Goal: Task Accomplishment & Management: Complete application form

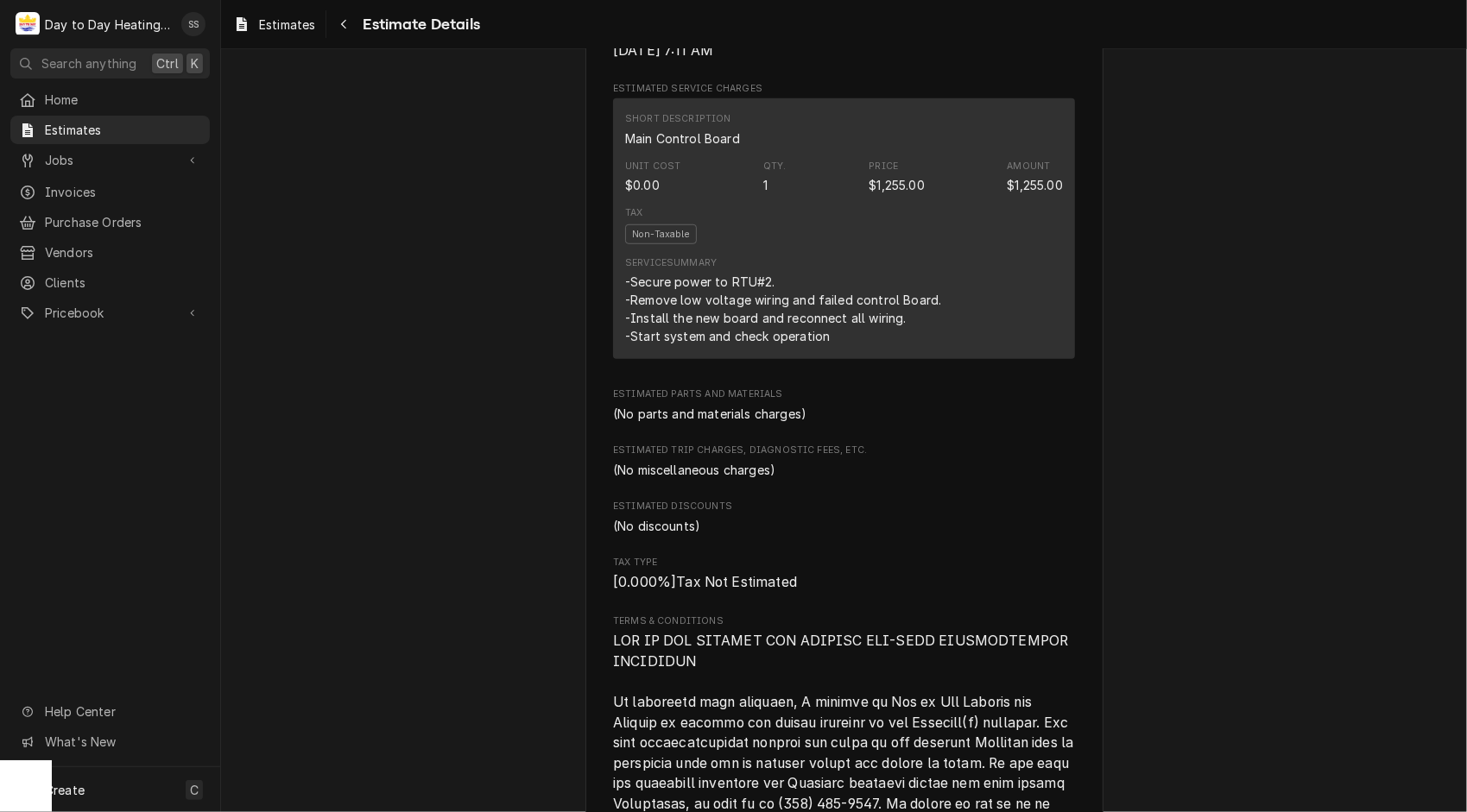
scroll to position [963, 0]
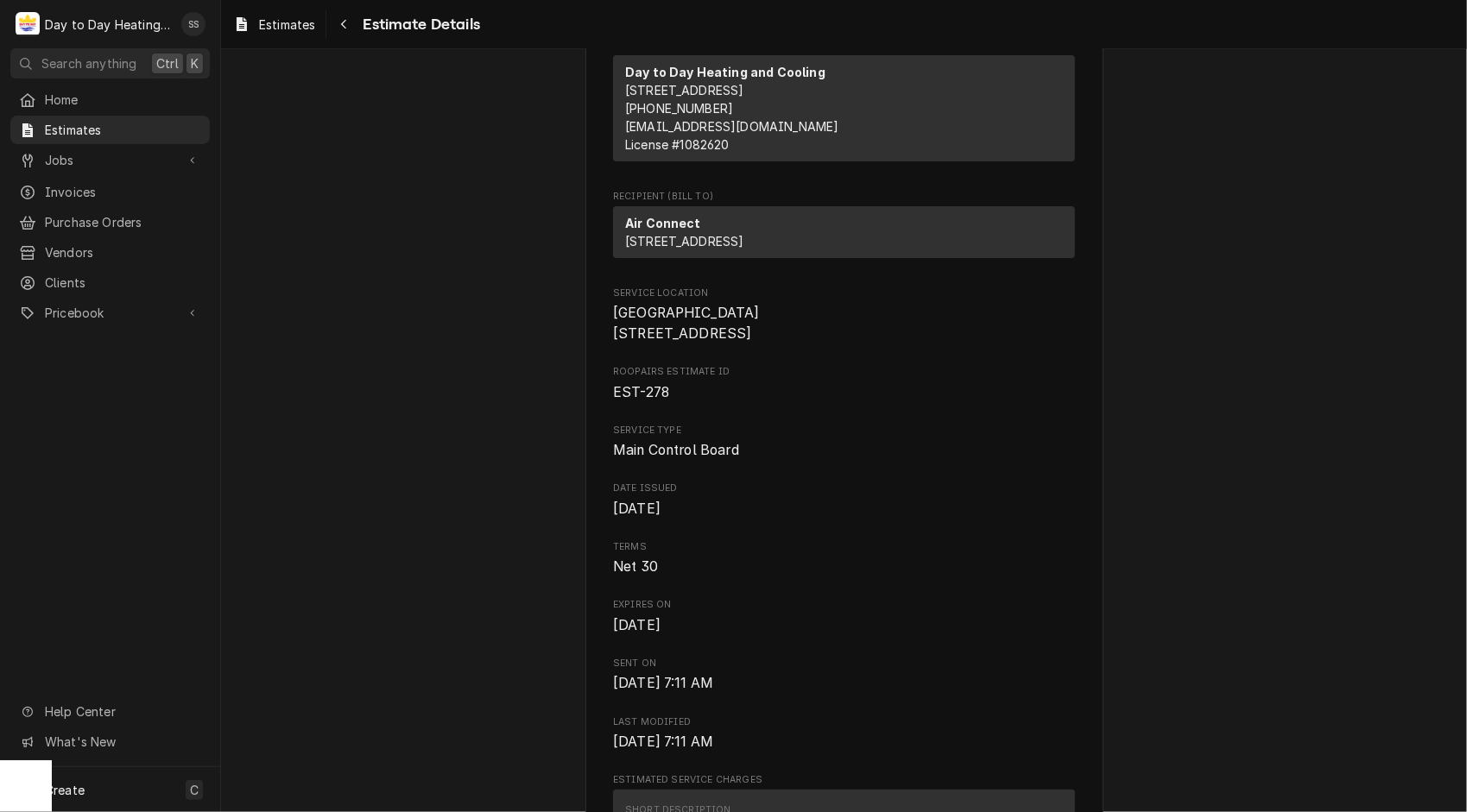
scroll to position [0, 0]
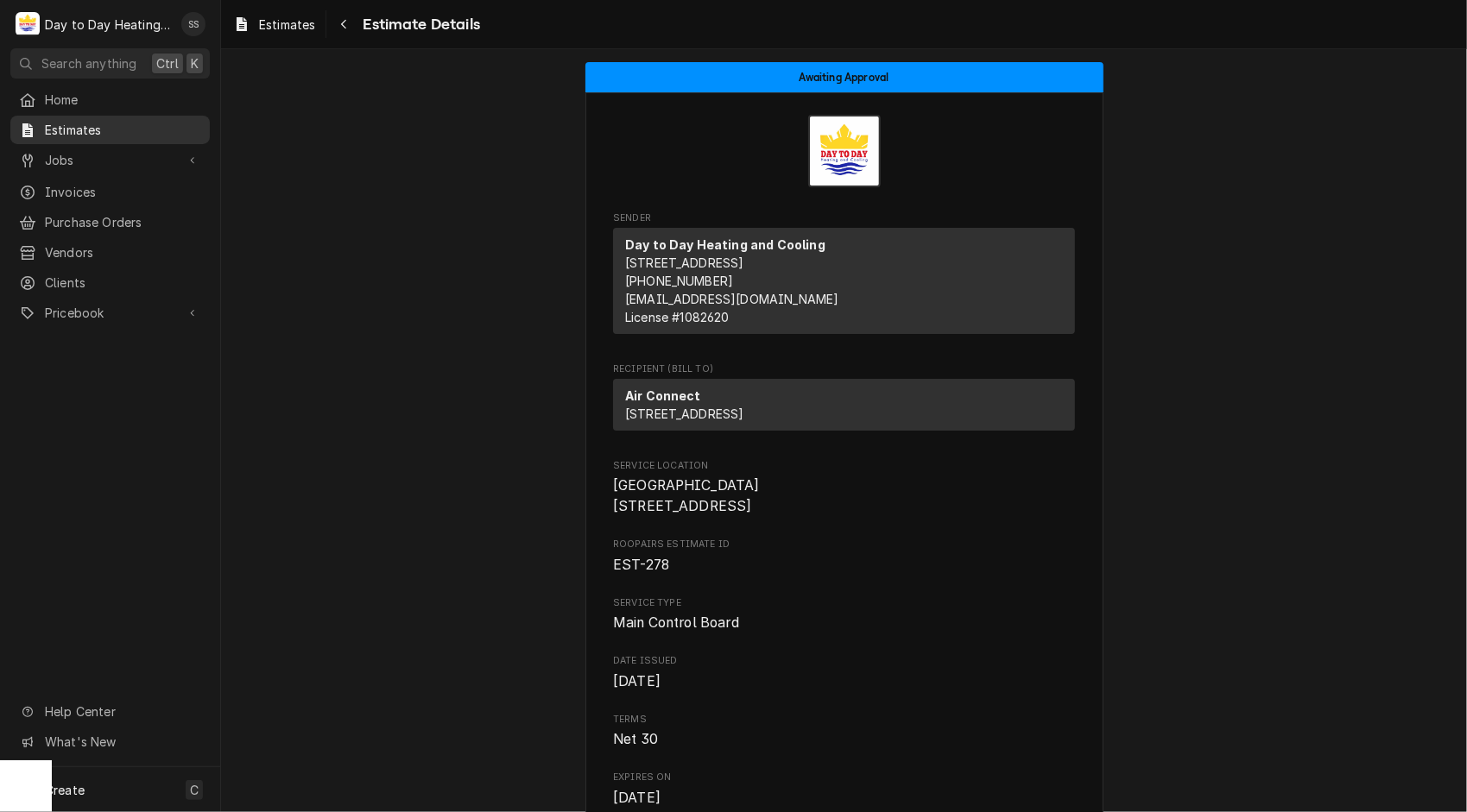
click at [173, 115] on link "Estimates" at bounding box center [110, 129] width 200 height 29
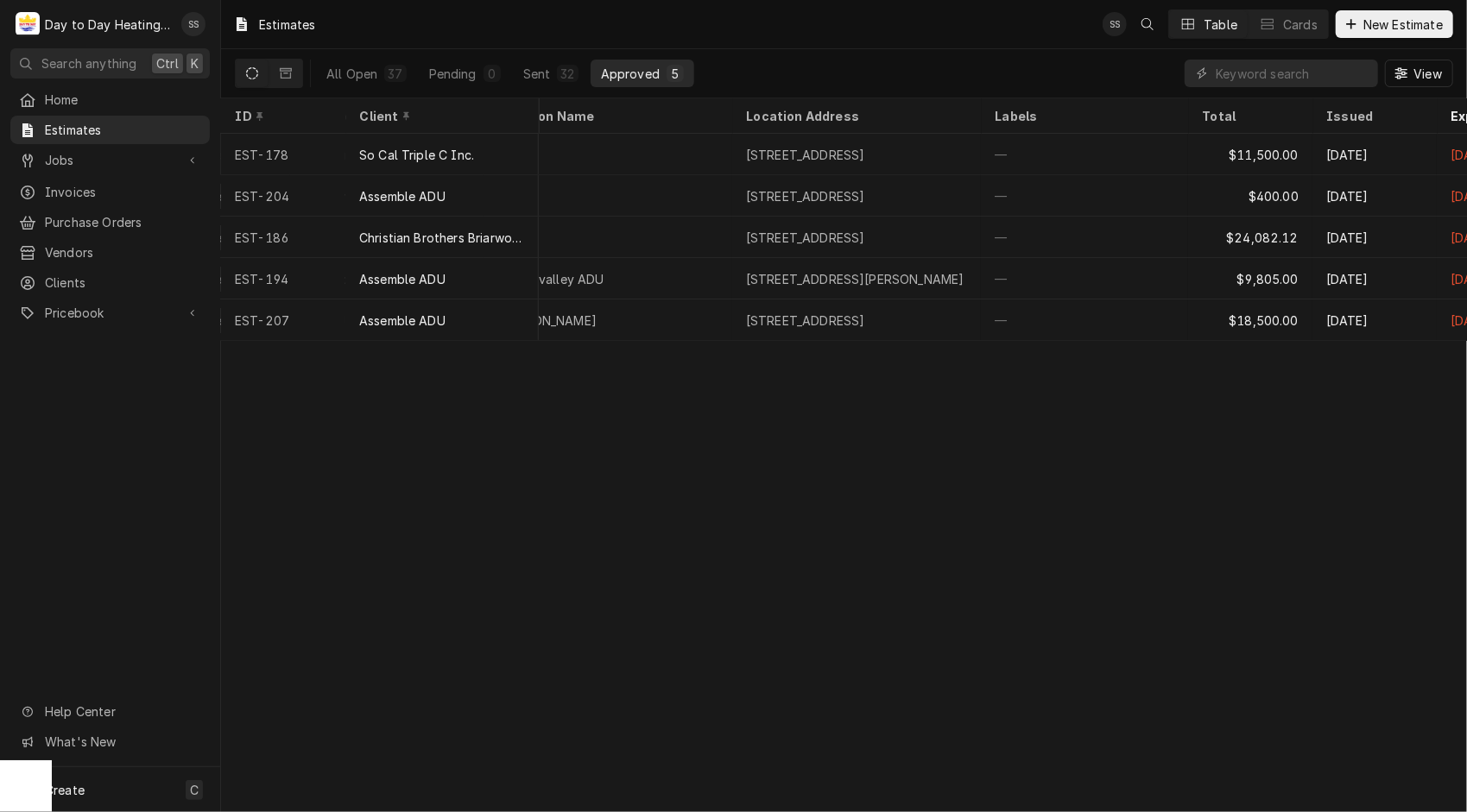
scroll to position [0, 400]
click at [847, 521] on div "Estimates SS Table Cards New Estimate All Open 37 Pending 0 Sent 32 Approved 5 …" at bounding box center [843, 406] width 1245 height 812
click at [1400, 20] on span "New Estimate" at bounding box center [1402, 25] width 86 height 18
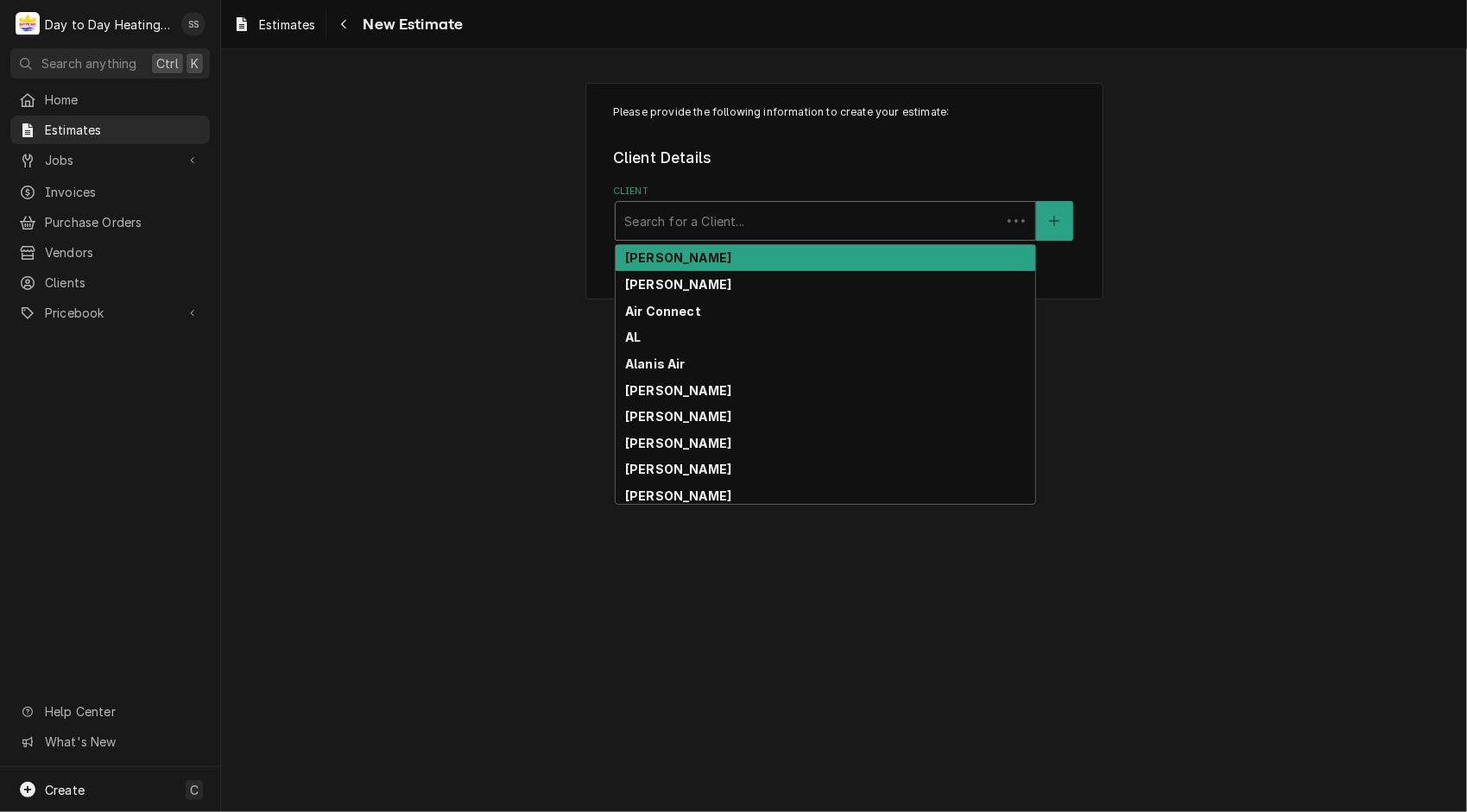
click at [878, 224] on div "Client" at bounding box center [808, 221] width 368 height 31
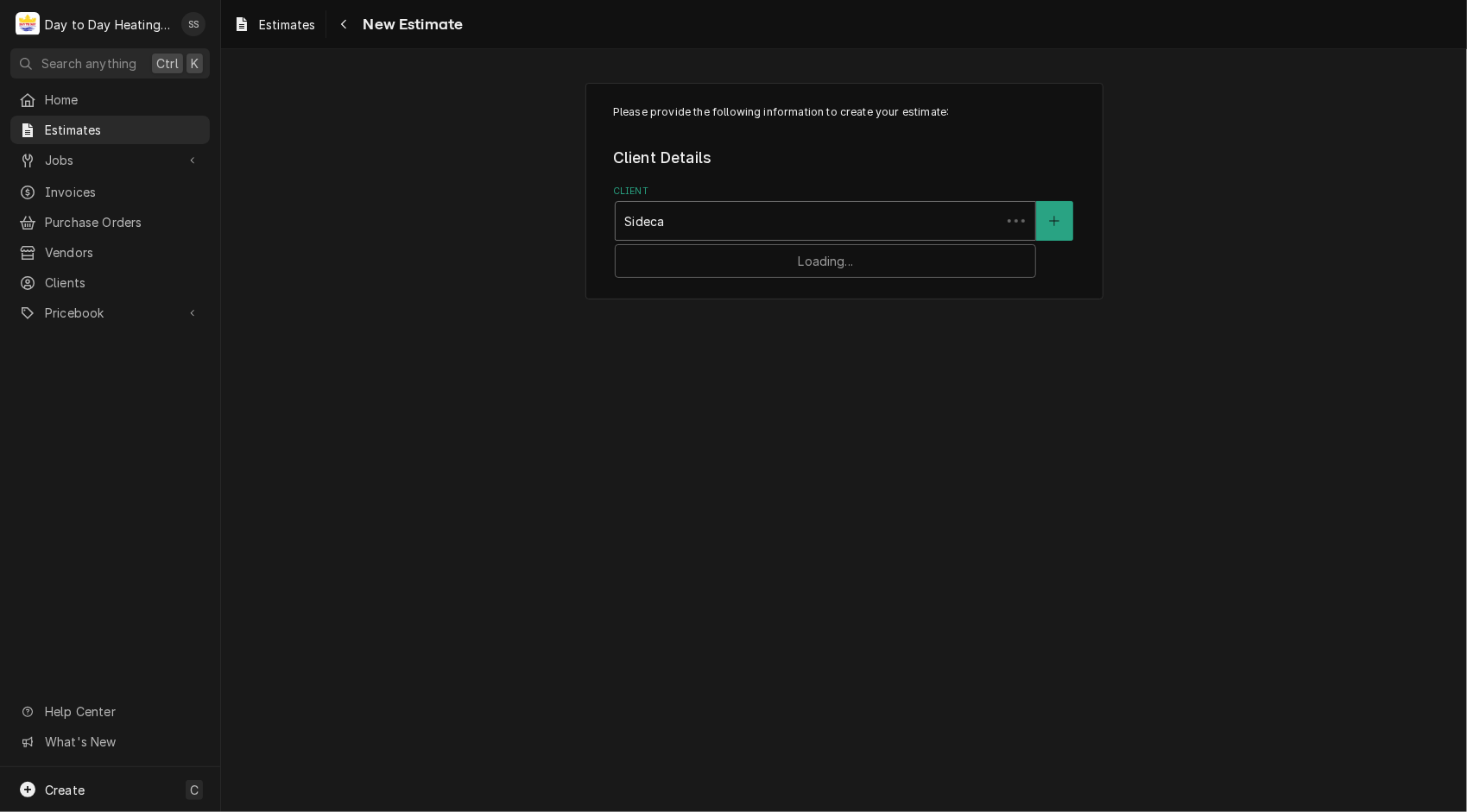
type input "Sidecar"
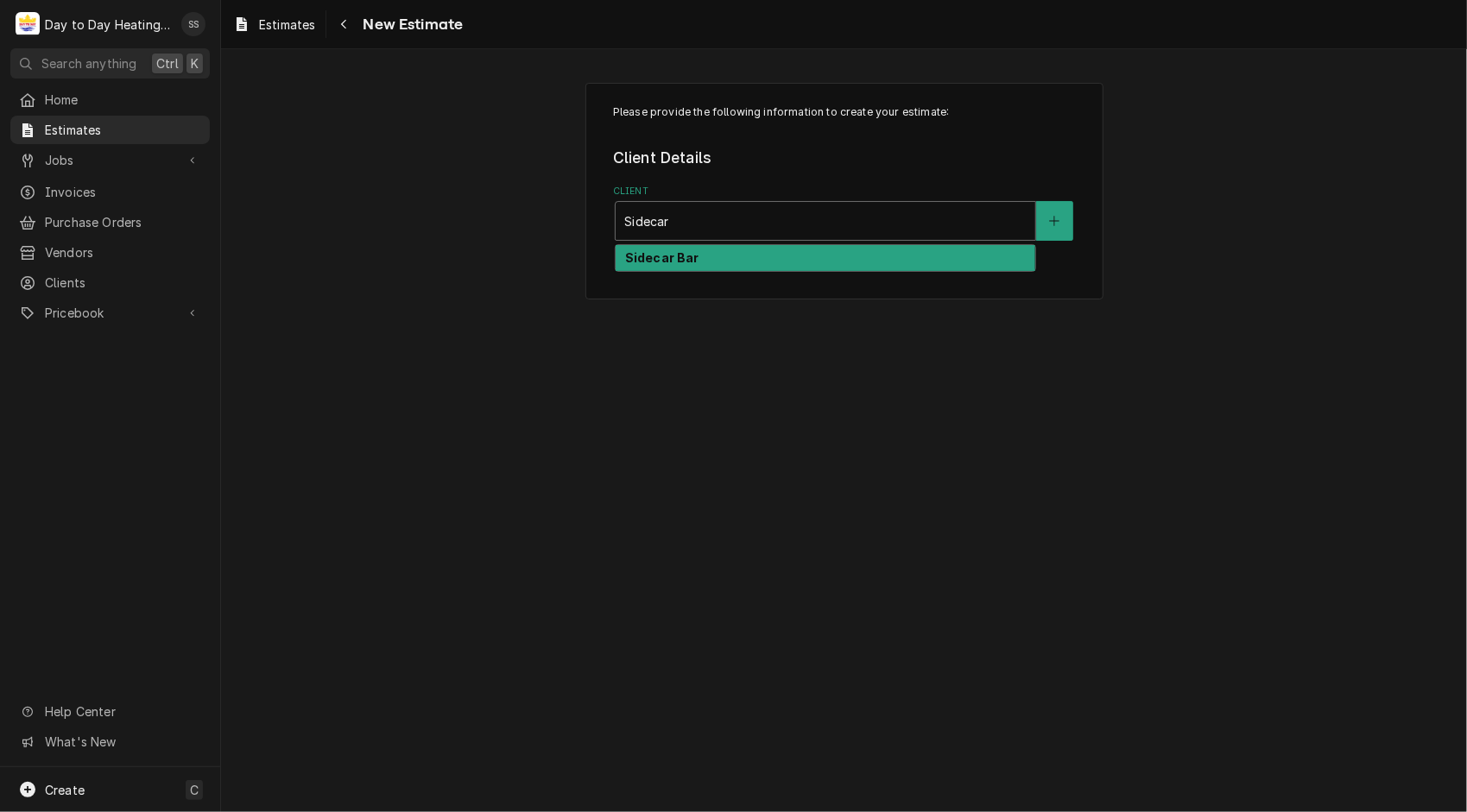
click at [811, 261] on div "Sidecar Bar" at bounding box center [825, 258] width 419 height 27
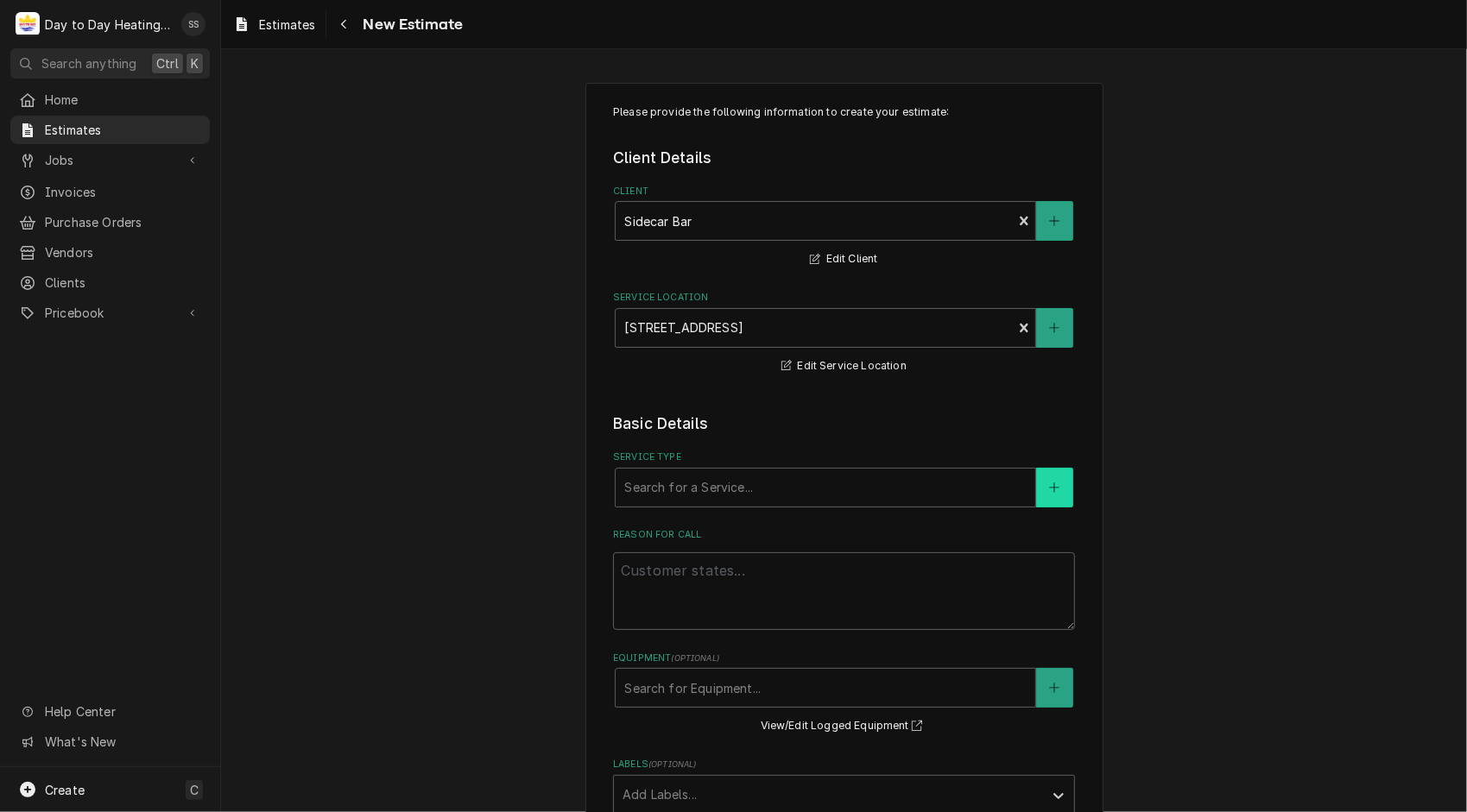
click at [1037, 490] on button "Service Type" at bounding box center [1053, 487] width 36 height 40
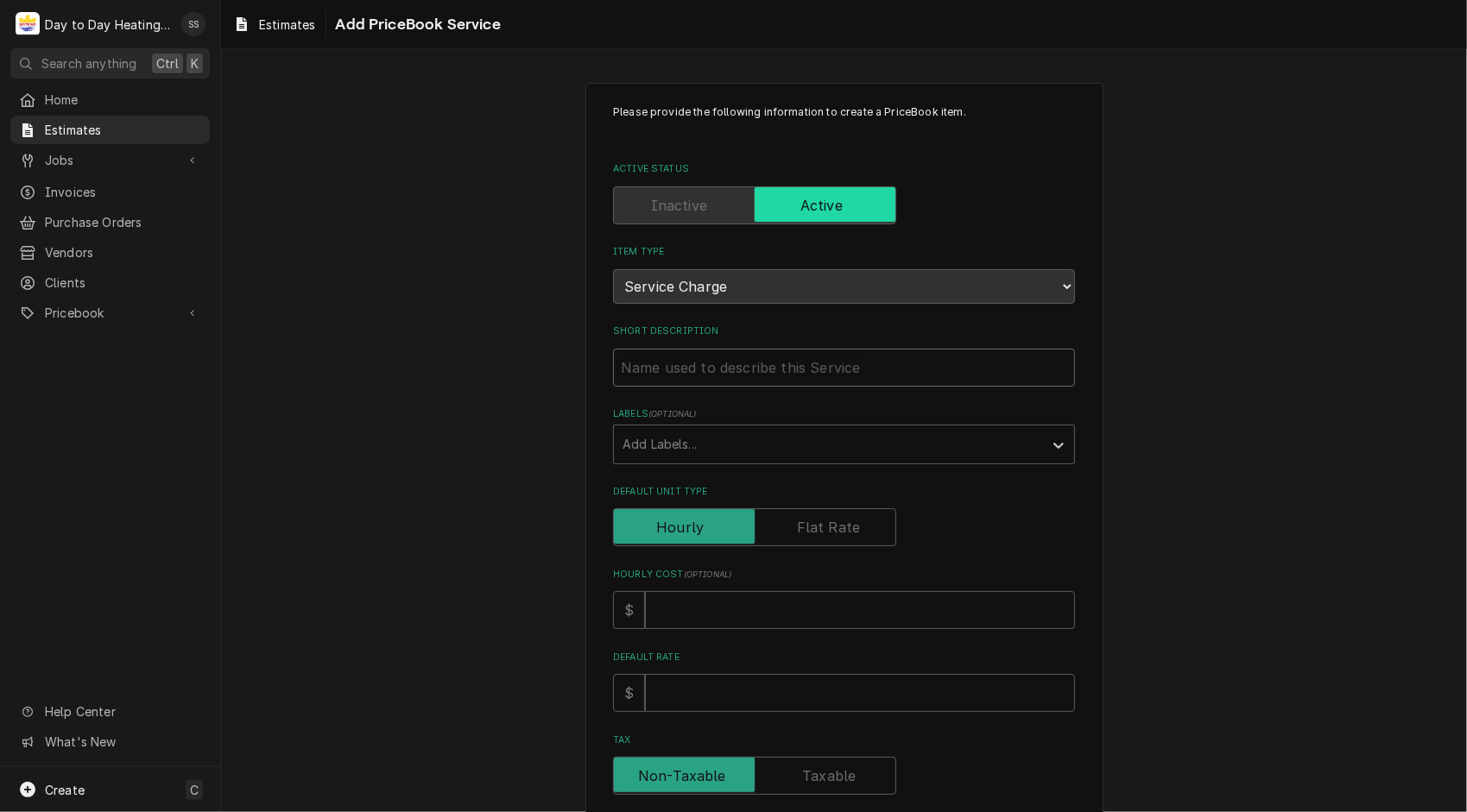
click at [705, 373] on input "Short Description" at bounding box center [843, 368] width 462 height 38
type textarea "x"
type input "2"
type textarea "x"
type input "2"
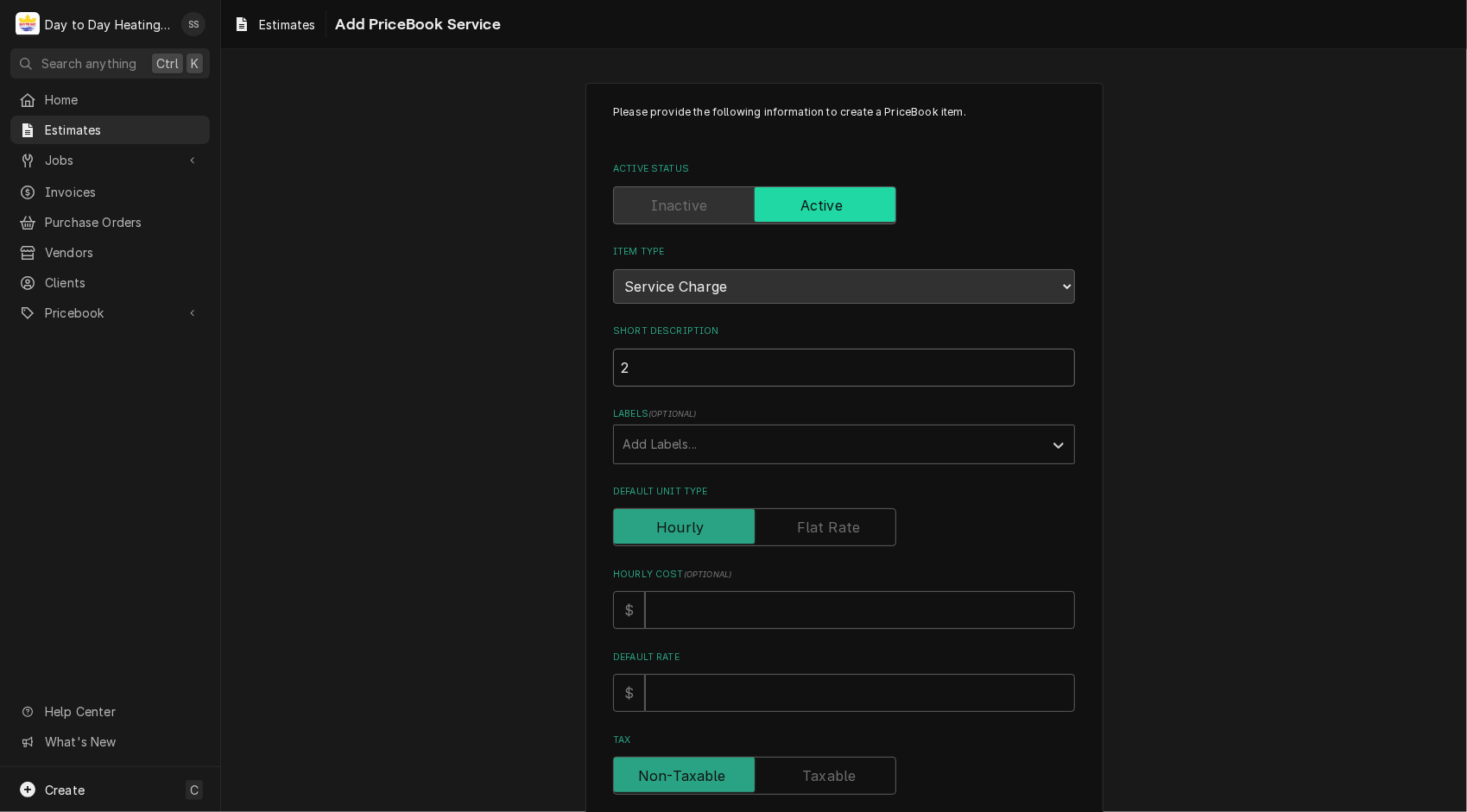
type textarea "x"
type input "2 3"
type textarea "x"
type input "2 36"
type textarea "x"
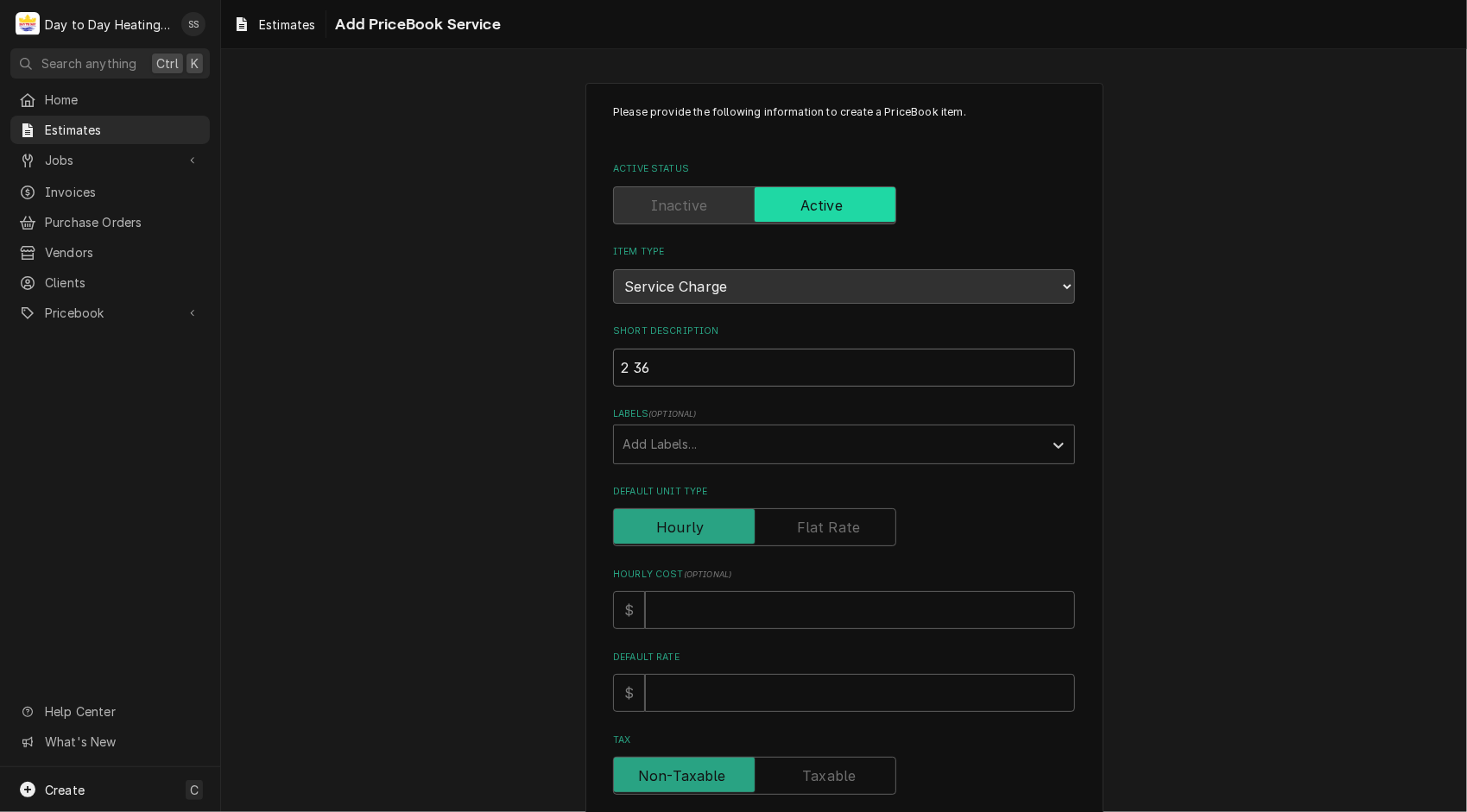
type input "2 36K"
type textarea "x"
type input "2 36K"
type textarea "x"
type input "2 36"
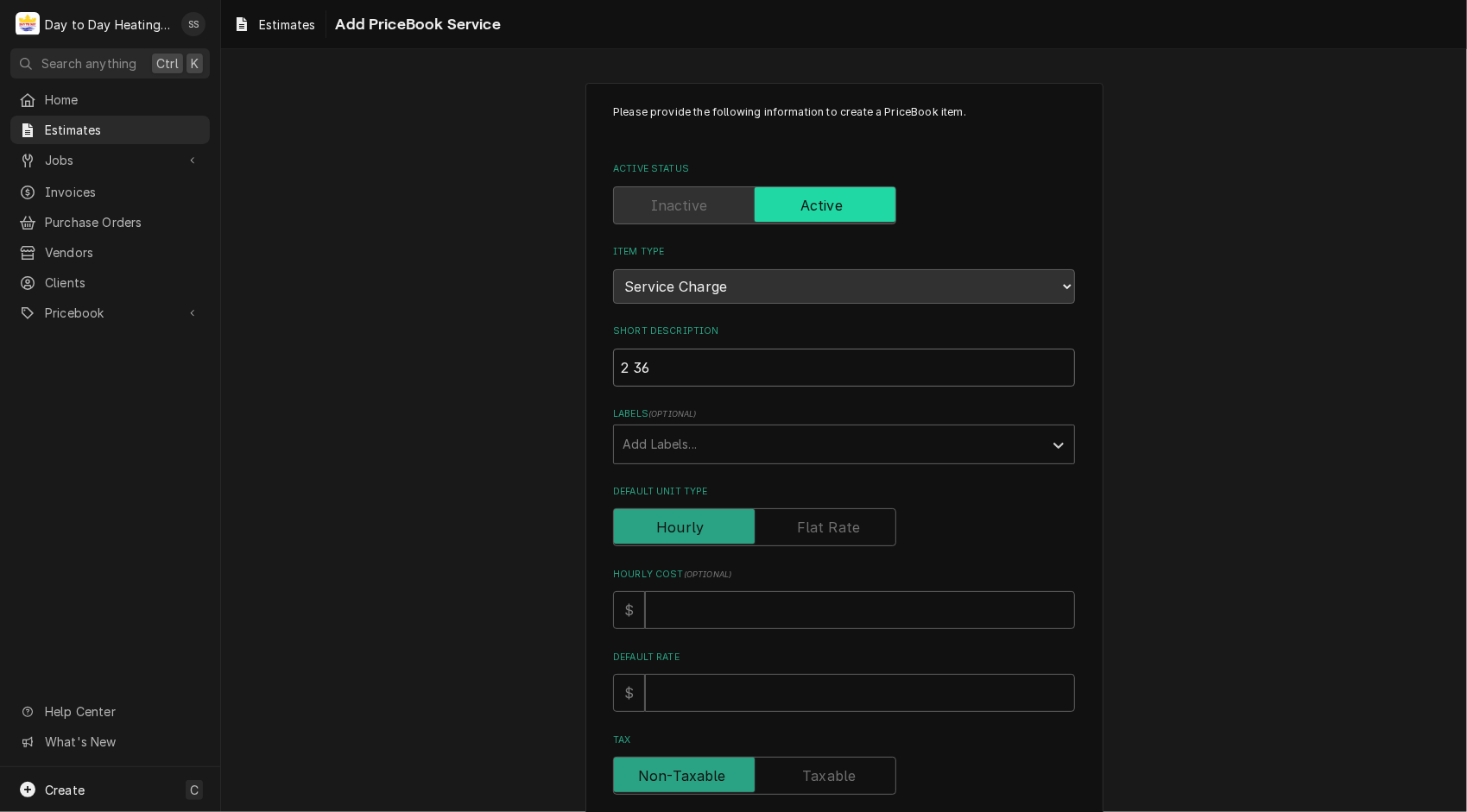
type textarea "x"
type input "2 3"
type textarea "x"
type input "2"
type textarea "x"
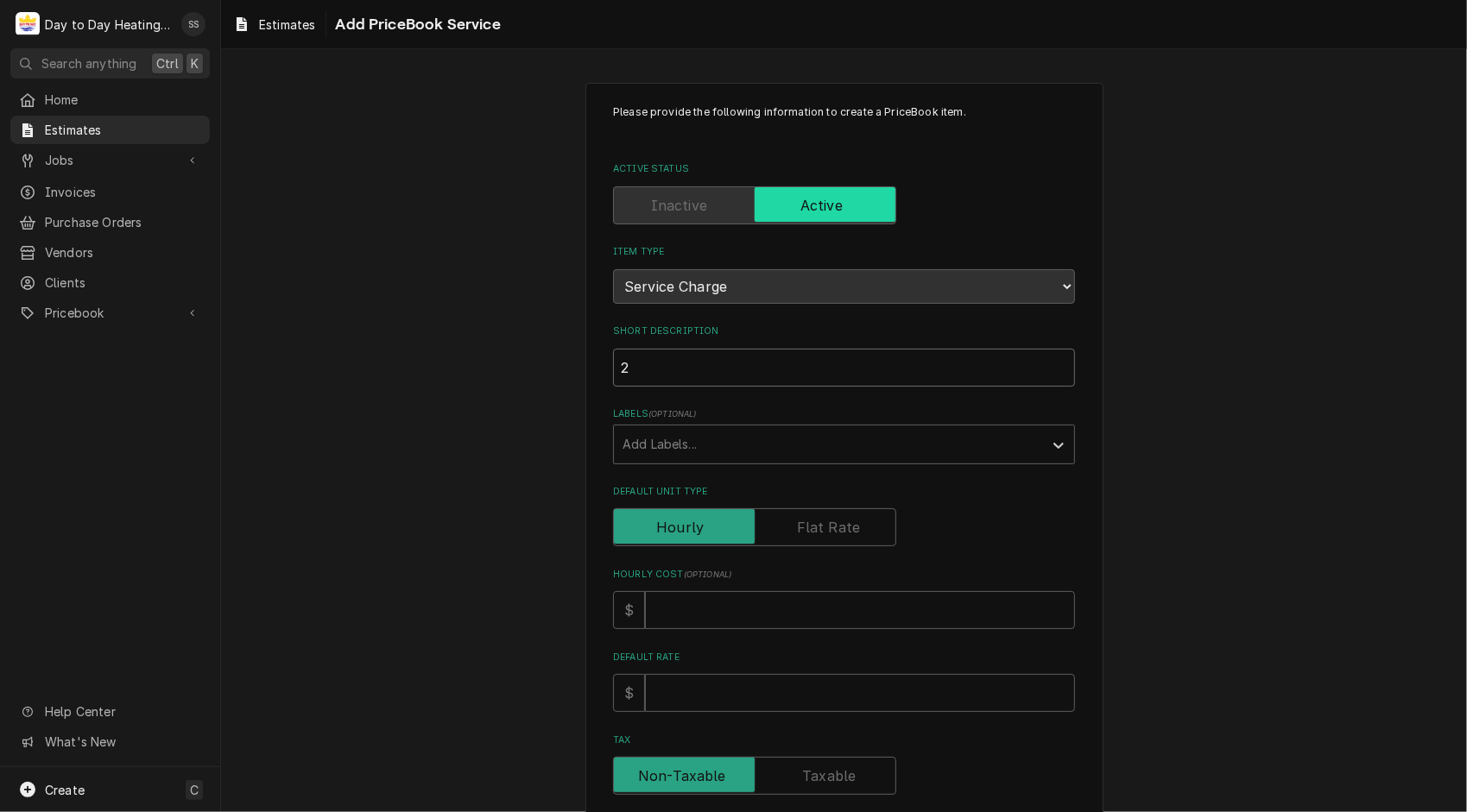
type input "2 3"
type textarea "x"
type input "2 3"
type textarea "x"
type input "2 3 t"
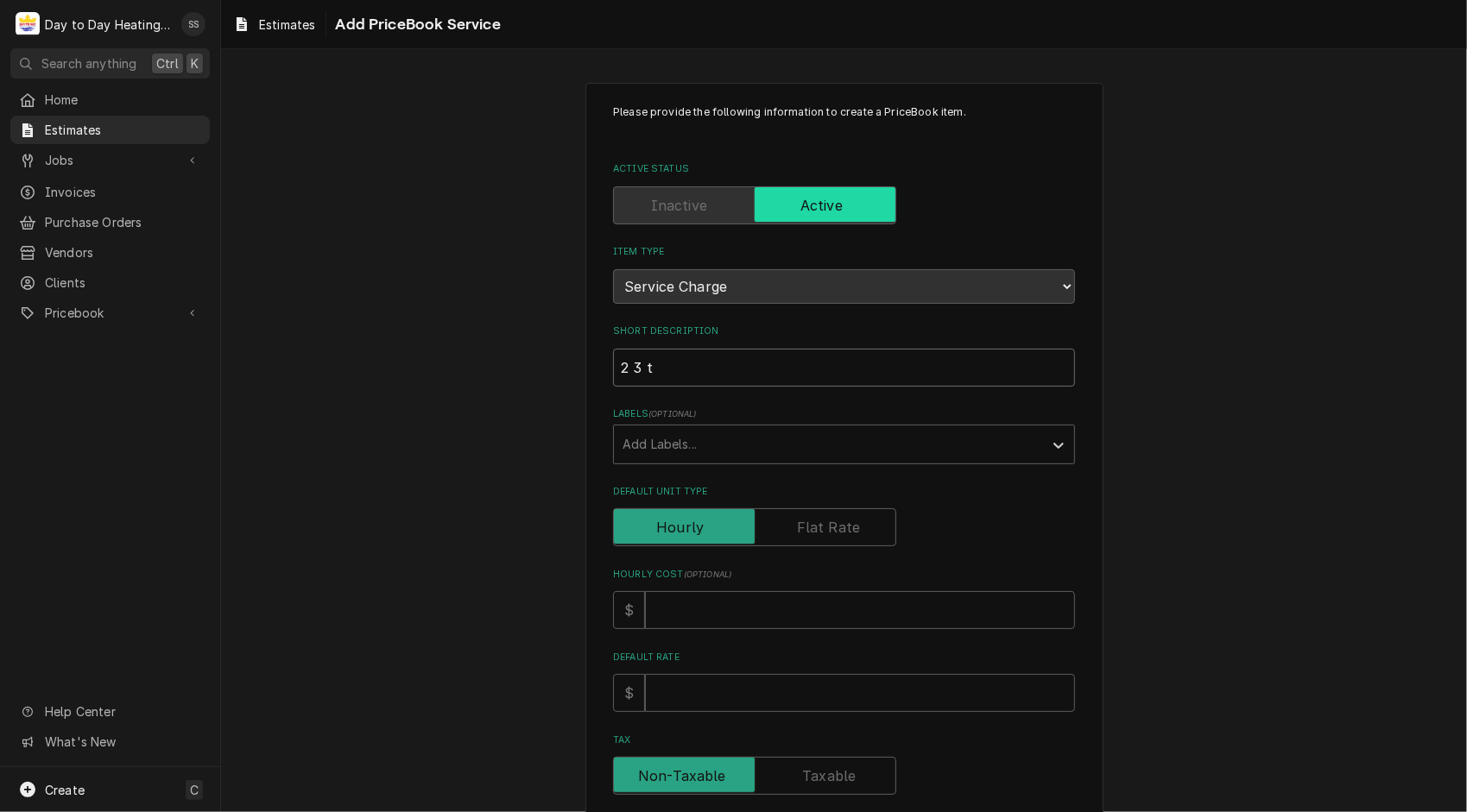
type textarea "x"
type input "2 3 to"
type textarea "x"
type input "2 3 ton"
type textarea "x"
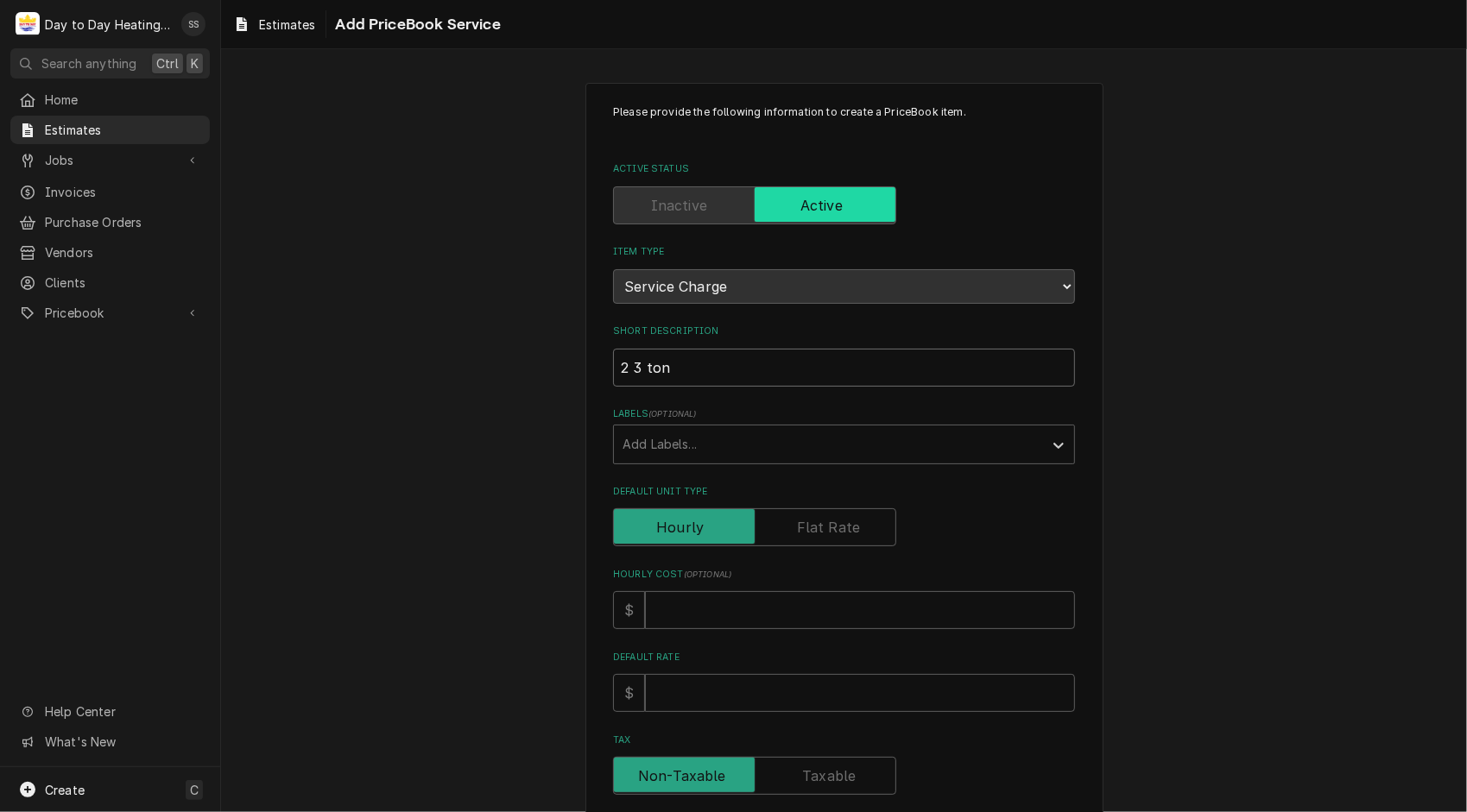
type input "2 3 ton"
type textarea "x"
type input "2 3 ton"
type textarea "x"
type input "2 3 to"
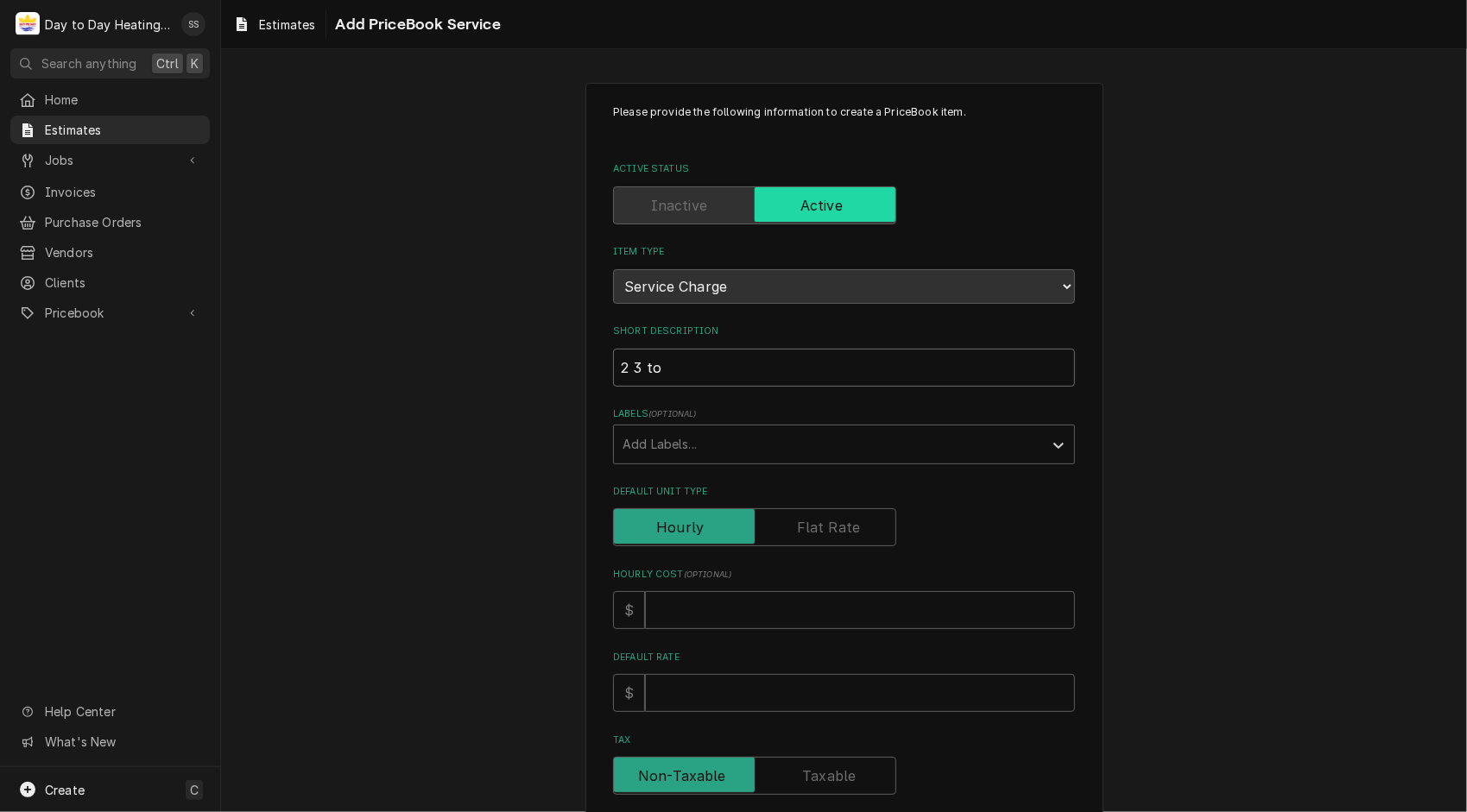
type textarea "x"
type input "2 3 t"
type textarea "x"
type input "2 3"
type textarea "x"
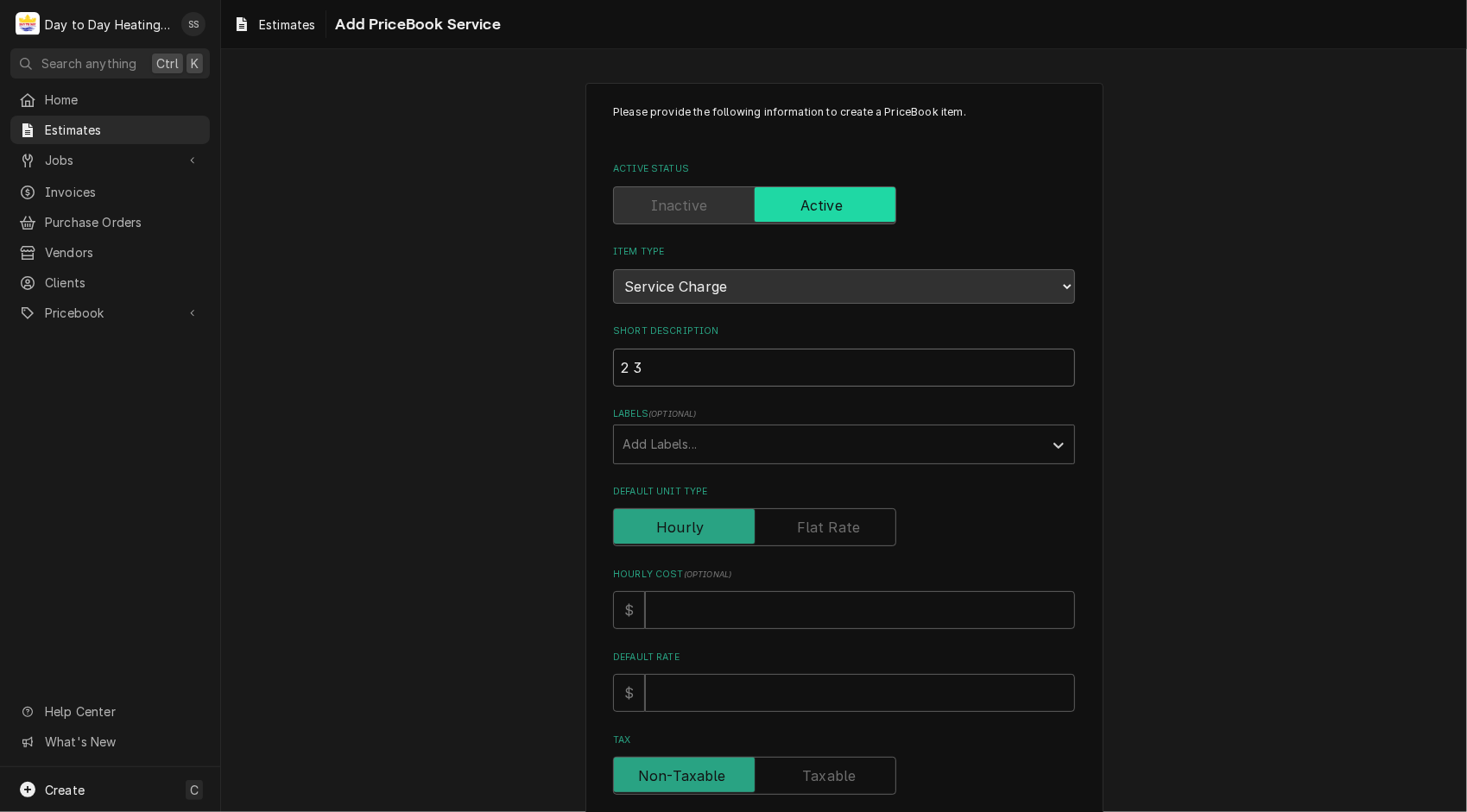
type input "2 3 T"
type textarea "x"
type input "2 3 To"
type textarea "x"
type input "2 3 Ton"
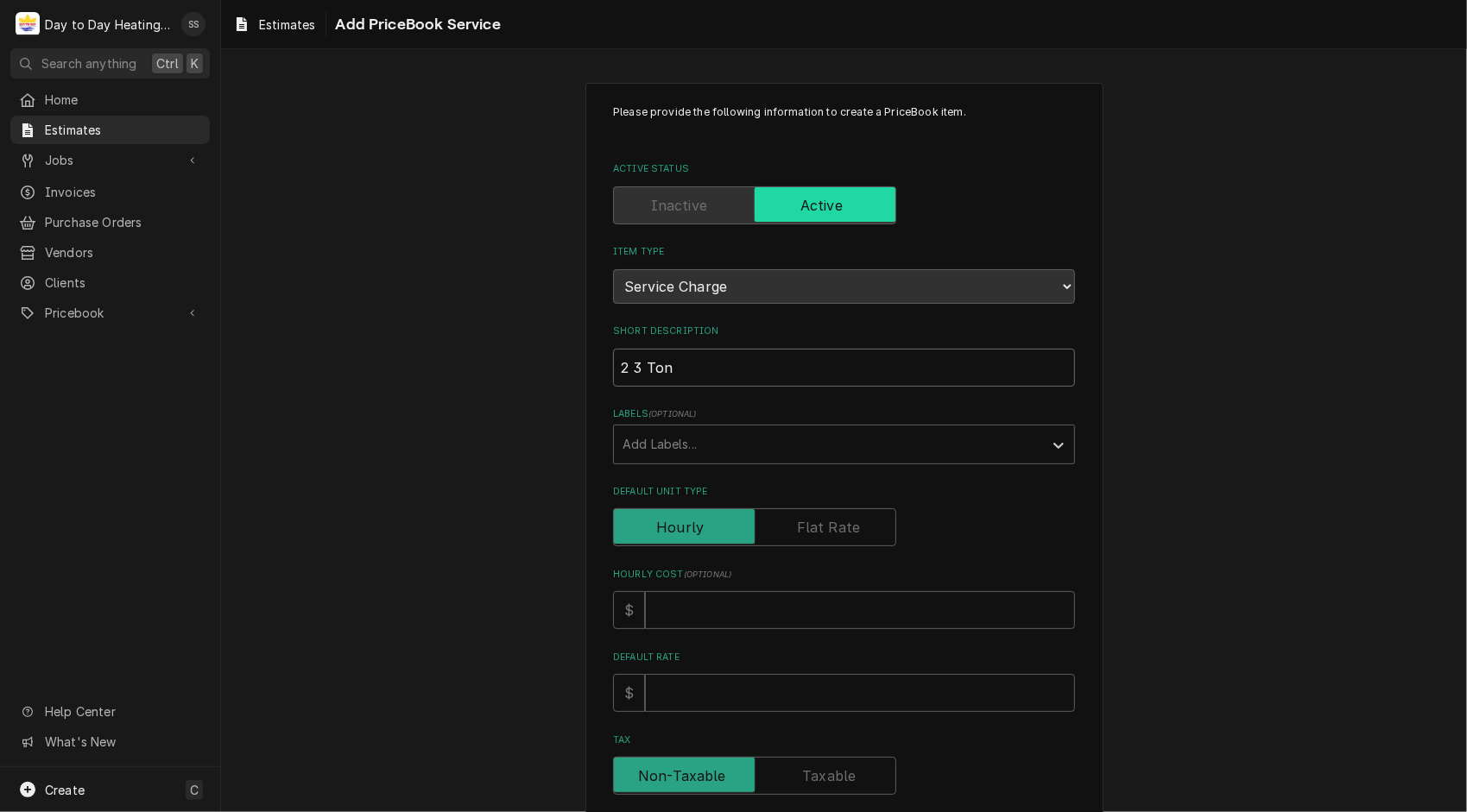
type textarea "x"
type input "2 3 Ton"
type textarea "x"
type input "2 3 Ton n"
type textarea "x"
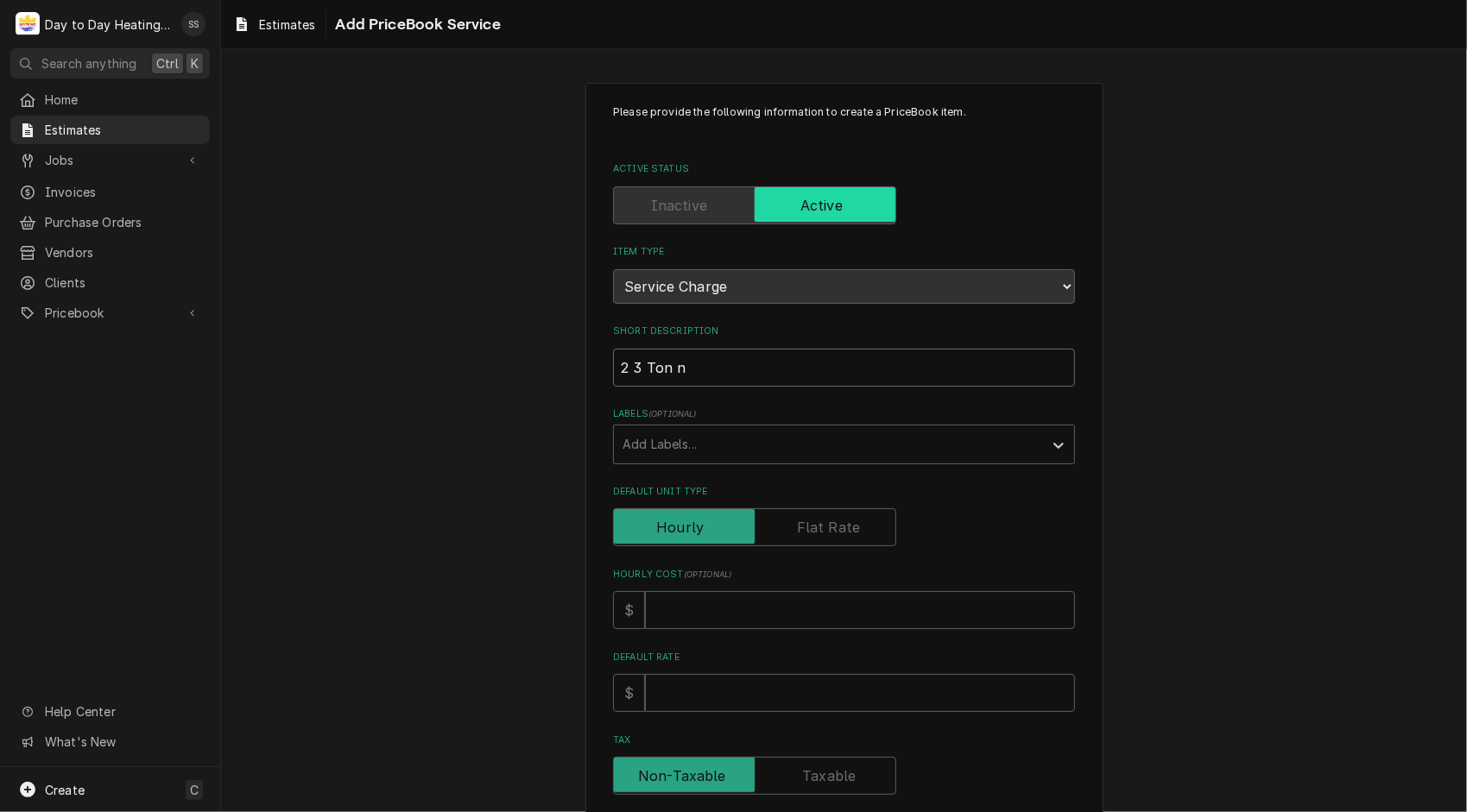
type input "2 3 Ton nn"
type textarea "x"
type input "2 3 Ton nno"
type textarea "x"
type input "2 3 Ton nnov"
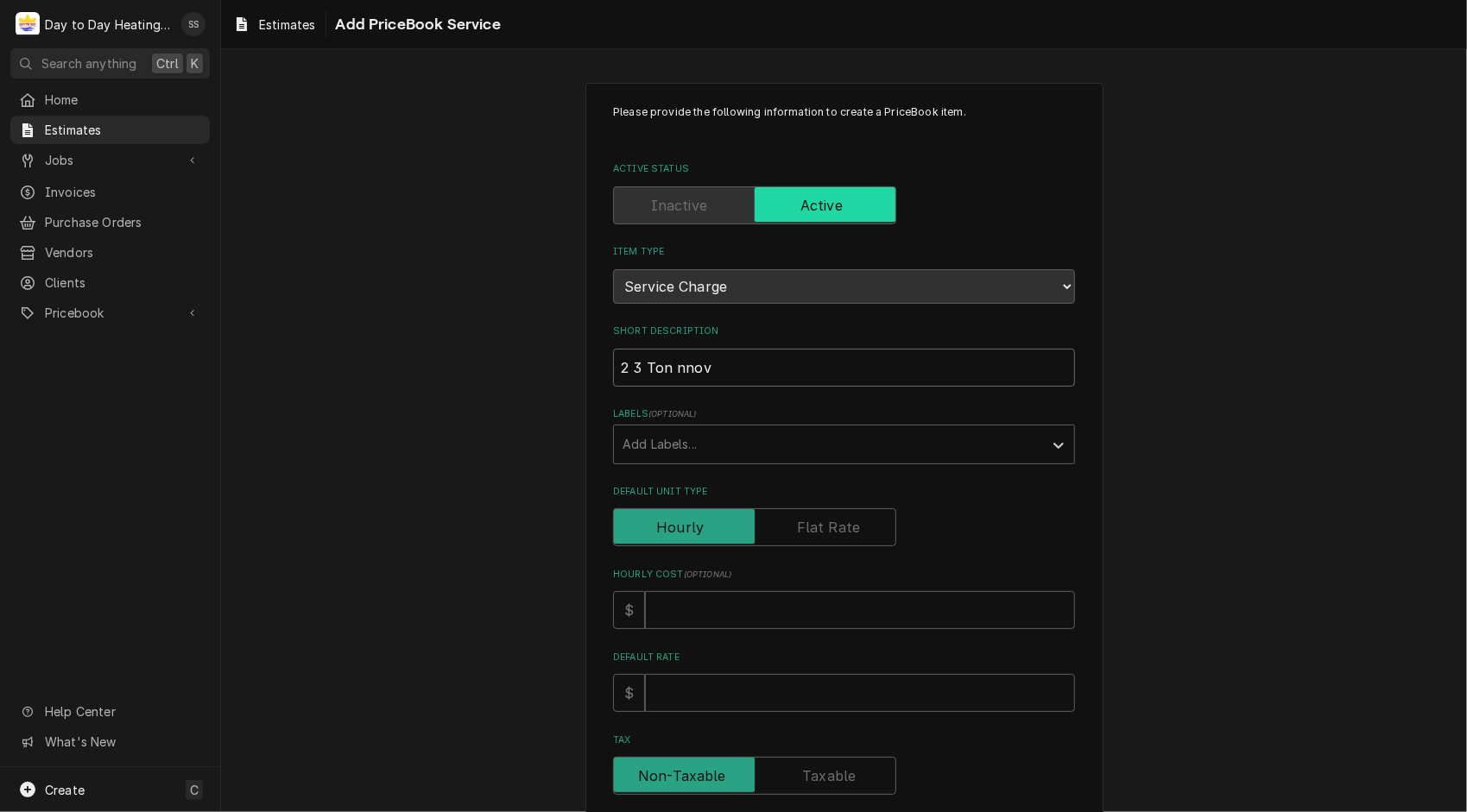
type textarea "x"
type input "2 3 Ton nnova"
type textarea "x"
type input "2 3 Ton nnovai"
type textarea "x"
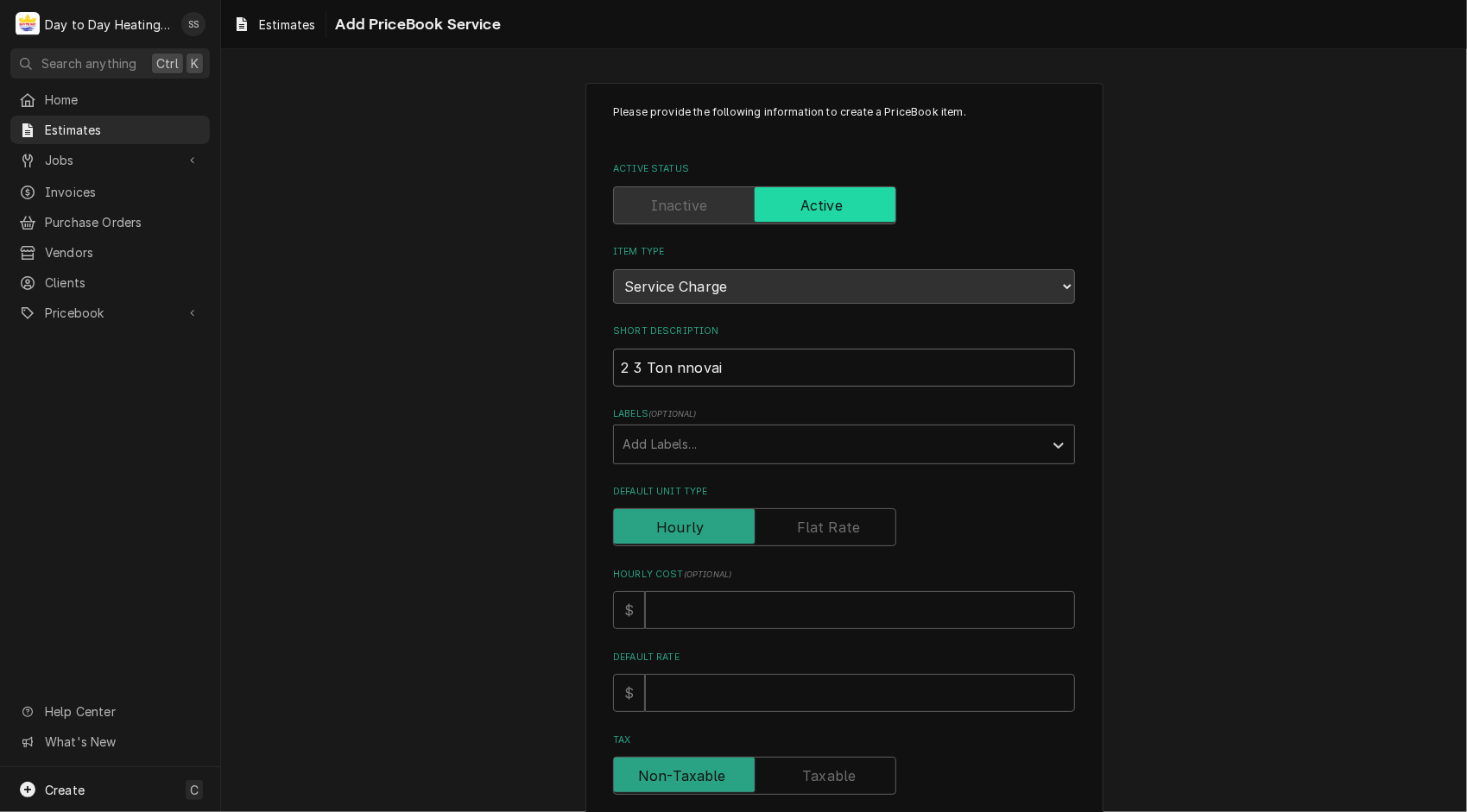
type input "2 3 Ton nnovair"
click at [666, 364] on input "2 3 Ton nnovair" at bounding box center [843, 368] width 462 height 38
type textarea "x"
type input "2 3 Ton Innovair"
type textarea "x"
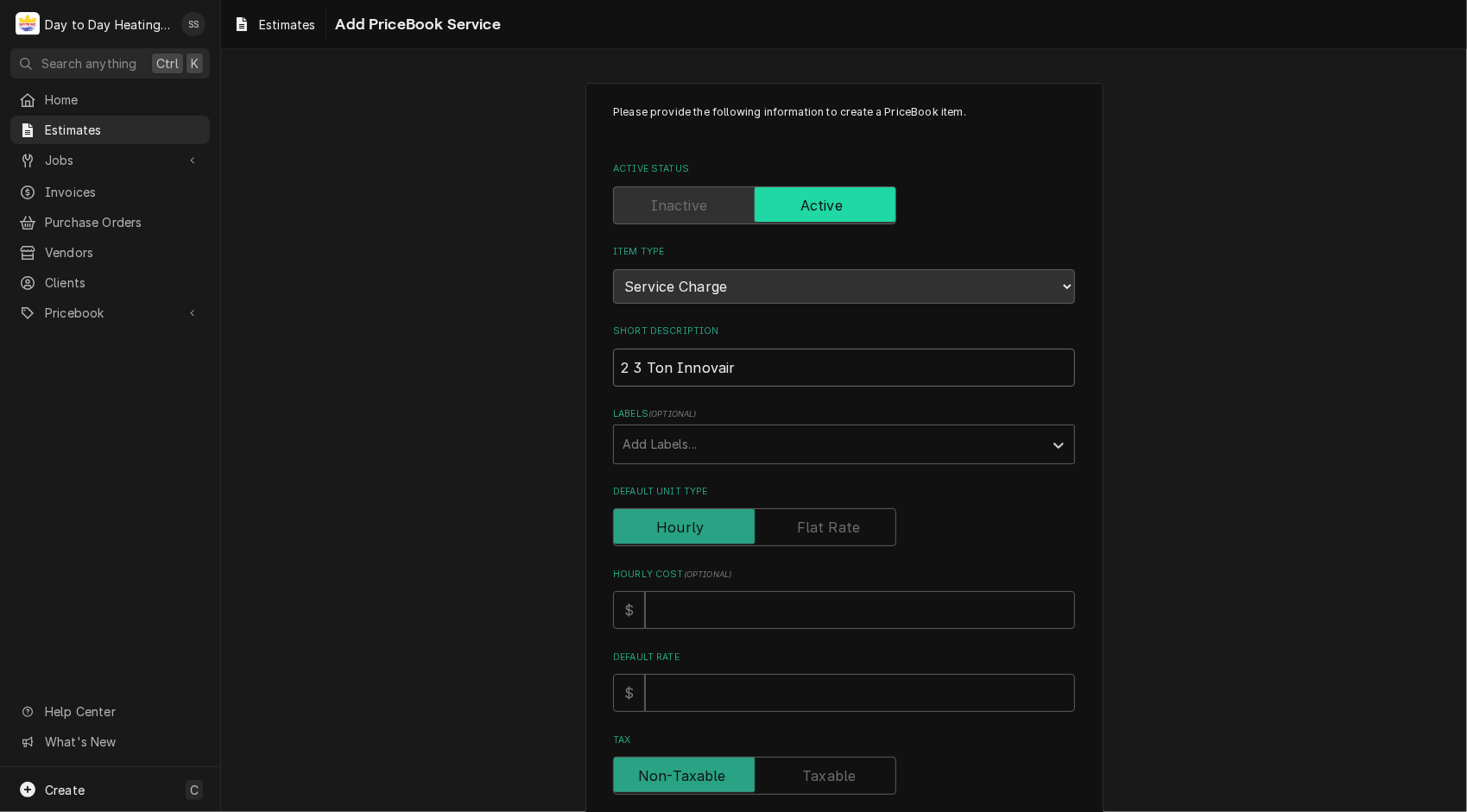
type input "2 3 Ton Innovair"
type textarea "x"
type input "2 3 Ton Innovair W"
type textarea "x"
type input "2 3 Ton Innovair Wa"
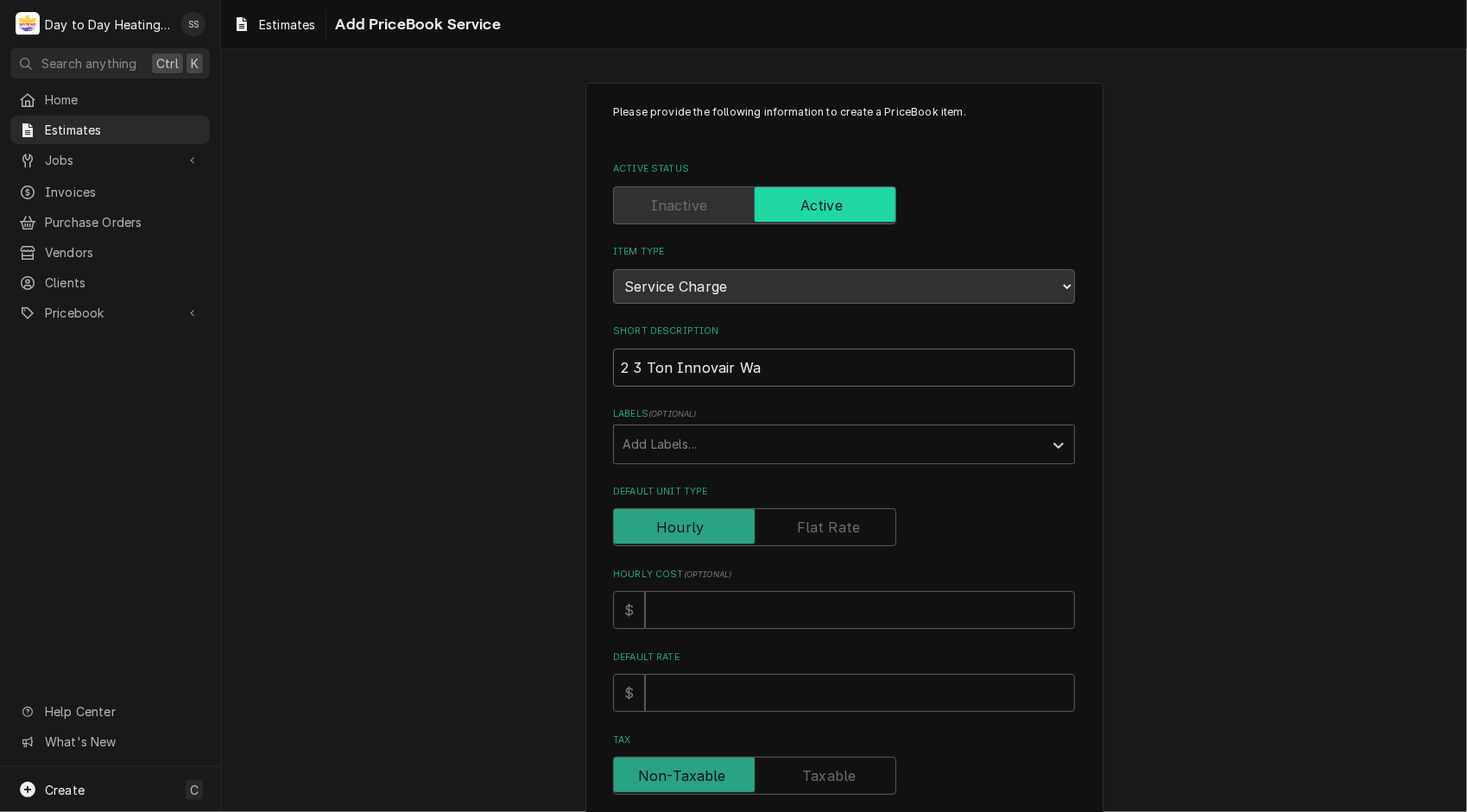
type textarea "x"
type input "2 3 Ton Innovair Wal"
type textarea "x"
type input "2 3 Ton Innovair Wall"
type textarea "x"
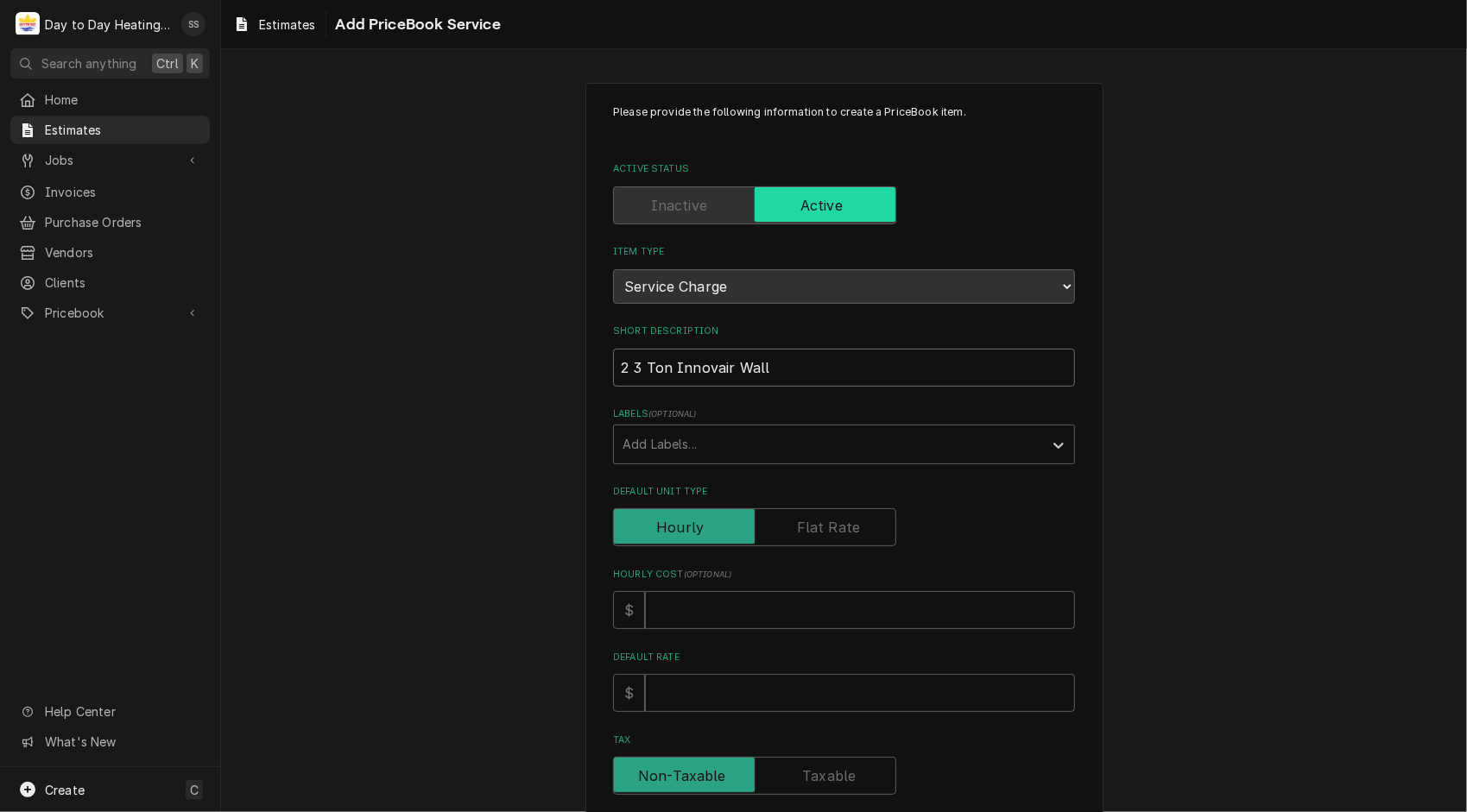
type input "2 3 Ton Innovair Wall"
type textarea "x"
type input "2 3 Ton Innovair Wall m"
type textarea "x"
type input "2 3 Ton Innovair Wall mo"
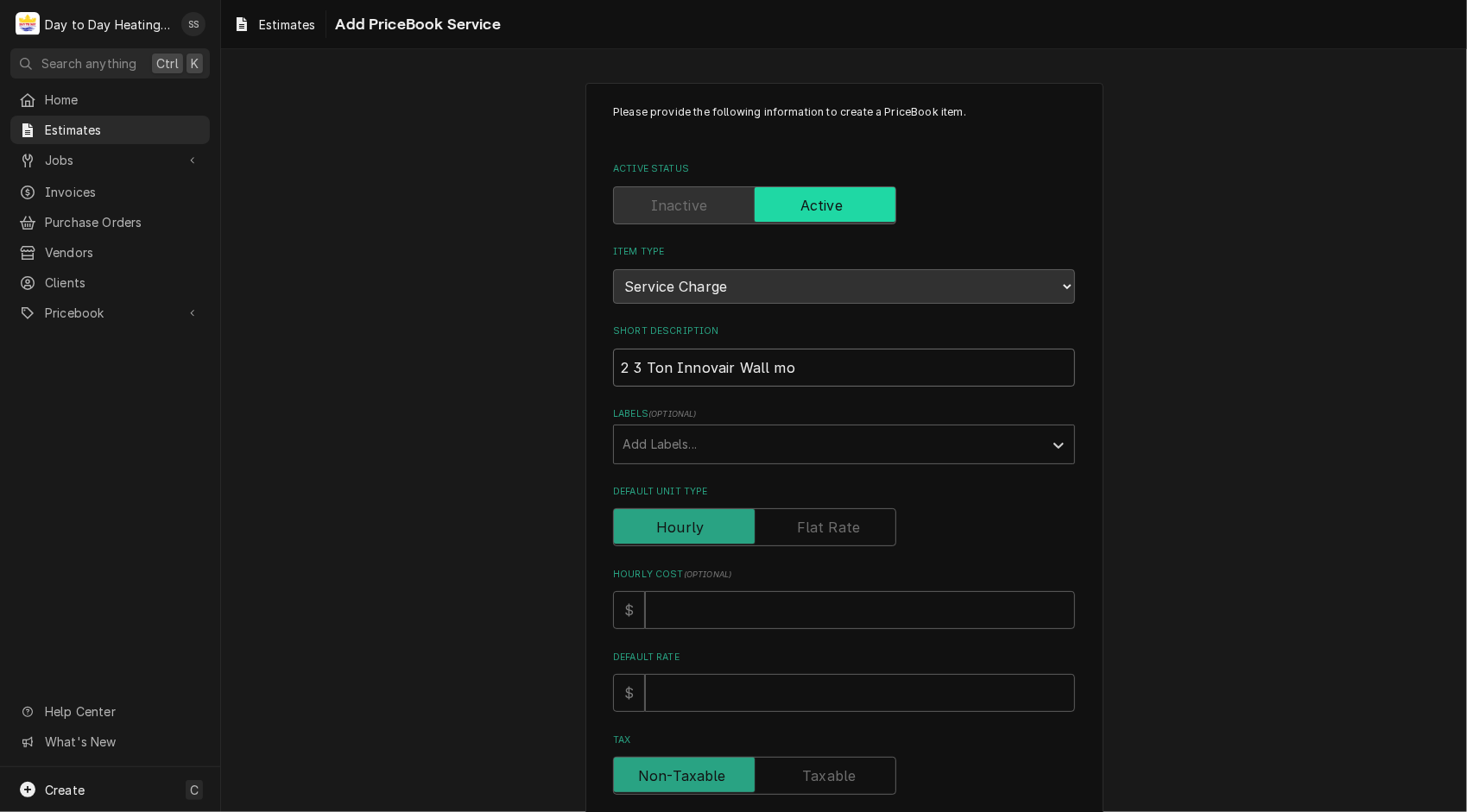
type textarea "x"
type input "2 3 Ton Innovair Wall mou"
type textarea "x"
type input "2 3 Ton Innovair Wall moun"
type textarea "x"
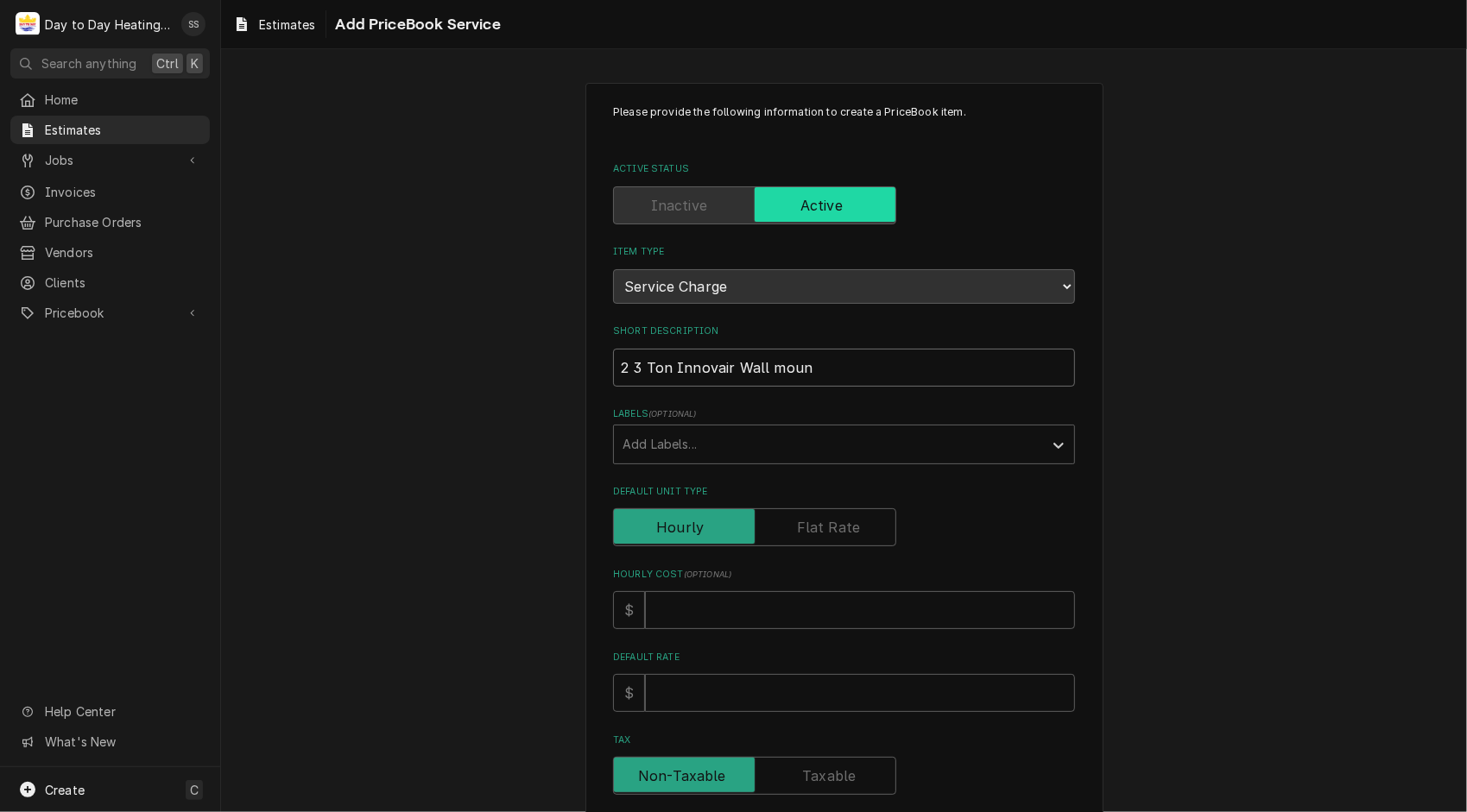
type input "2 3 Ton Innovair Wall mount"
type textarea "x"
type input "2 3 Ton Innovair Wall mount"
type textarea "x"
type input "2 3 Ton Innovair Wall mount"
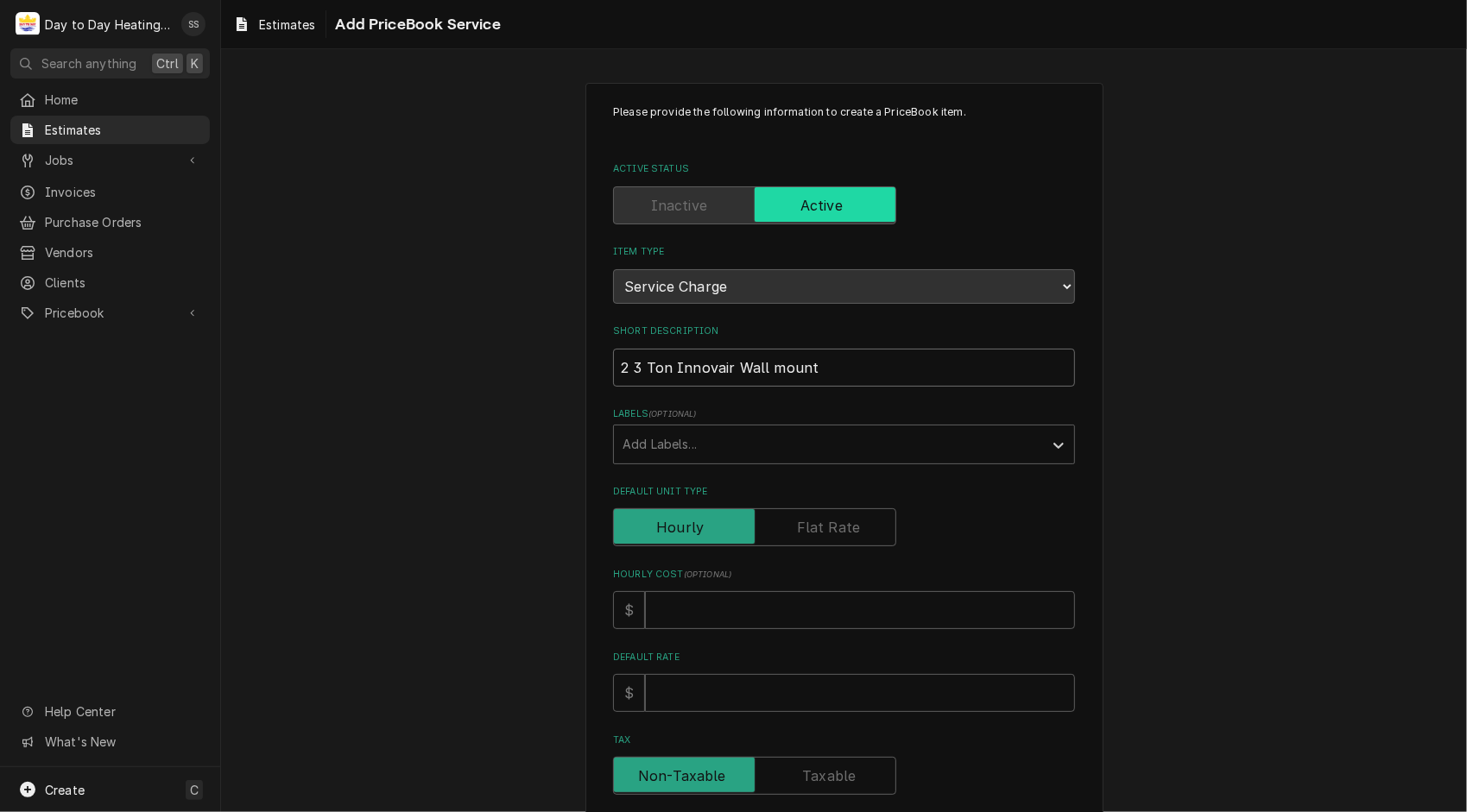
type textarea "x"
type input "2 3 Ton Innovair Wall moun"
type textarea "x"
type input "2 3 Ton Innovair Wall mou"
type textarea "x"
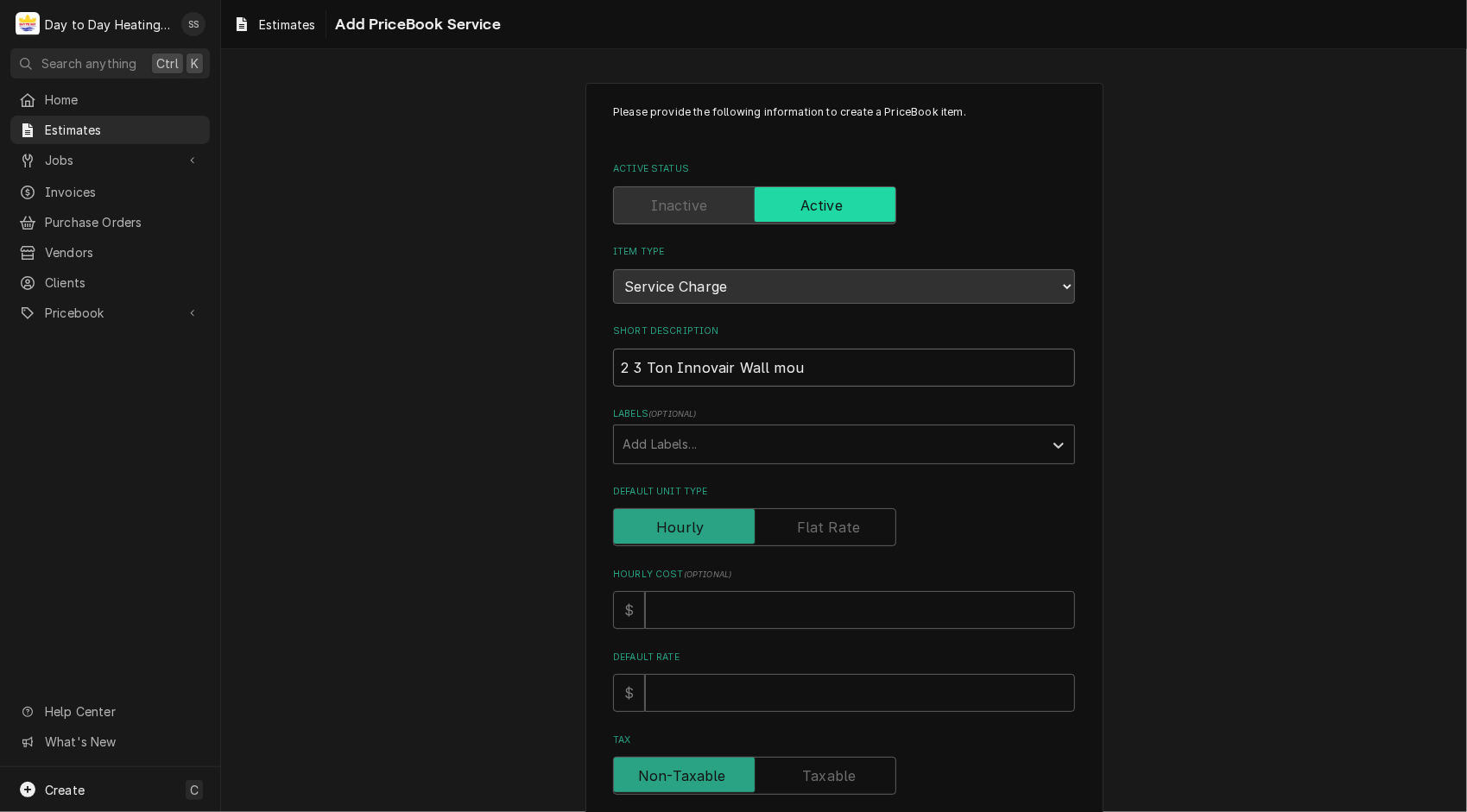
type input "2 3 Ton Innovair Wall mo"
type textarea "x"
type input "2 3 Ton Innovair Wall m"
type textarea "x"
type input "2 3 Ton Innovair Wall"
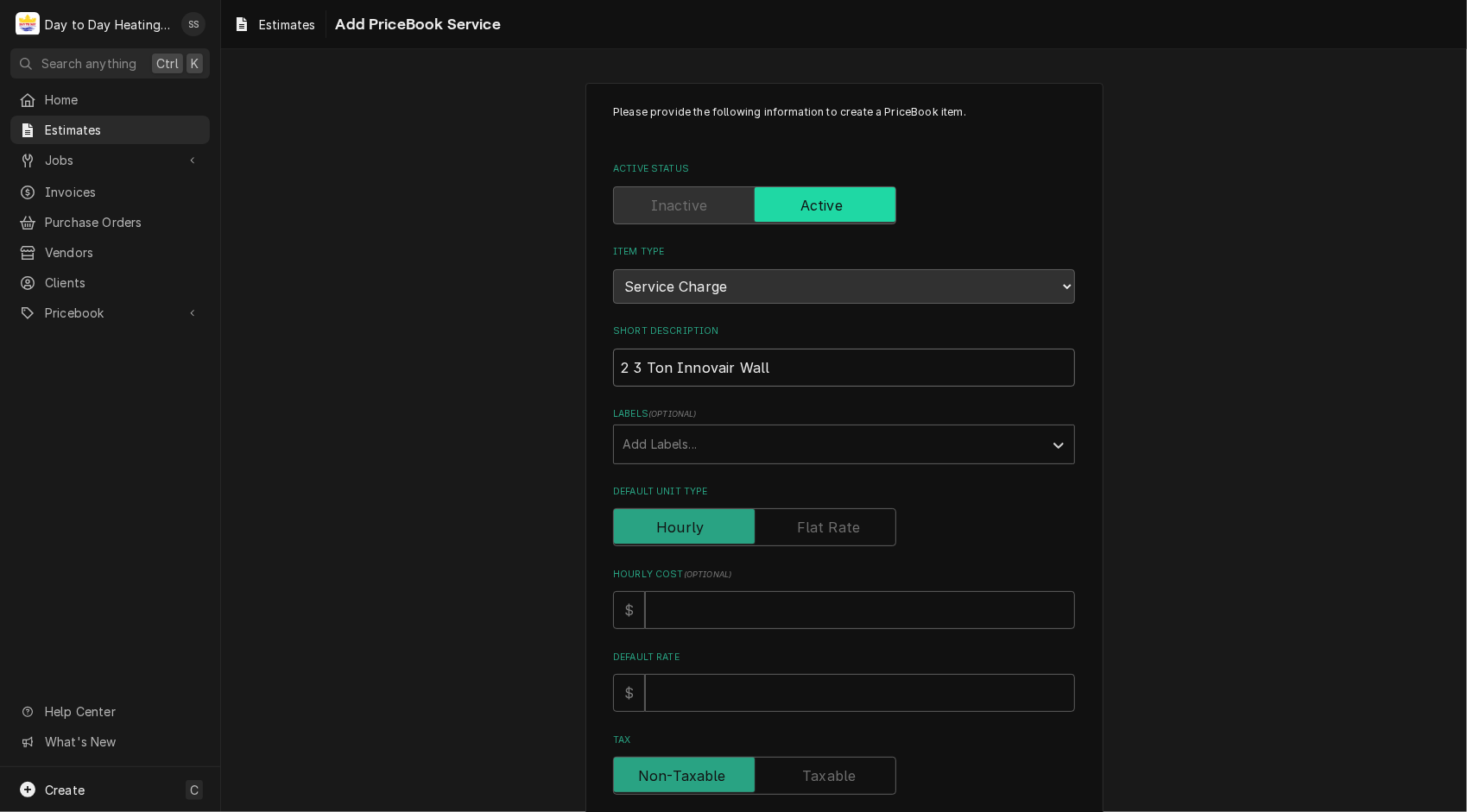
type textarea "x"
type input "2 3 Ton Innovair Wall M"
type textarea "x"
type input "2 3 Ton Innovair Wall Mo"
type textarea "x"
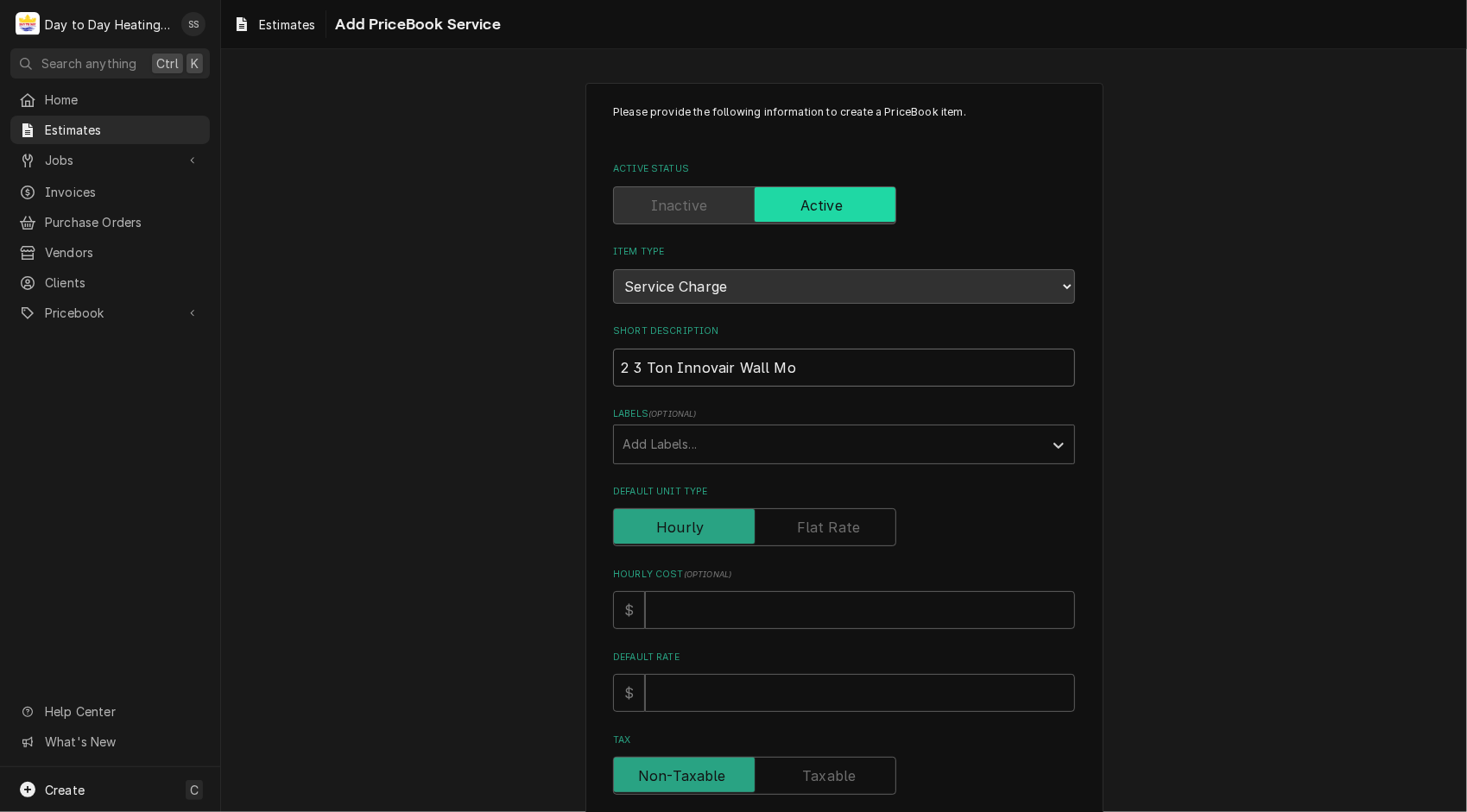
type input "2 3 Ton Innovair Wall Mou"
type textarea "x"
type input "2 3 Ton Innovair Wall Moun"
type textarea "x"
type input "2 3 Ton Innovair Wall Mount"
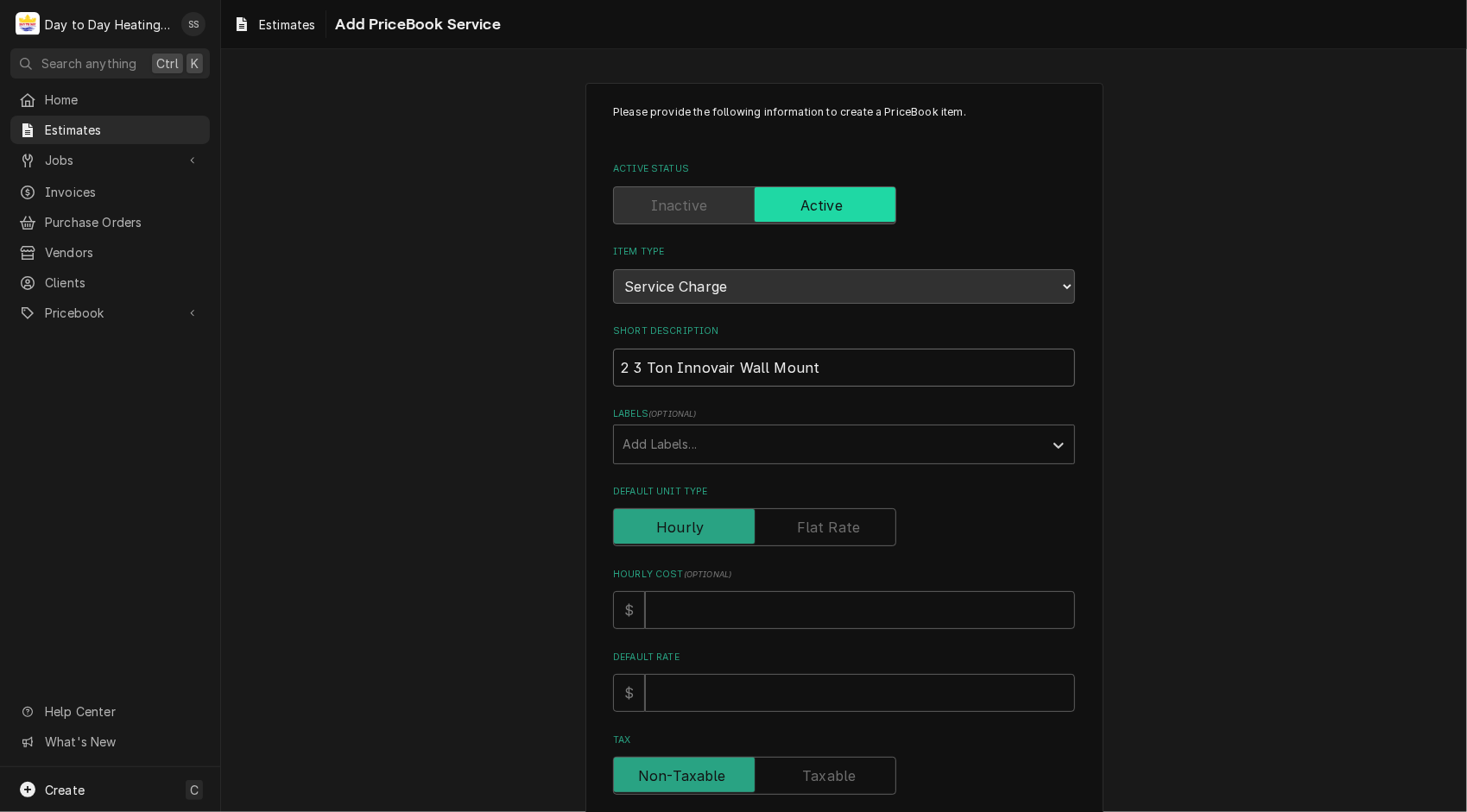
type textarea "x"
type input "2 3 Ton Innovair Wall Mount"
type textarea "x"
type input "2 3 Ton Innovair Wall Mount S"
type textarea "x"
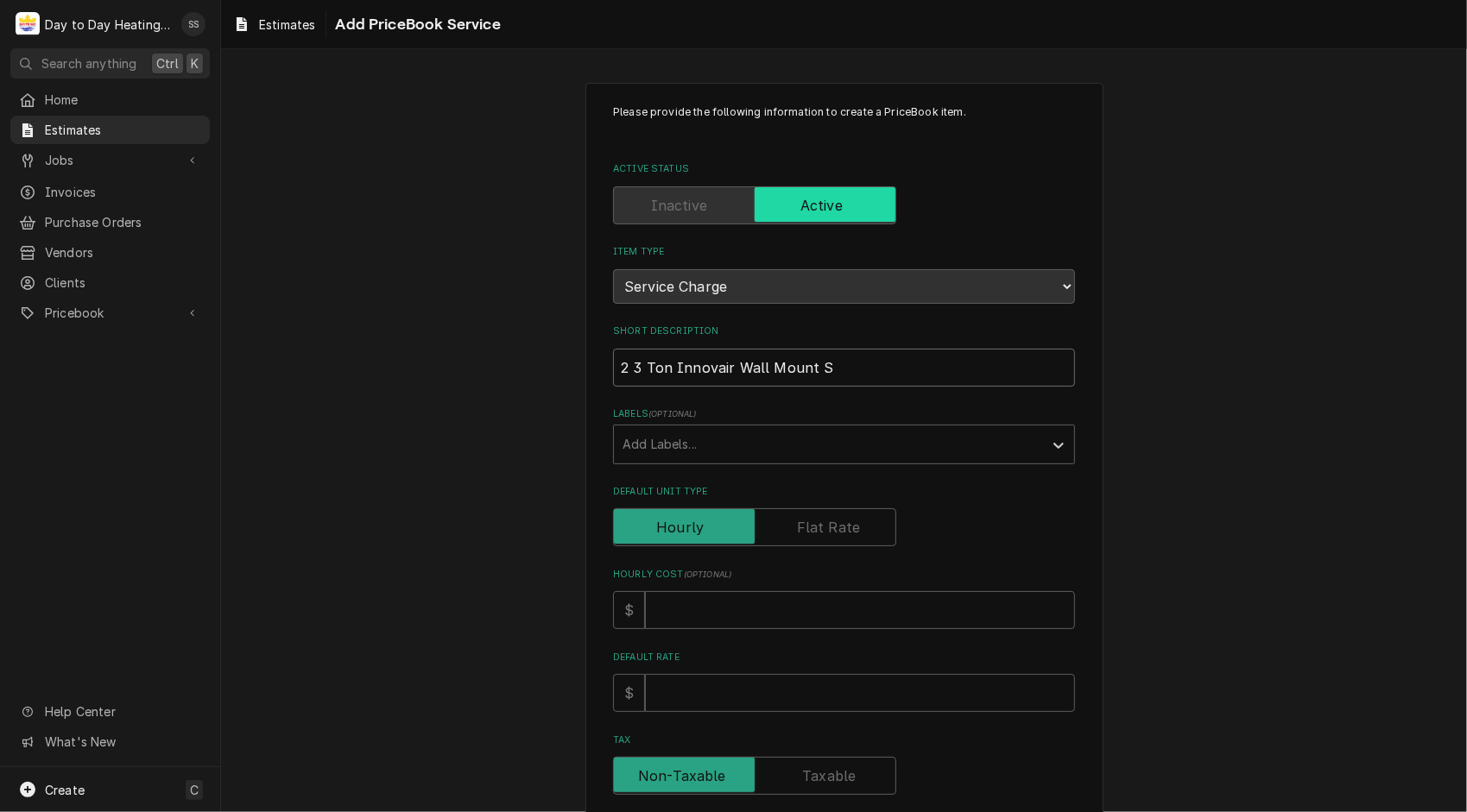
type input "2 3 Ton Innovair Wall Mount Sp"
type textarea "x"
type input "2 3 Ton Innovair Wall Mount Spl"
type textarea "x"
type input "2 3 Ton Innovair Wall Mount Spli"
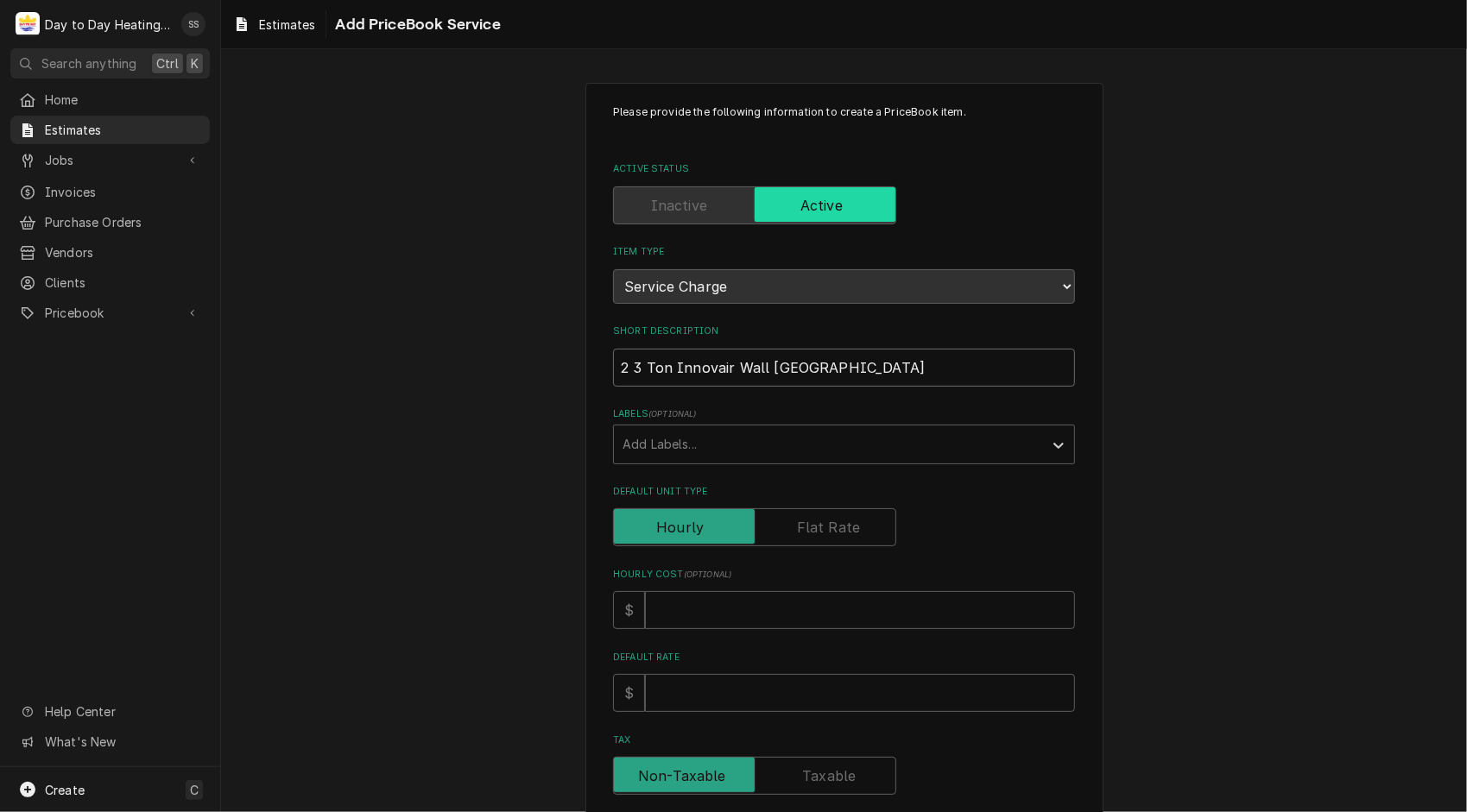
type textarea "x"
type input "2 3 Ton Innovair Wall Mount Split"
type textarea "x"
type input "2 3 Ton Innovair Wall Mount Split"
type textarea "x"
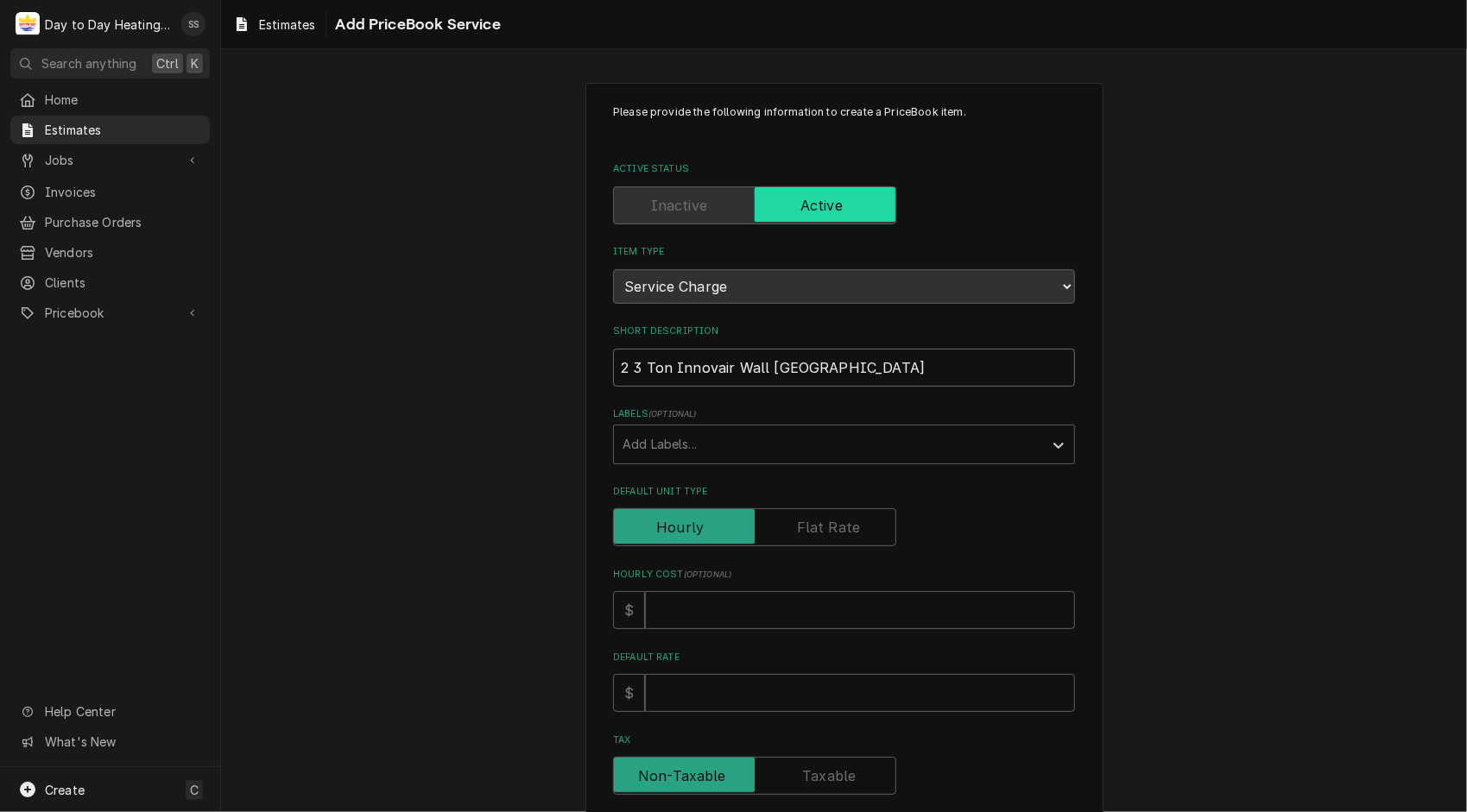
type input "2 3 Ton Innovair Wall Mount Split S"
type textarea "x"
type input "2 3 Ton Innovair Wall Mount Split Sy"
type textarea "x"
type input "2 3 Ton Innovair Wall Mount Split Sys"
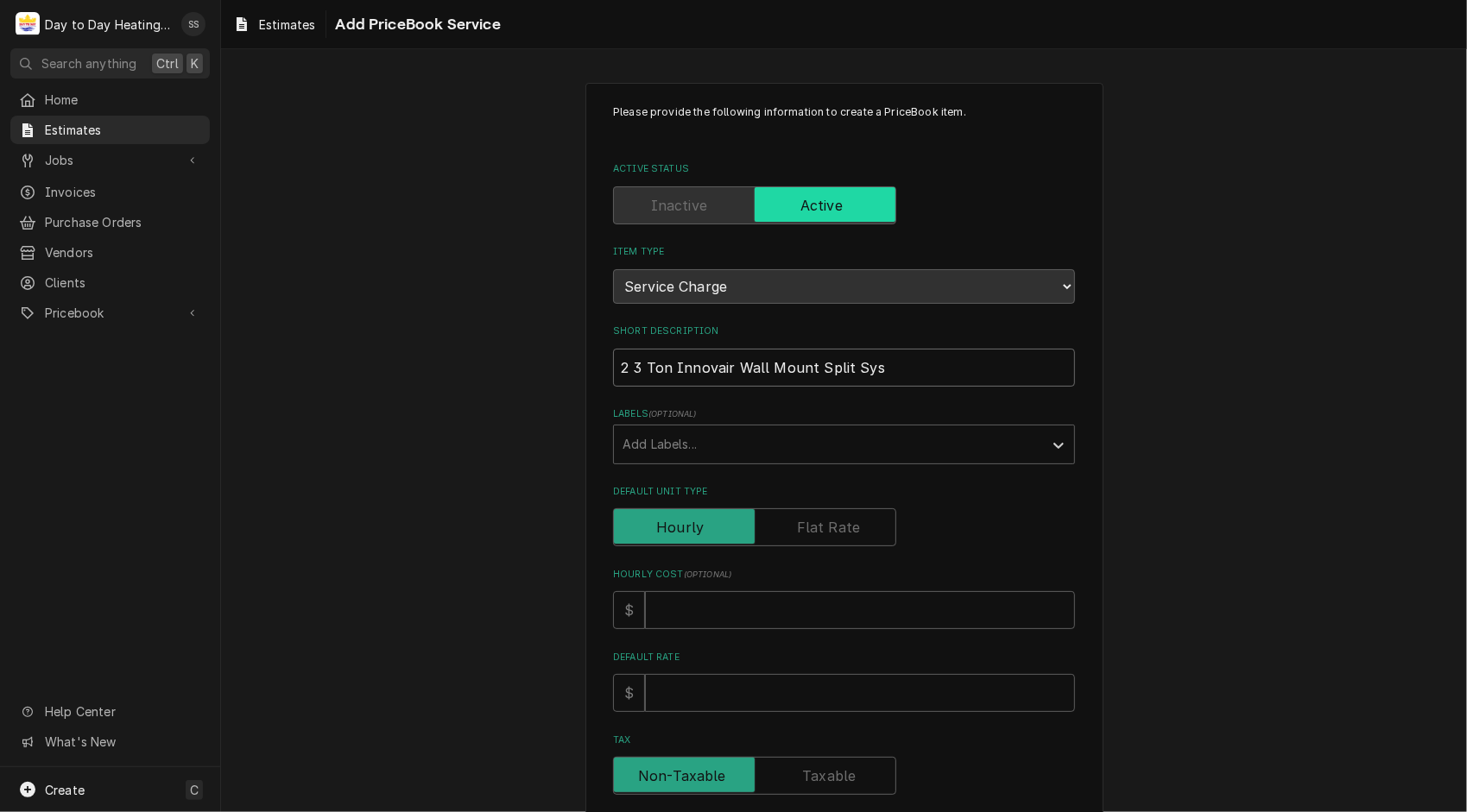
type textarea "x"
type input "2 3 Ton Innovair Wall Mount Split Syst"
type textarea "x"
type input "2 3 Ton Innovair Wall Mount Split Syste"
type textarea "x"
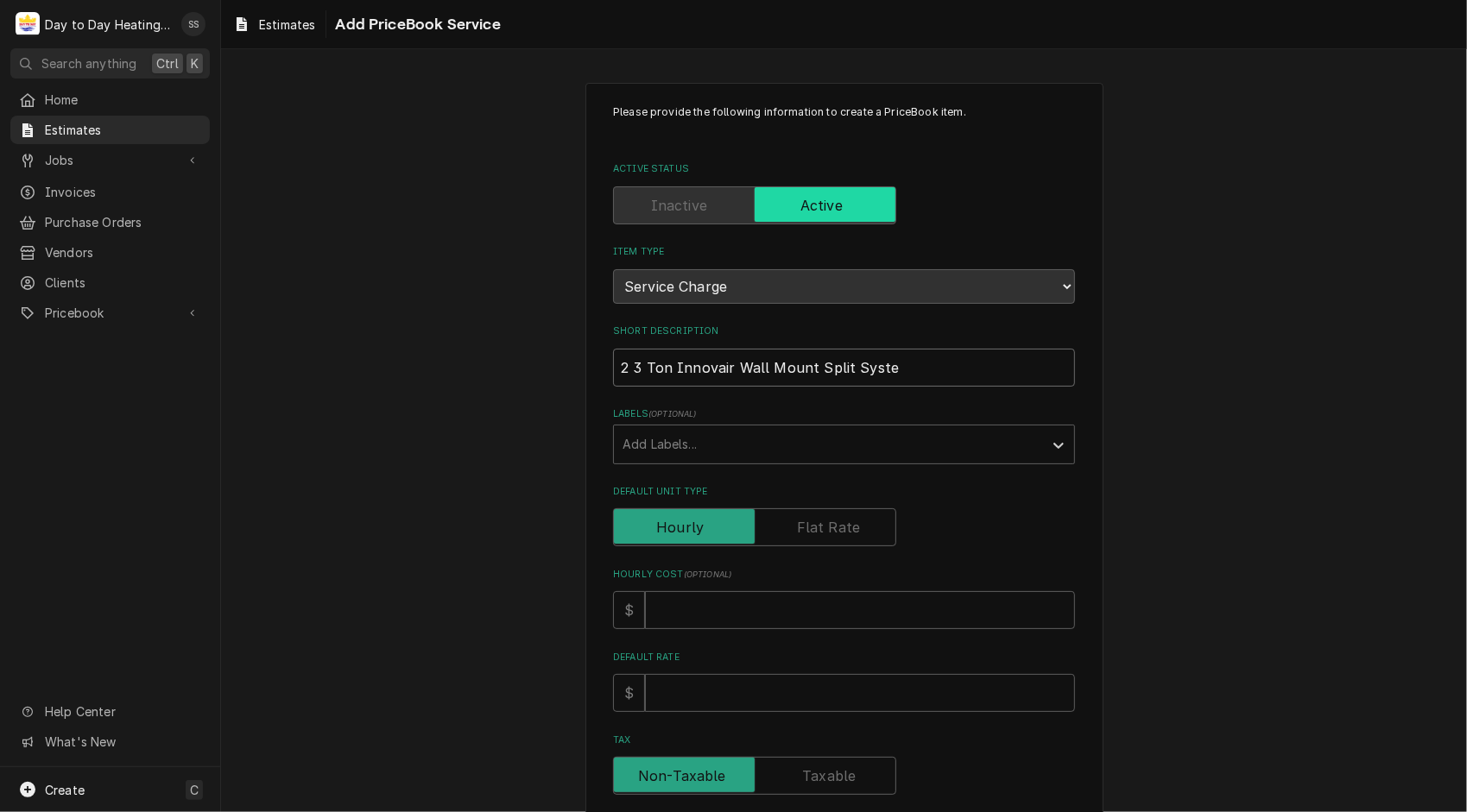
type input "2 3 Ton Innovair Wall Mount Split System"
type textarea "x"
type input "2 3 Ton Innovair Wall Mount Split Systems"
type textarea "x"
type input "2 3 Ton Innovair Wall Mount Split Systems"
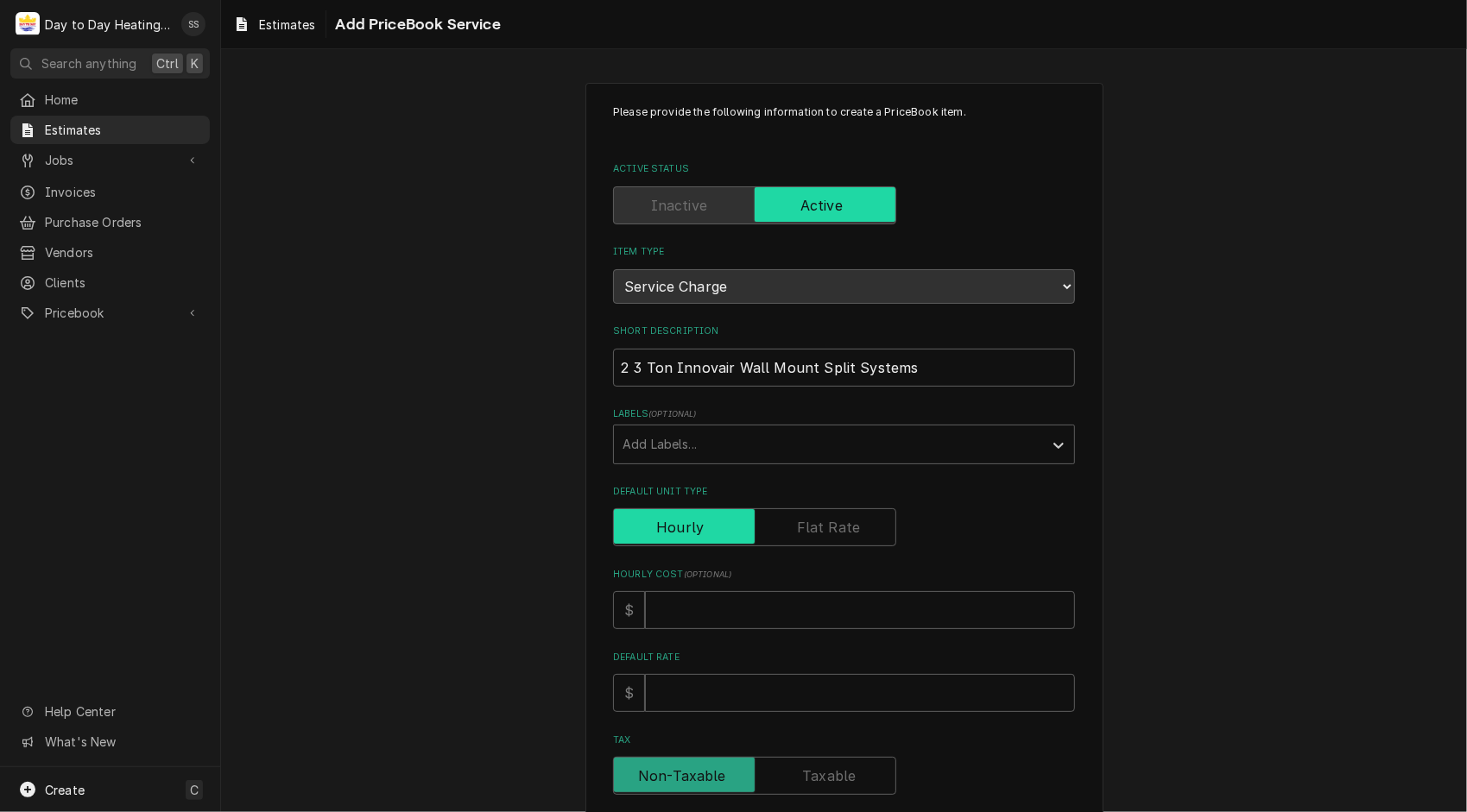
click at [809, 513] on input "Default Unit Type" at bounding box center [755, 527] width 268 height 38
checkbox input "true"
click at [751, 692] on input "Default Unit Price" at bounding box center [859, 693] width 430 height 38
type textarea "x"
type input "1"
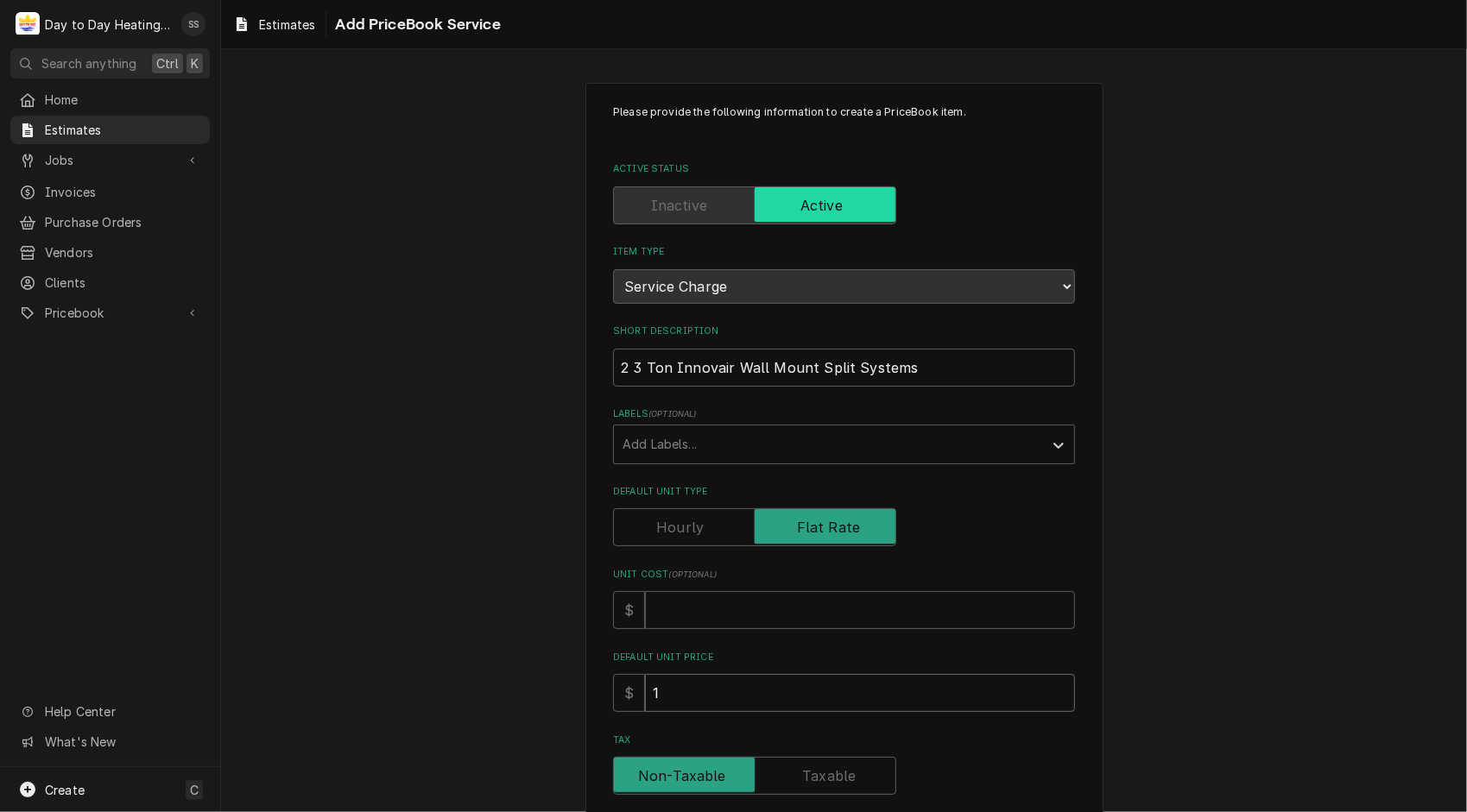
type textarea "x"
type input "12"
type textarea "x"
type input "125"
type textarea "x"
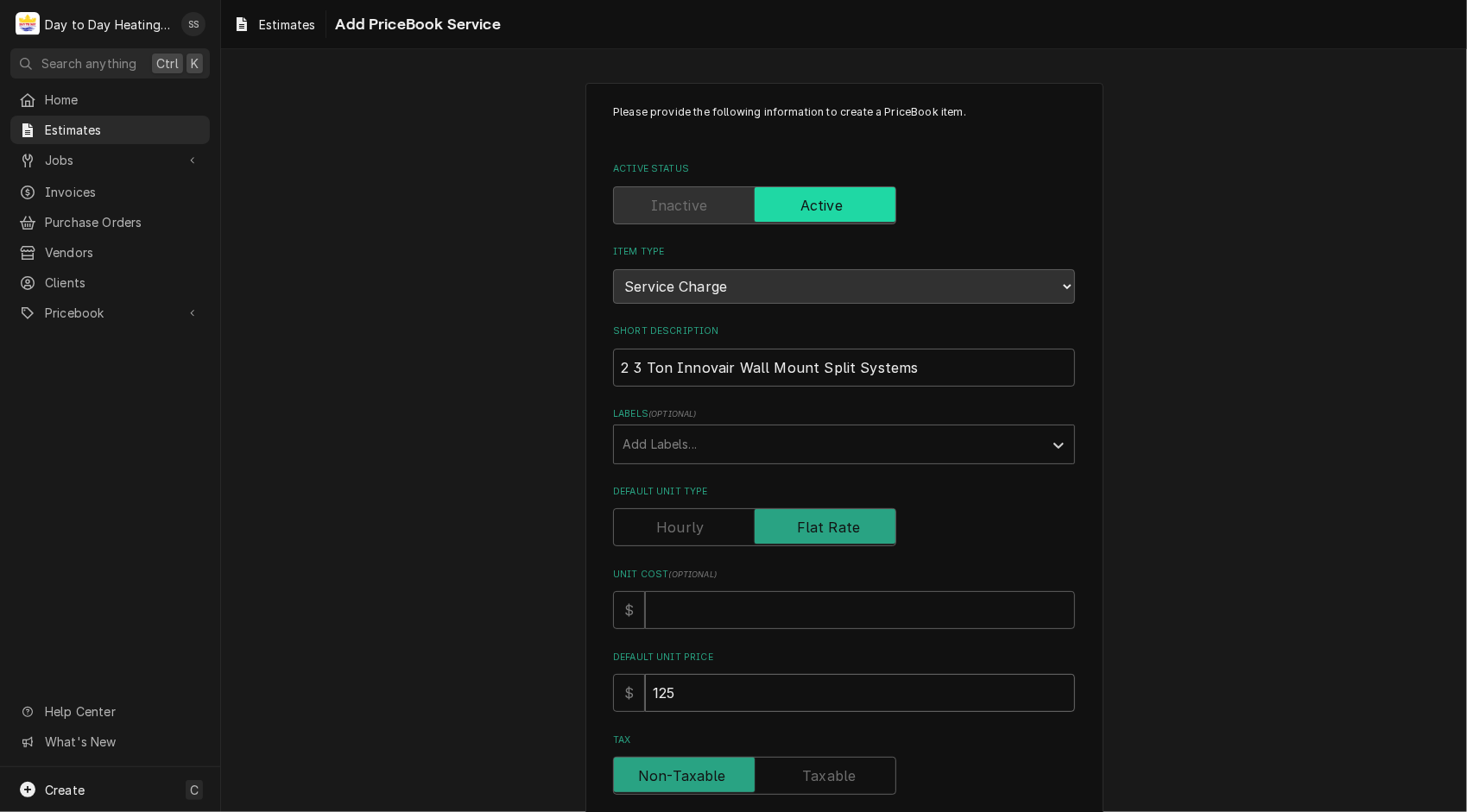
type input "1250"
type textarea "x"
type input "12500"
type textarea "x"
type input "125000"
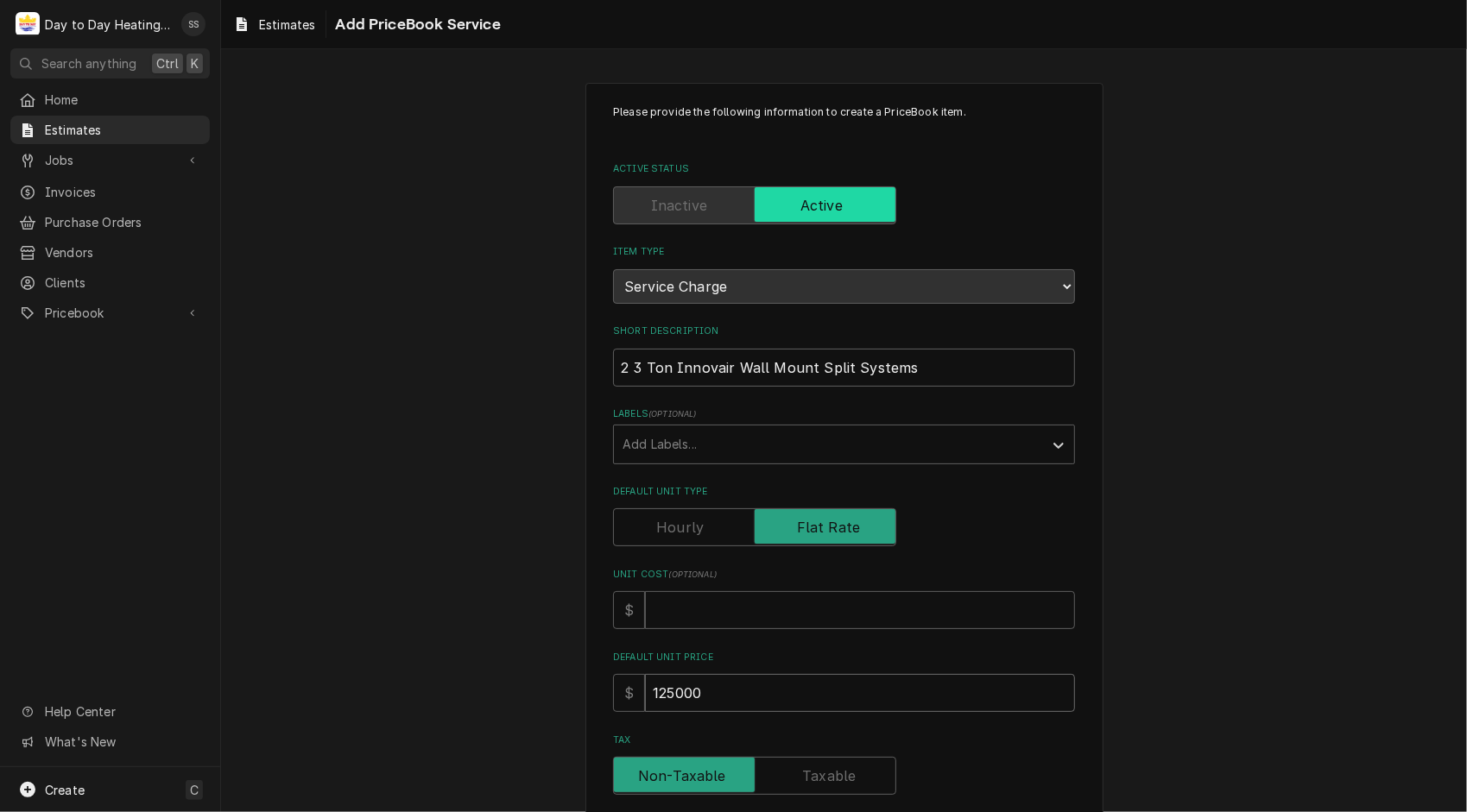
type textarea "x"
type input "12500"
type textarea "x"
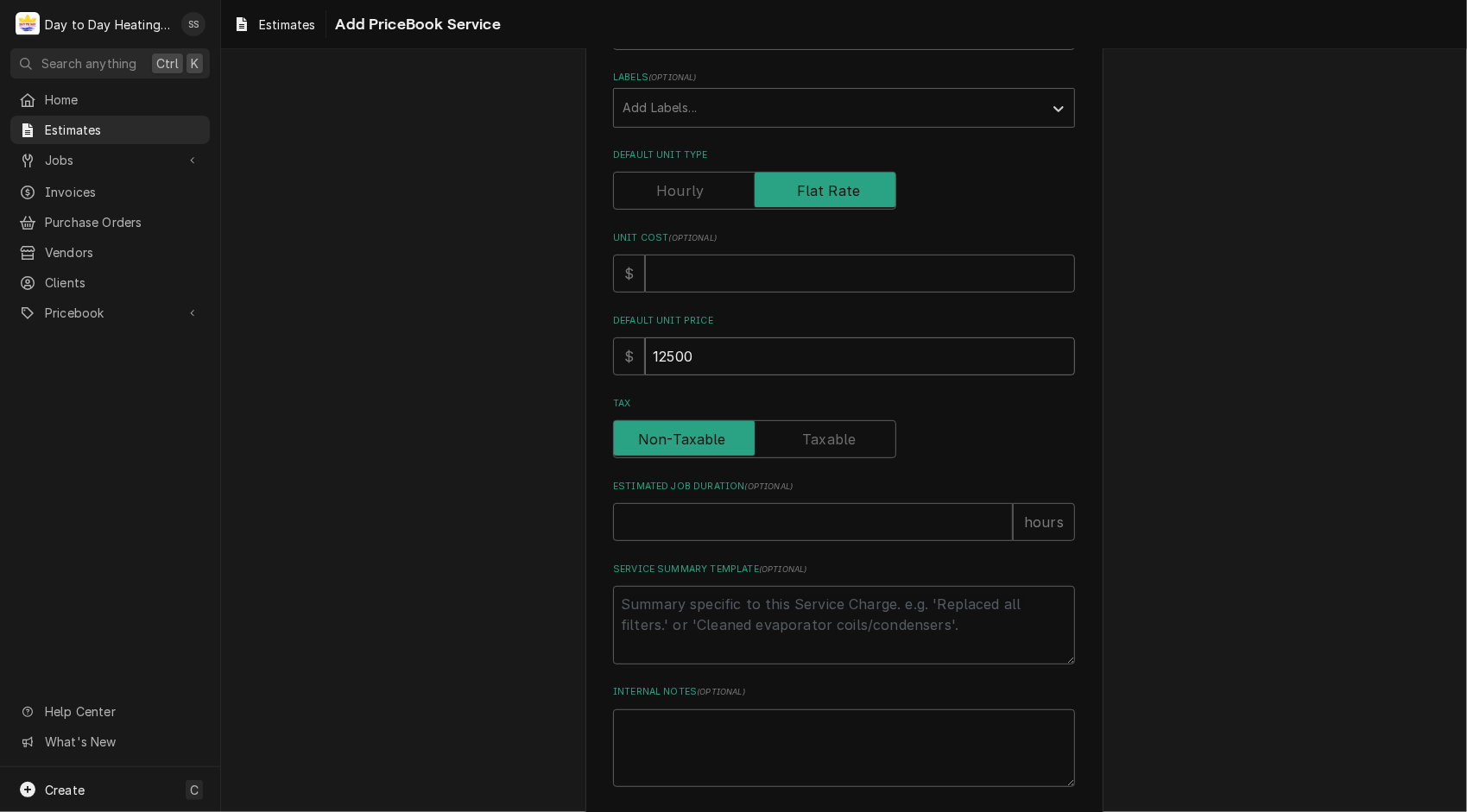
scroll to position [339, 0]
type input "12500"
click at [702, 508] on input "Estimated Job Duration ( optional )" at bounding box center [812, 519] width 400 height 38
type textarea "x"
type input "3"
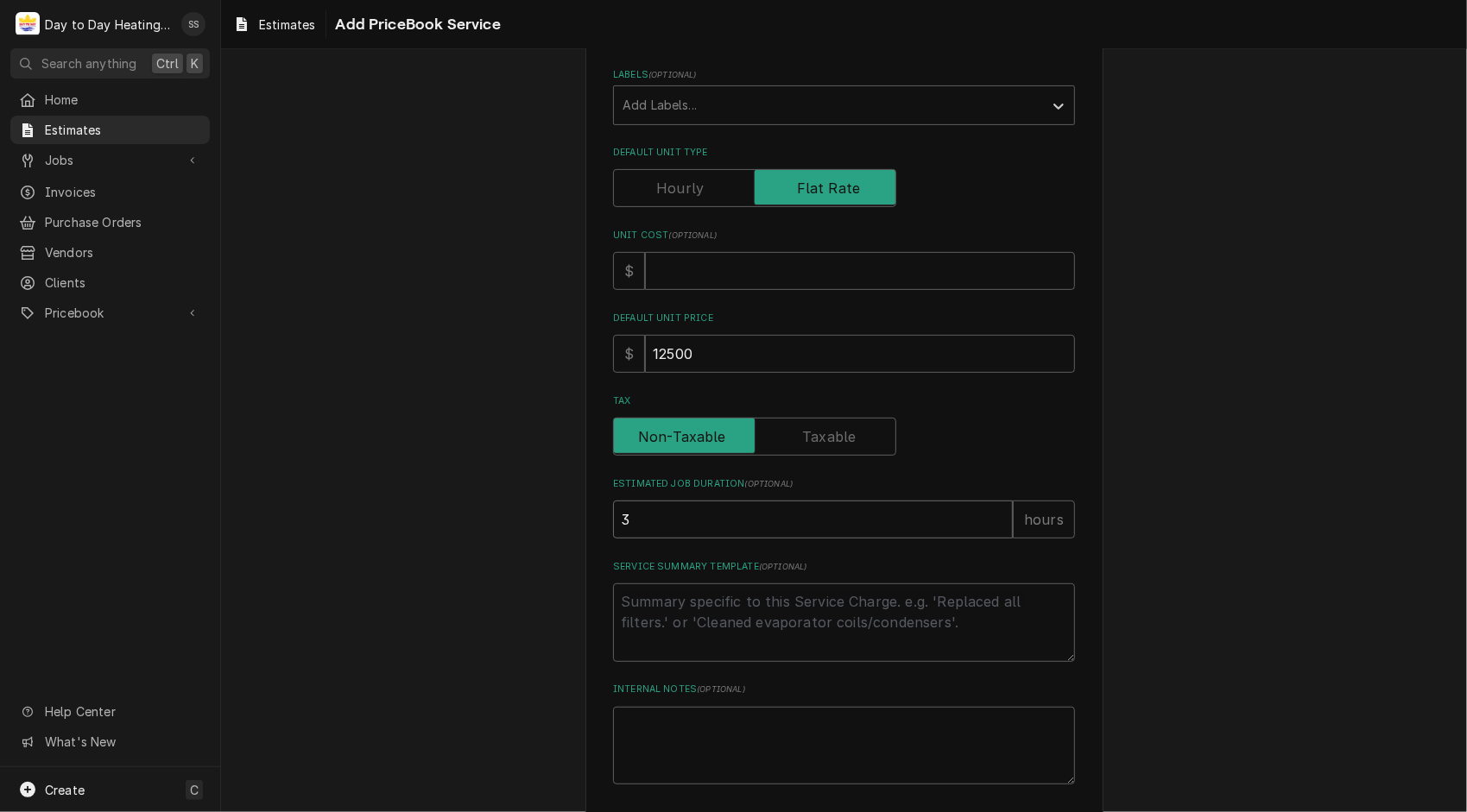
type textarea "x"
type input "38"
type textarea "x"
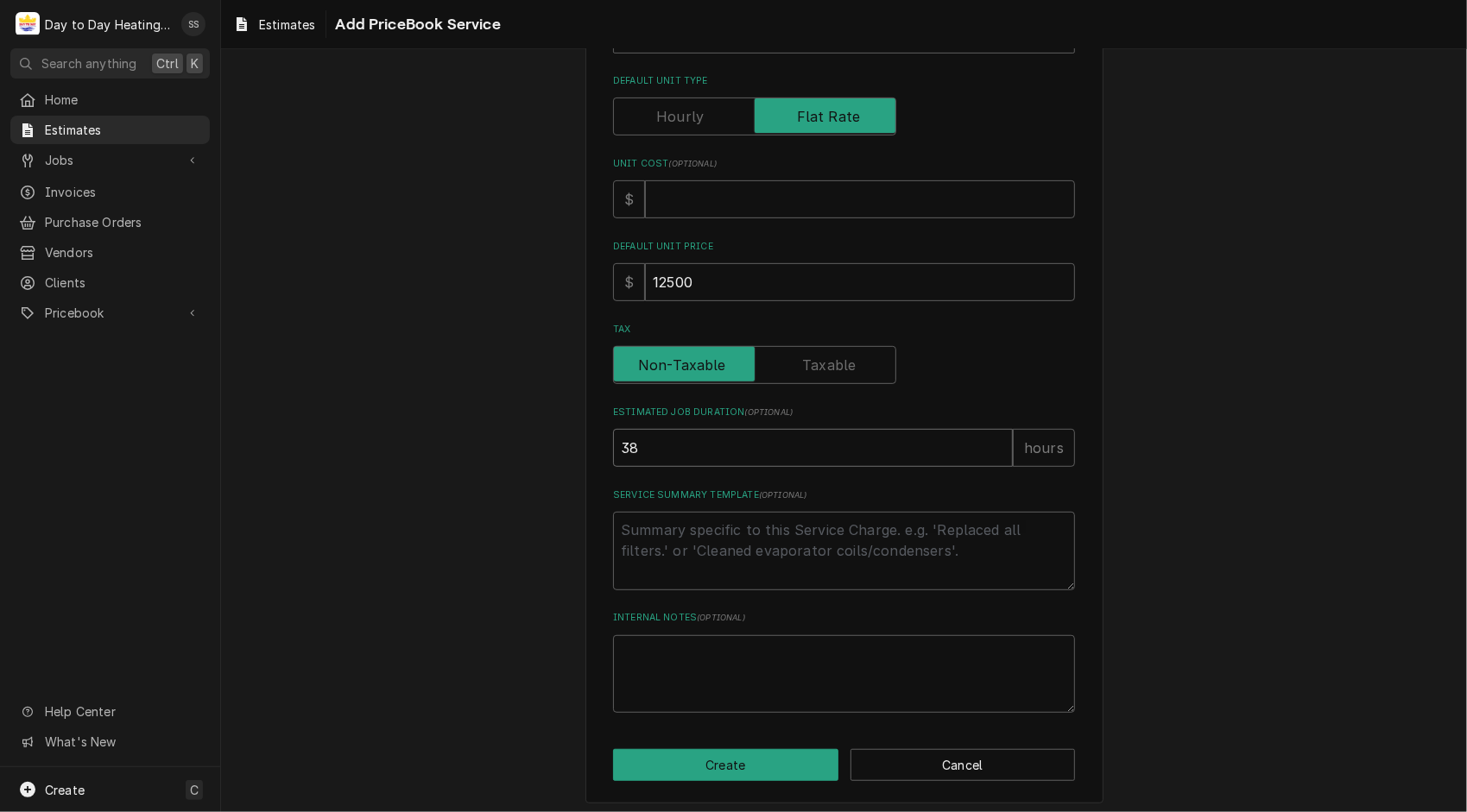
scroll to position [416, 0]
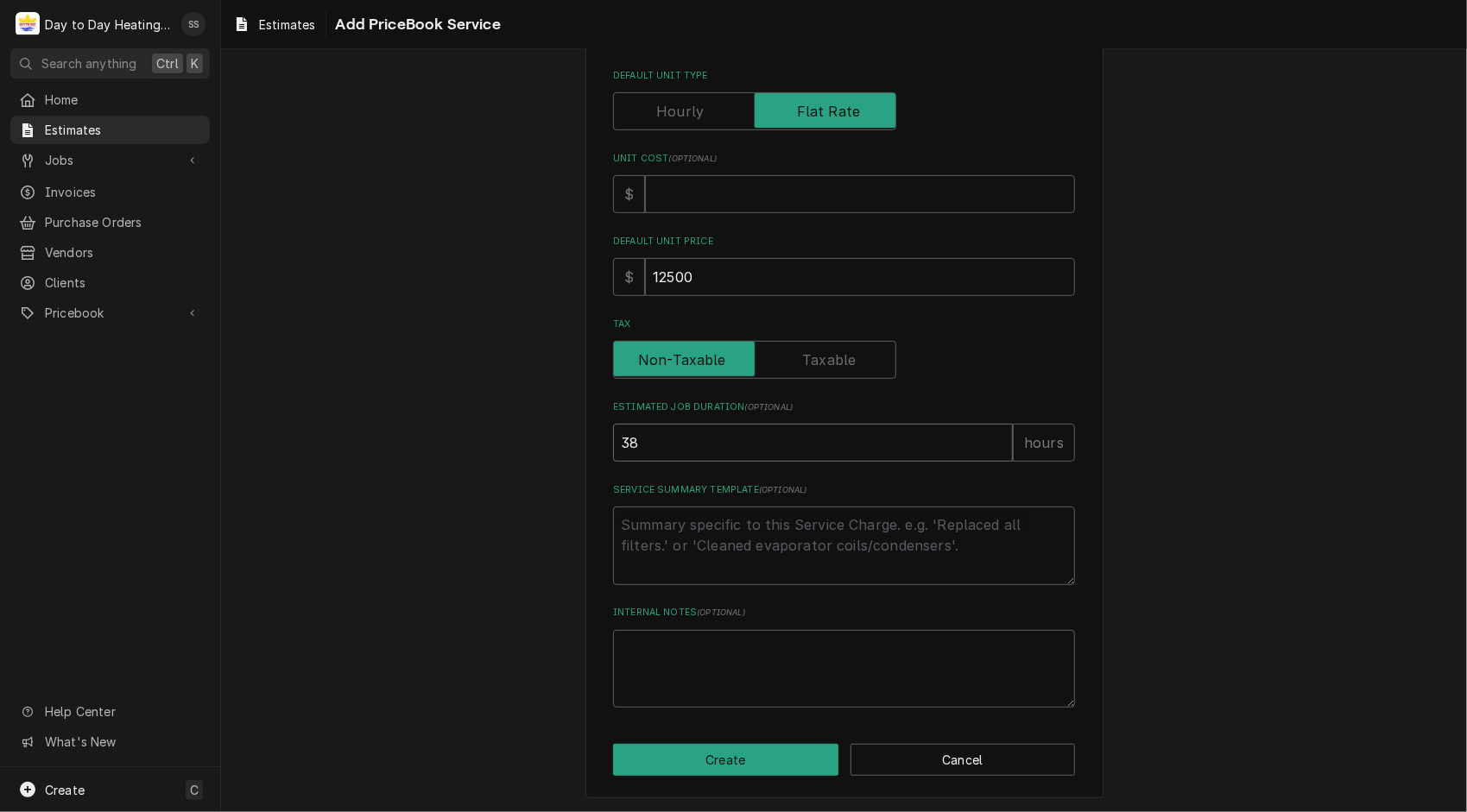
type input "38"
click at [765, 523] on textarea "Service Summary Template ( optional )" at bounding box center [843, 546] width 462 height 79
paste textarea "HVAC Scope of Work: Installation of Two 36,000 BTU Innovair R32 Wall-Mount Mini…"
type textarea "x"
type textarea "HVAC Scope of Work: Installation of Two 36,000 BTU Innovair R32 Wall-Mount Mini…"
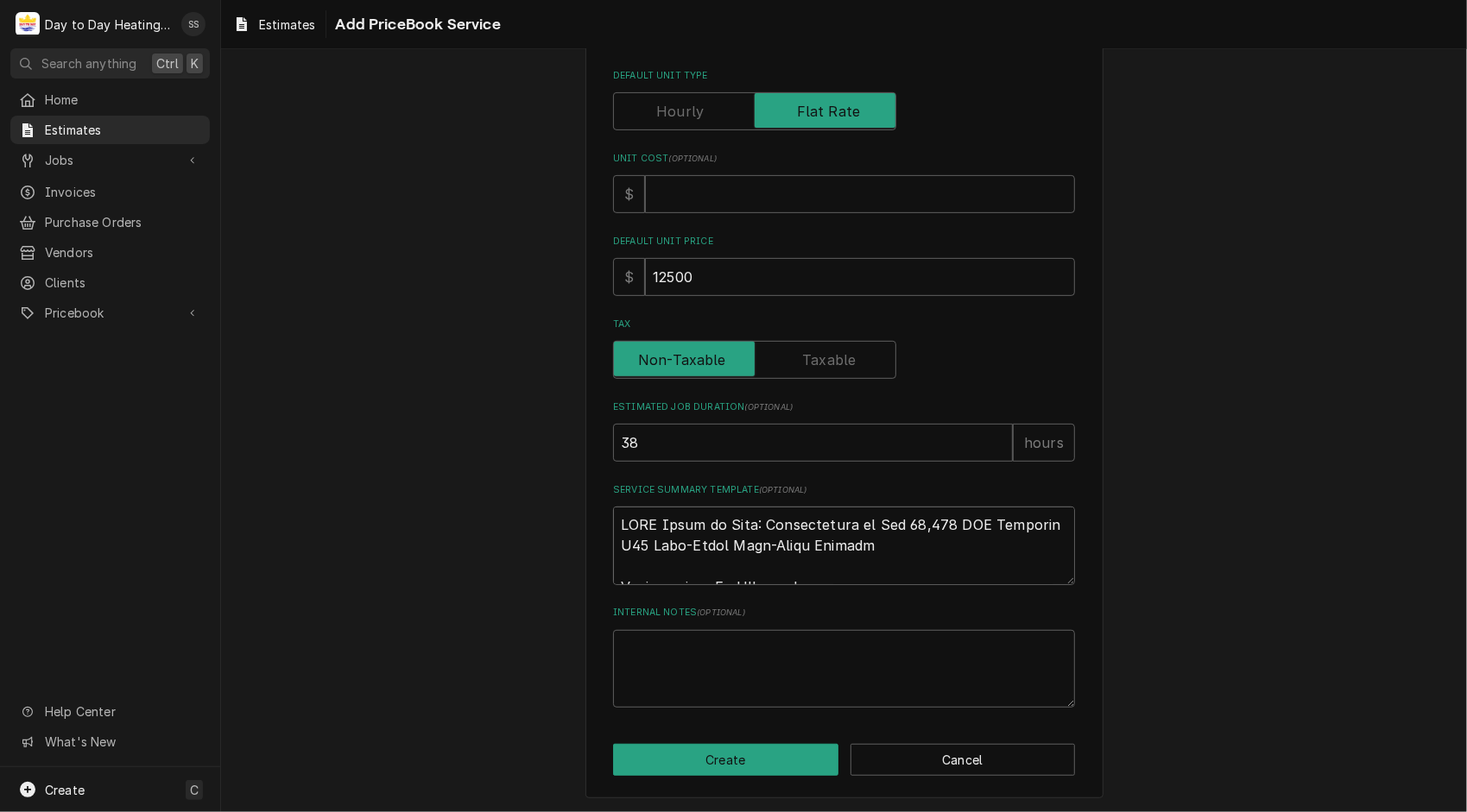
scroll to position [1442, 0]
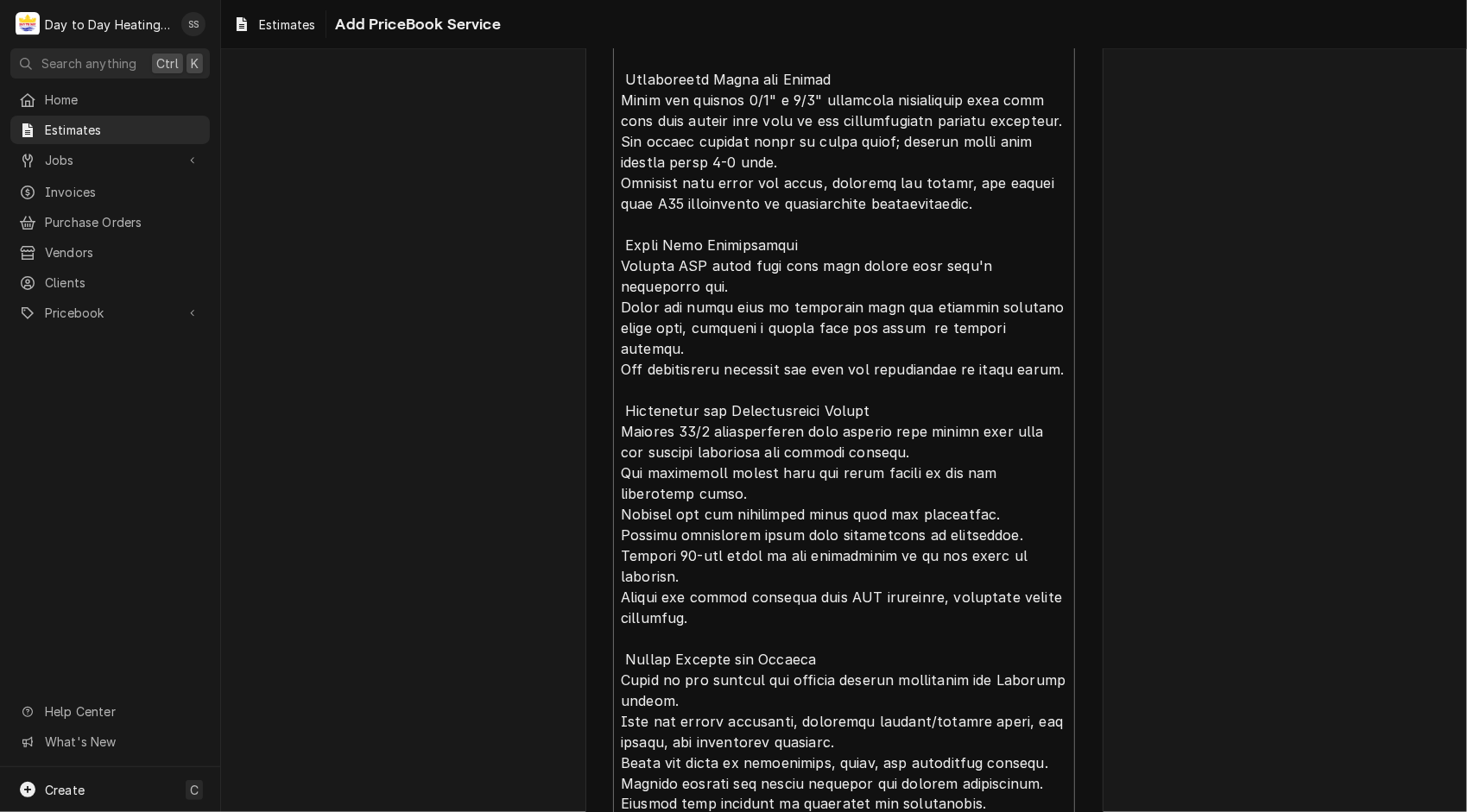
click at [870, 391] on textarea "Service Summary Template ( optional )" at bounding box center [843, 151] width 462 height 1342
type textarea "x"
type textarea "HVAC Scope of Work: Installation of Two 36,000 BTU Innovair R32 Wall-Mount Mini…"
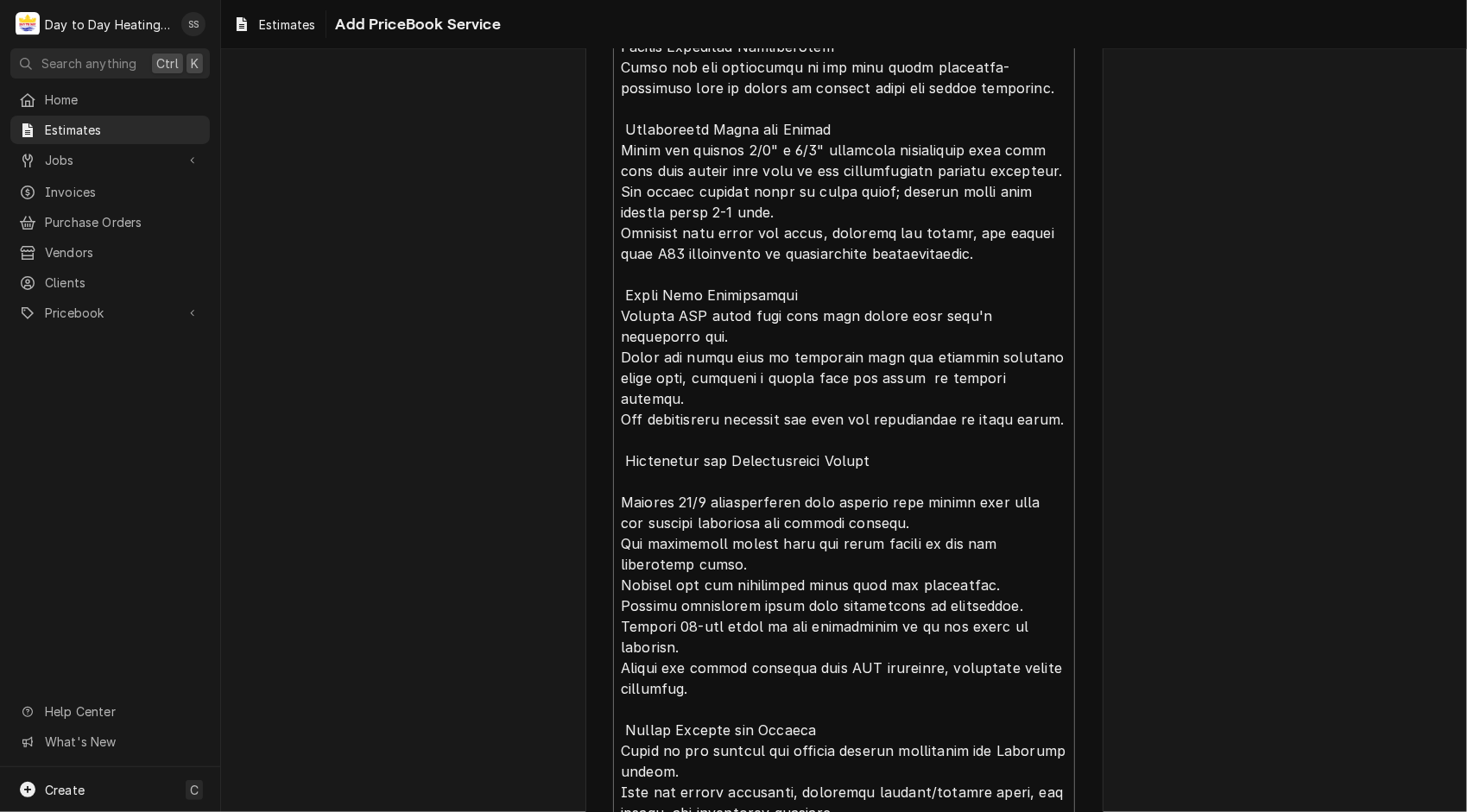
scroll to position [1377, 0]
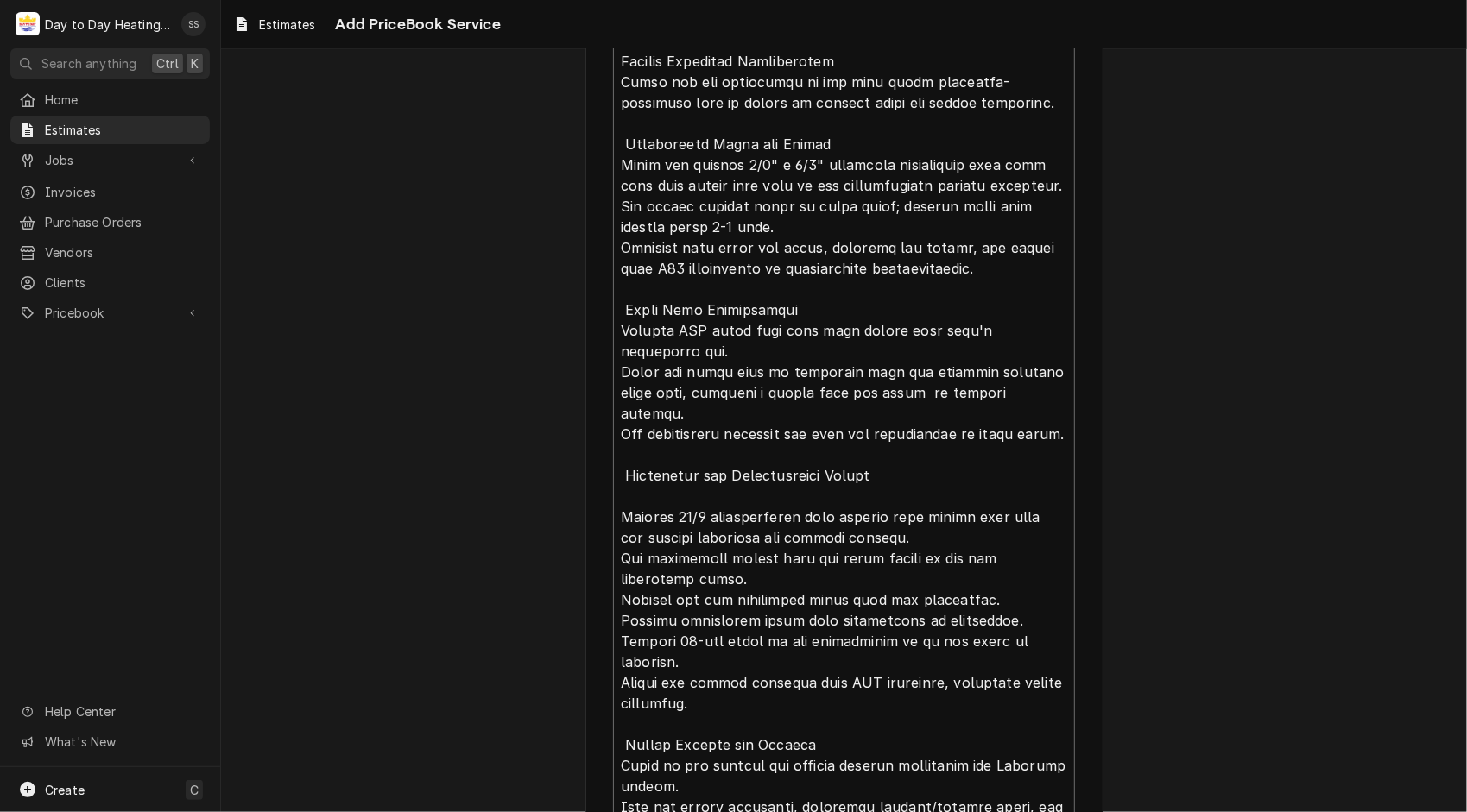
click at [766, 310] on textarea "Service Summary Template ( optional )" at bounding box center [843, 227] width 462 height 1363
type textarea "x"
type textarea "HVAC Scope of Work: Installation of Two 36,000 BTU Innovair R32 Wall-Mount Mini…"
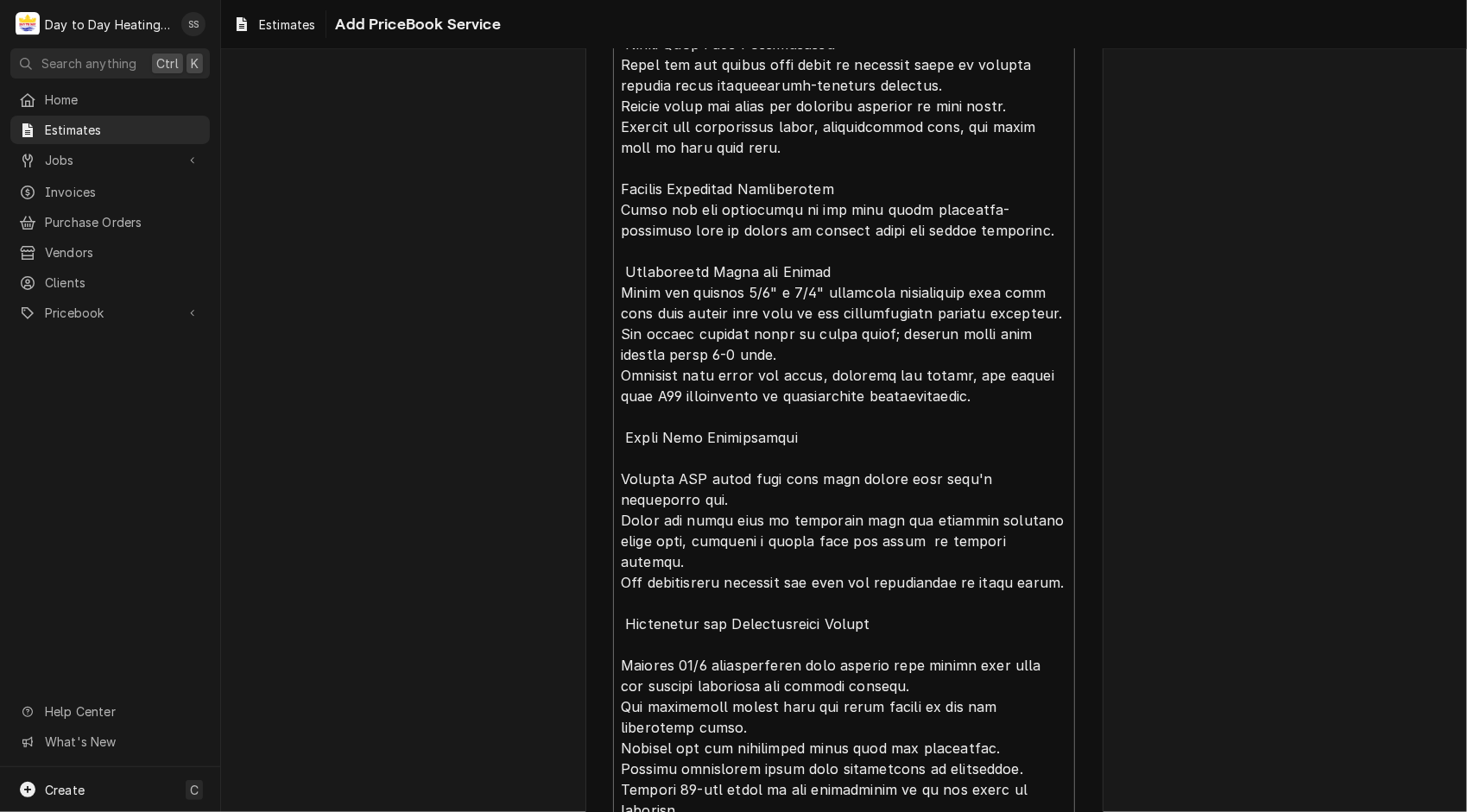
scroll to position [1244, 0]
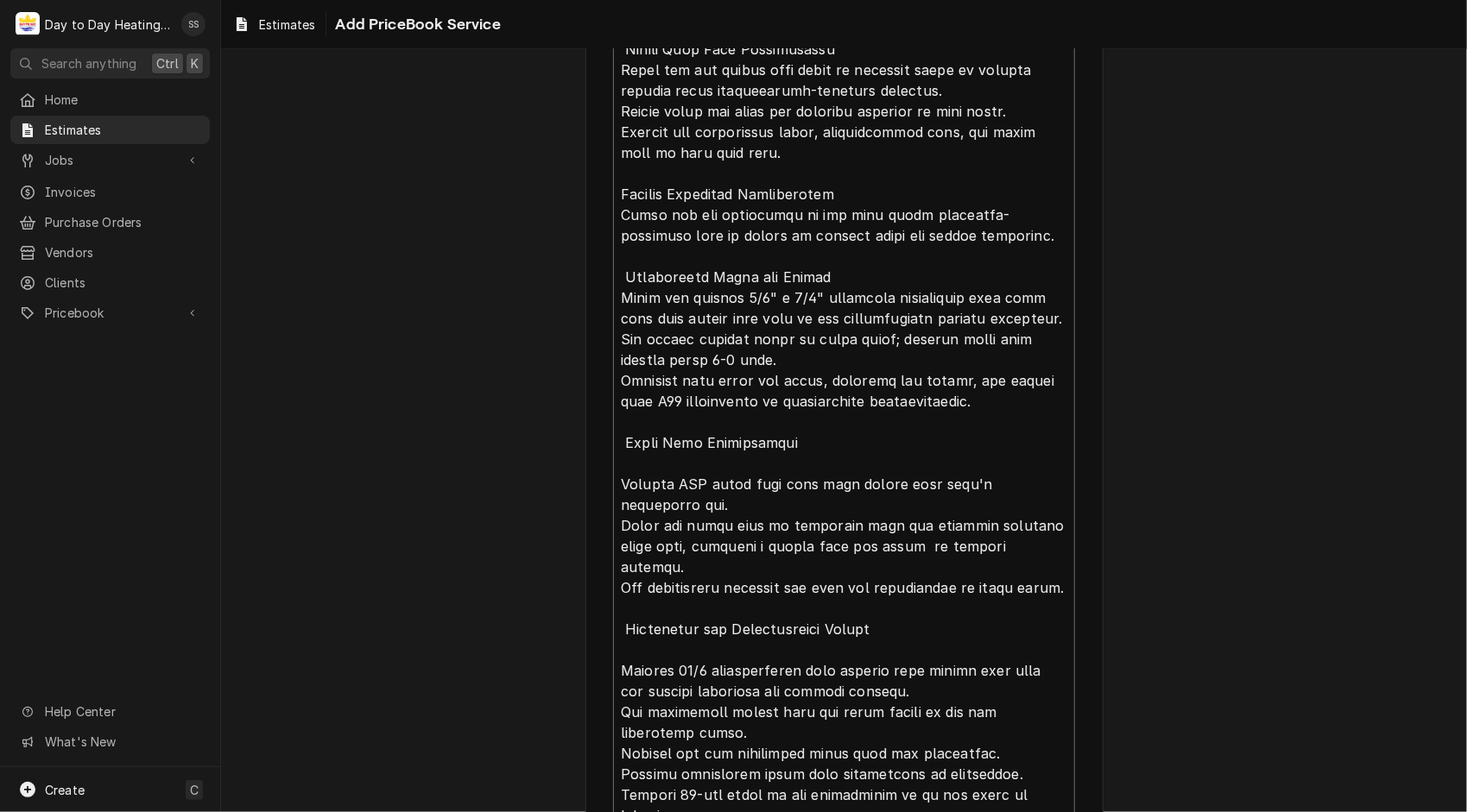
click at [822, 281] on textarea "Service Summary Template ( optional )" at bounding box center [843, 370] width 462 height 1384
type textarea "x"
type textarea "HVAC Scope of Work: Installation of Two 36,000 BTU Innovair R32 Wall-Mount Mini…"
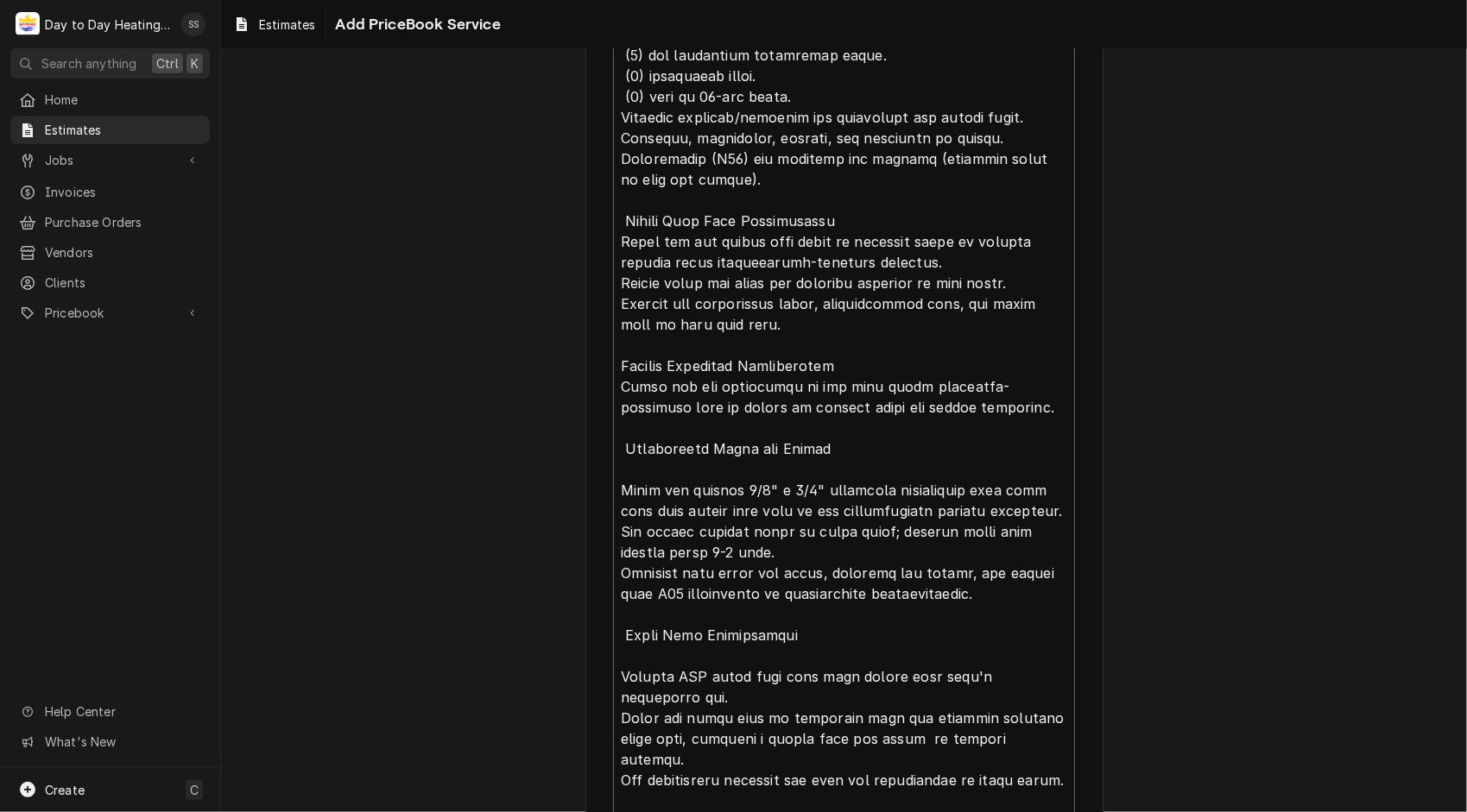
scroll to position [1070, 0]
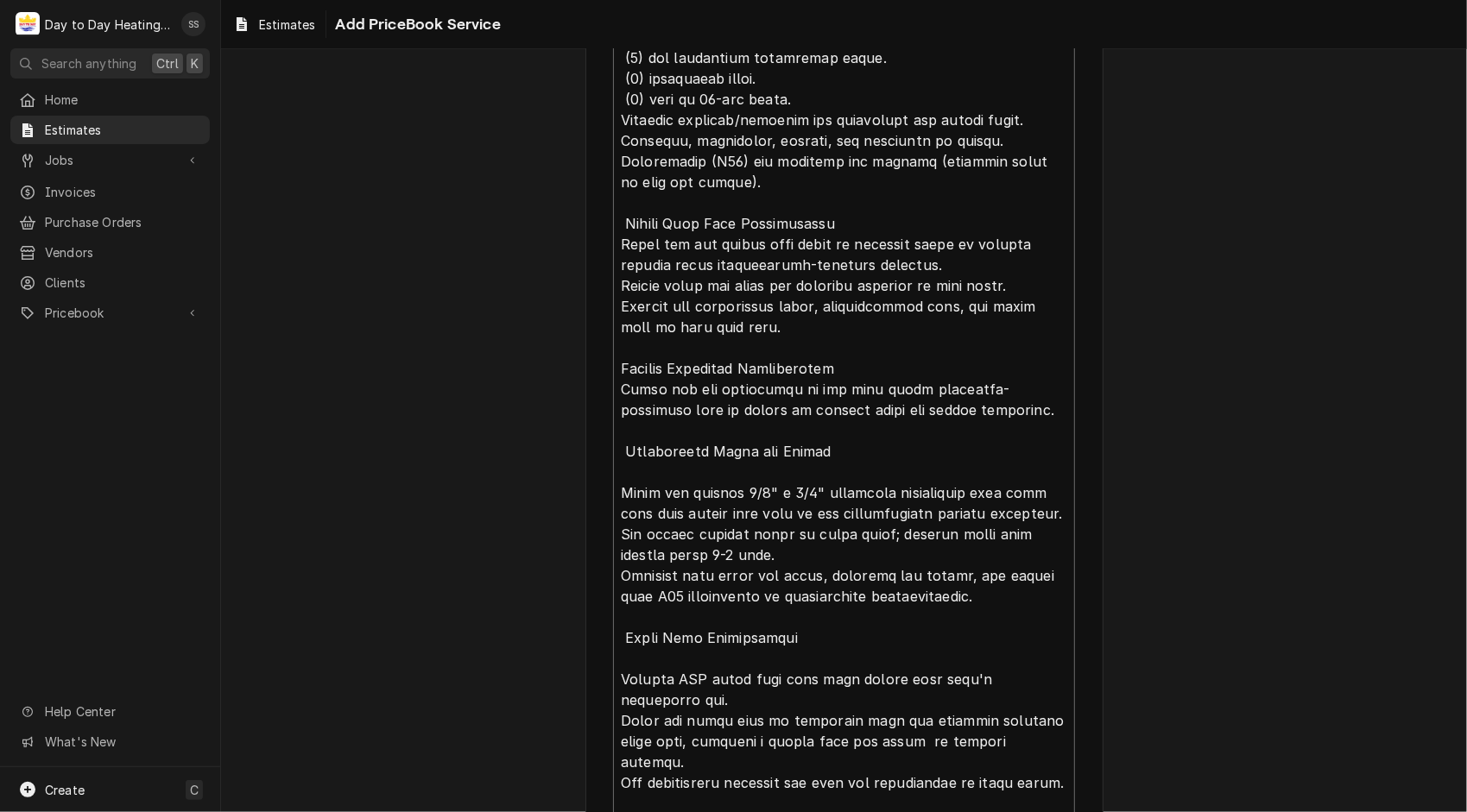
click at [842, 365] on textarea "Service Summary Template ( optional )" at bounding box center [843, 555] width 462 height 1404
type textarea "x"
type textarea "HVAC Scope of Work: Installation of Two 36,000 BTU Innovair R32 Wall-Mount Mini…"
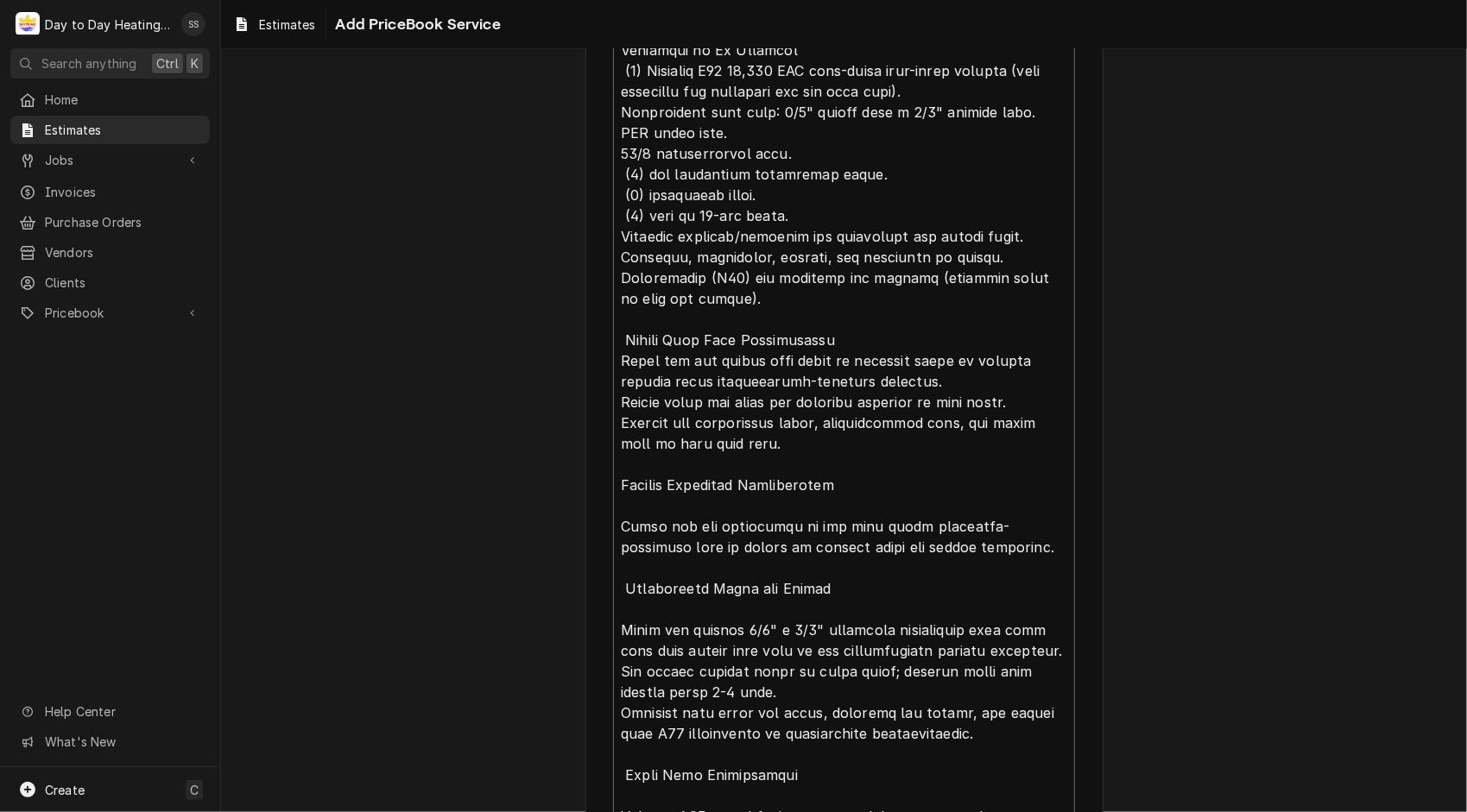
scroll to position [949, 0]
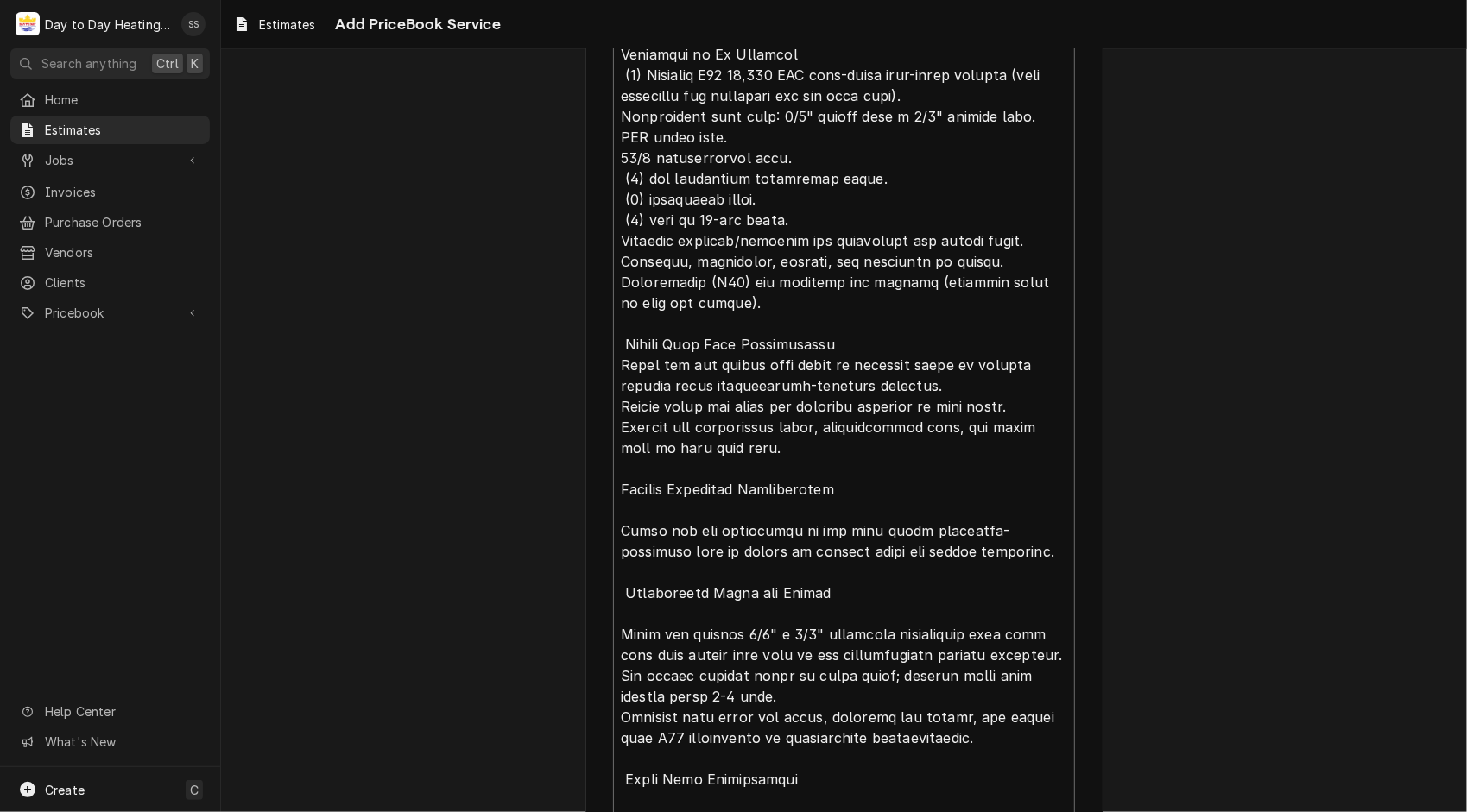
click at [823, 345] on textarea "Service Summary Template ( optional )" at bounding box center [843, 686] width 462 height 1425
type textarea "x"
type textarea "HVAC Scope of Work: Installation of Two 36,000 BTU Innovair R32 Wall-Mount Mini…"
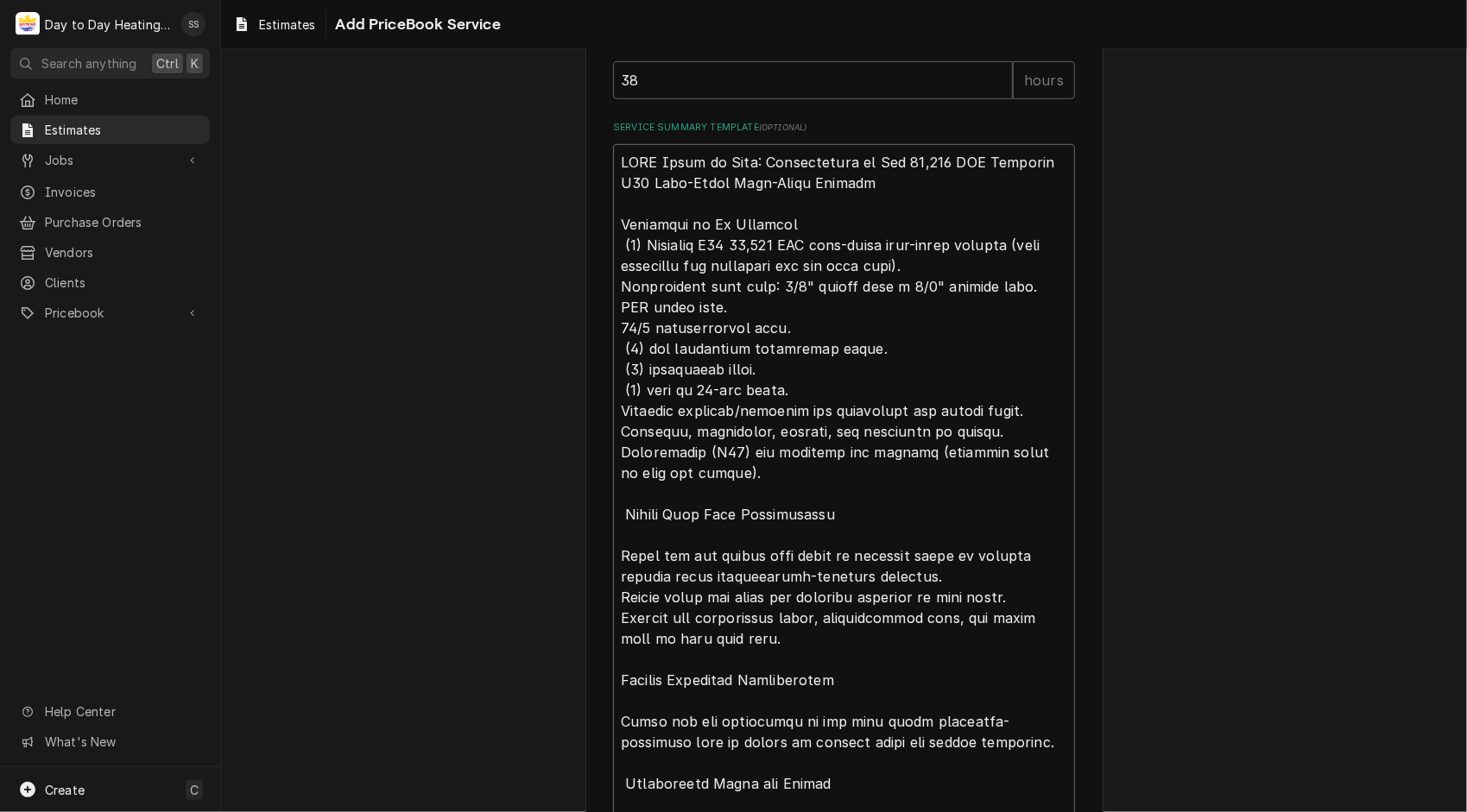
scroll to position [777, 0]
type textarea "x"
type textarea "HVAC Scope of Work: Installation of Two 36,000 BTU Innovair R32 Wall-Mount Mini…"
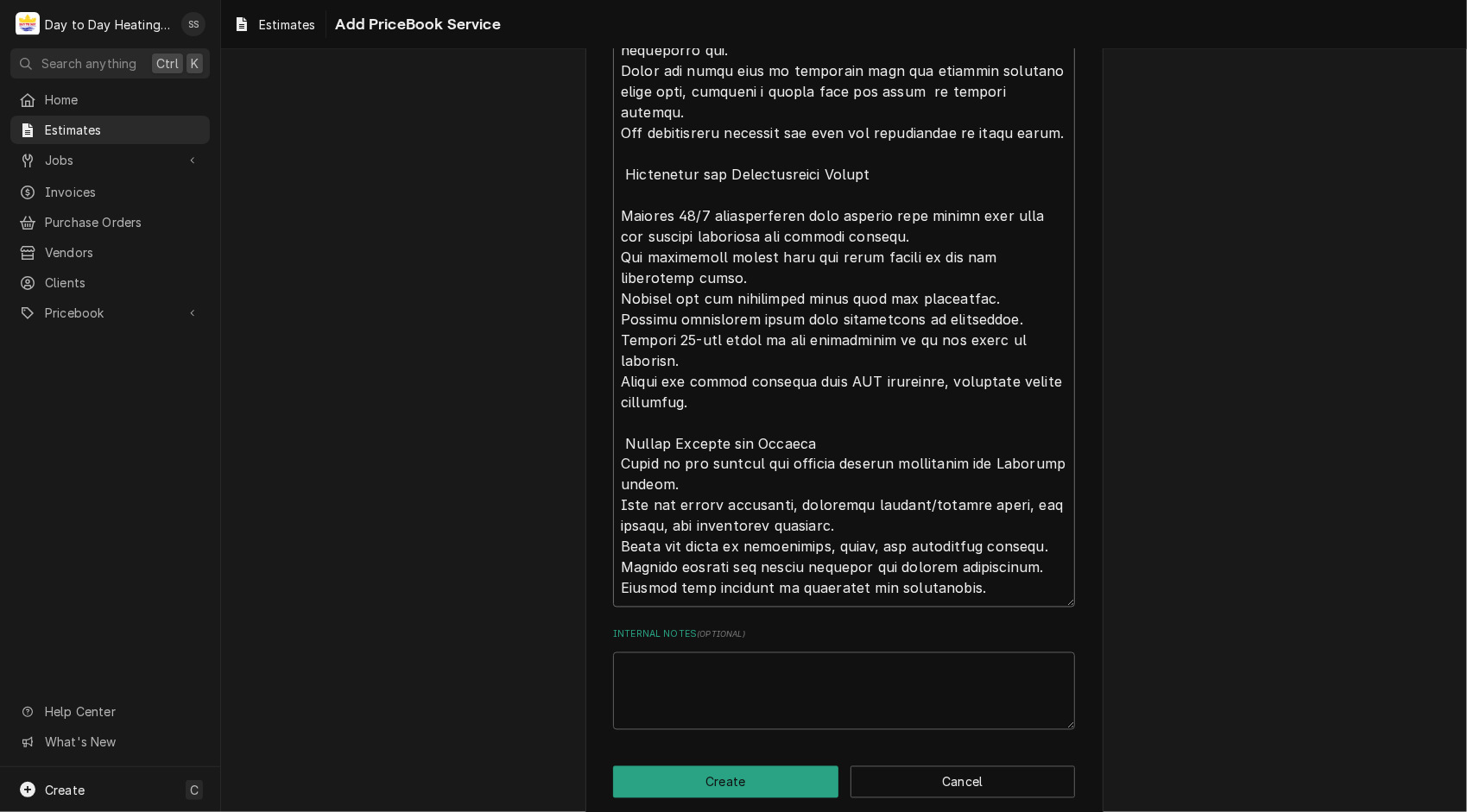
scroll to position [1804, 0]
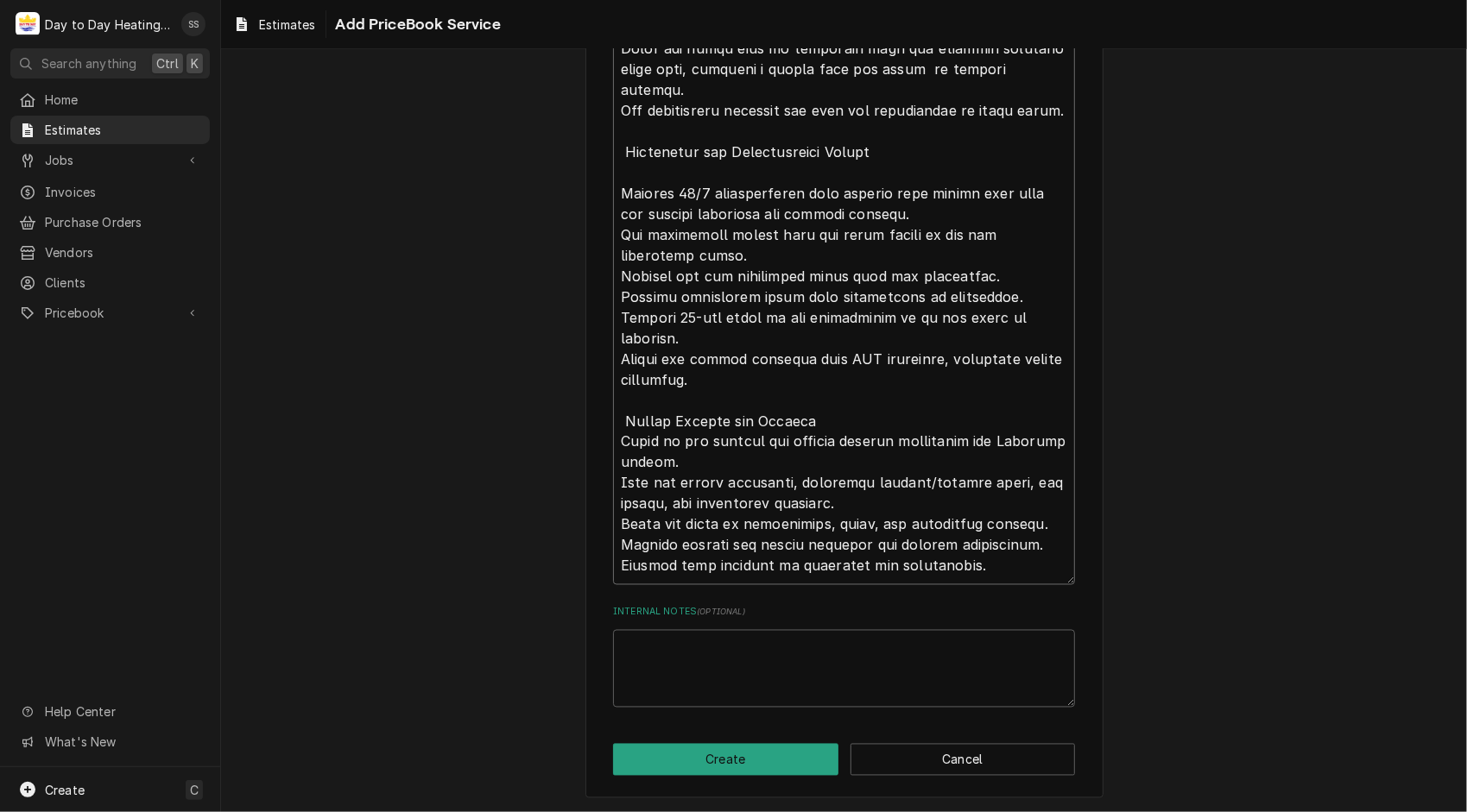
type textarea "x"
type textarea "HVAC Scope of Work: Installation of Two 36,000 BTU Innovair R32 Wall-Mount Mini…"
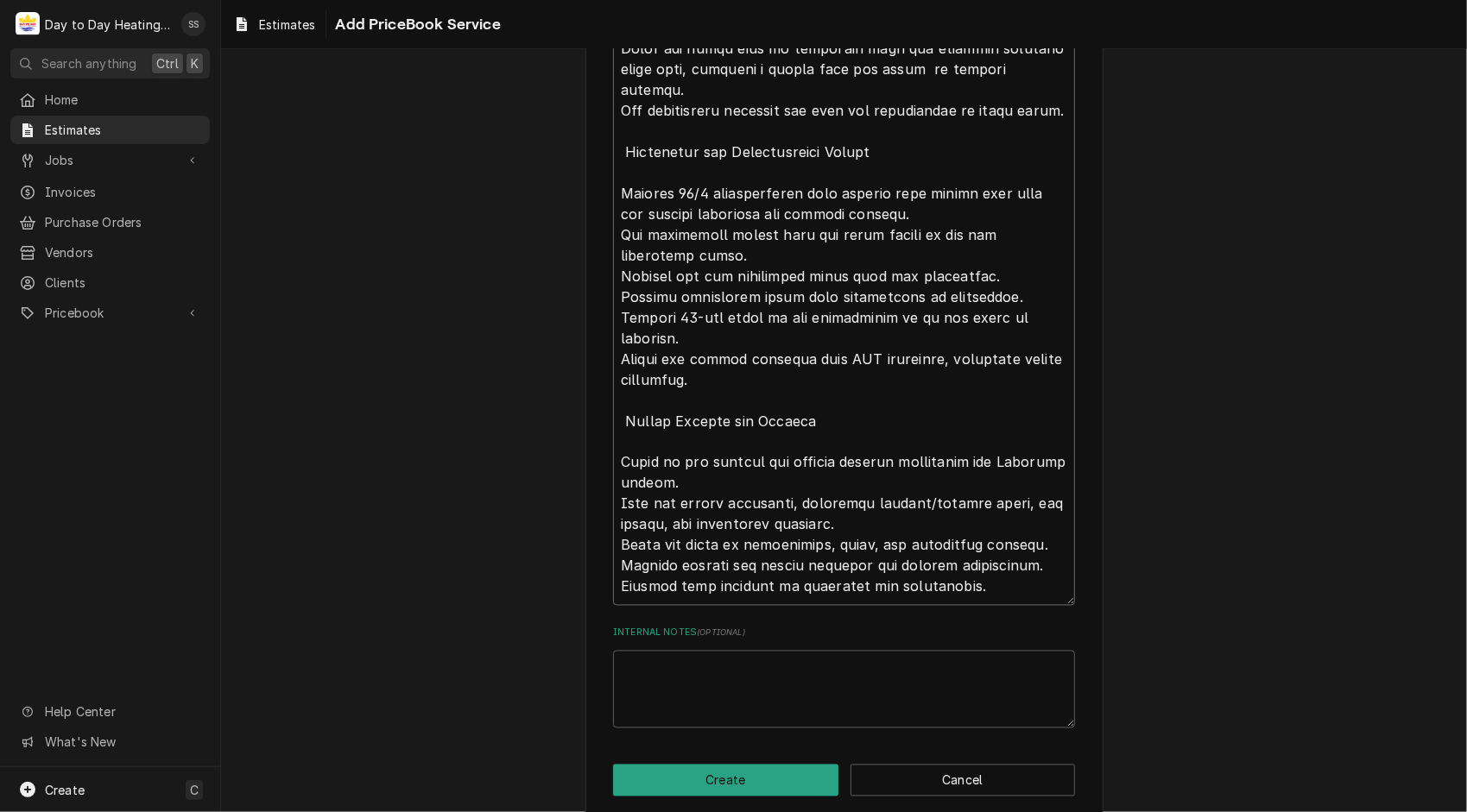
type textarea "x"
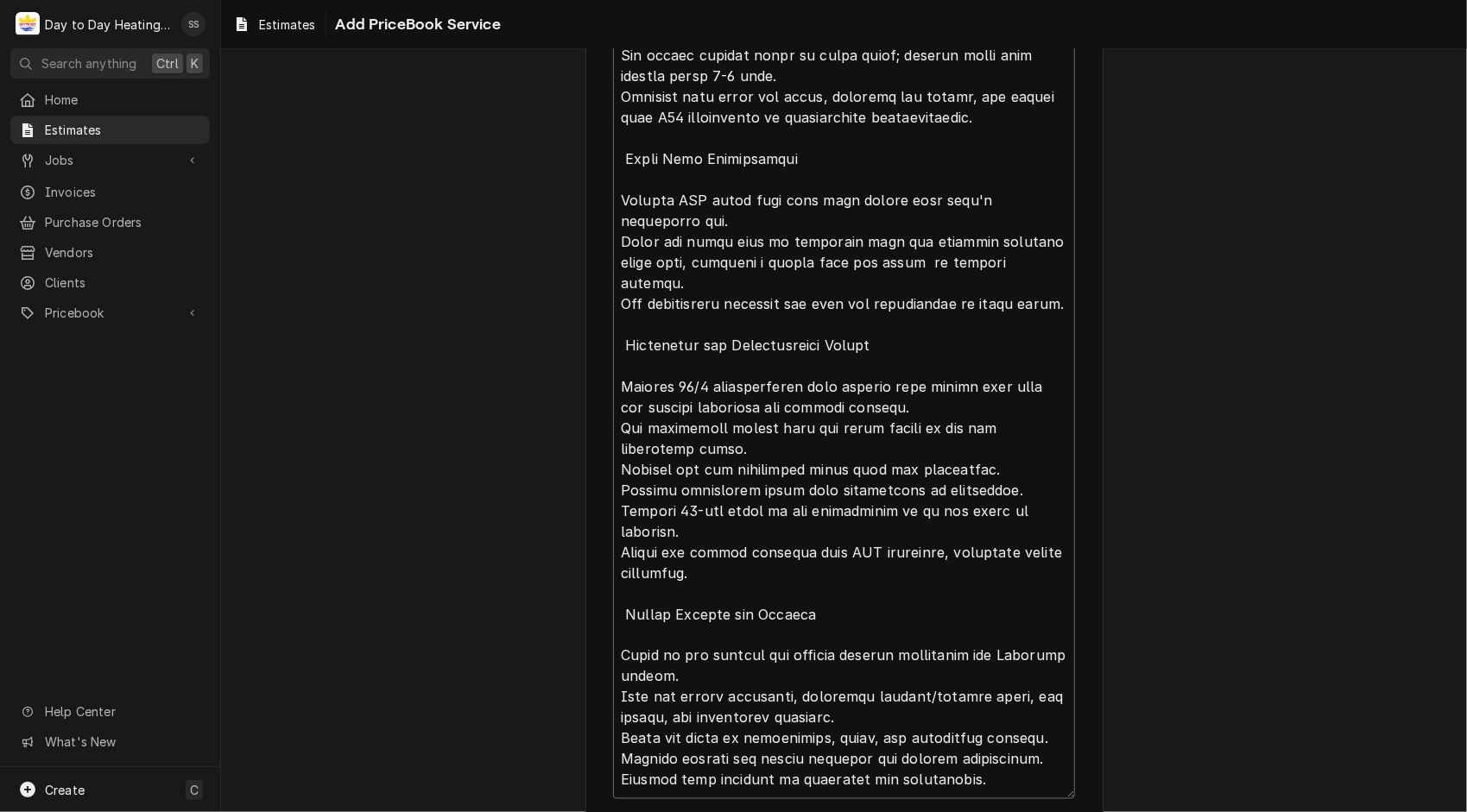
scroll to position [1825, 0]
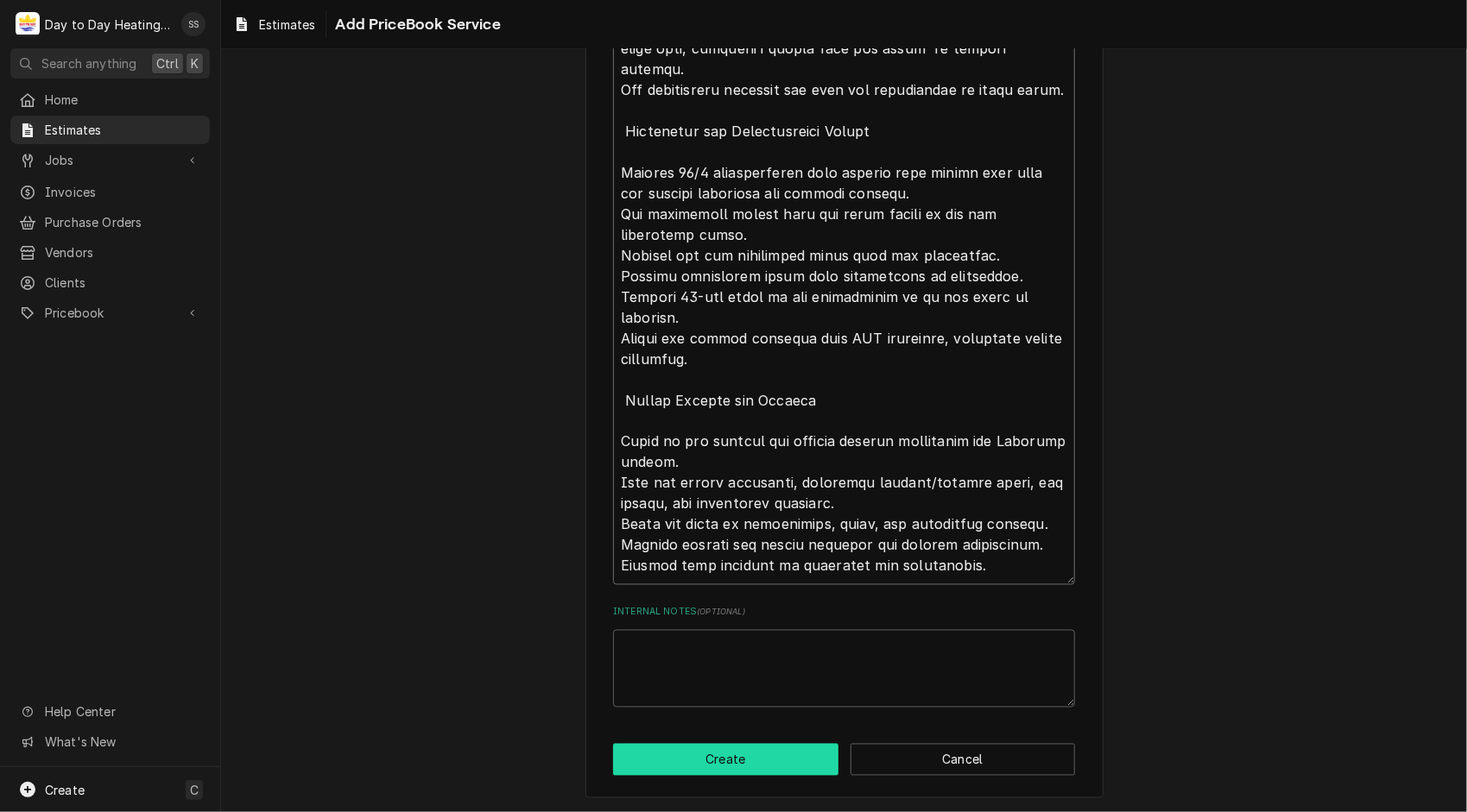
type textarea "HVAC Scope of Work: Installation of Two 36,000 BTU Innovair R32 Wall-Mount Mini…"
click at [696, 752] on button "Create" at bounding box center [725, 760] width 225 height 32
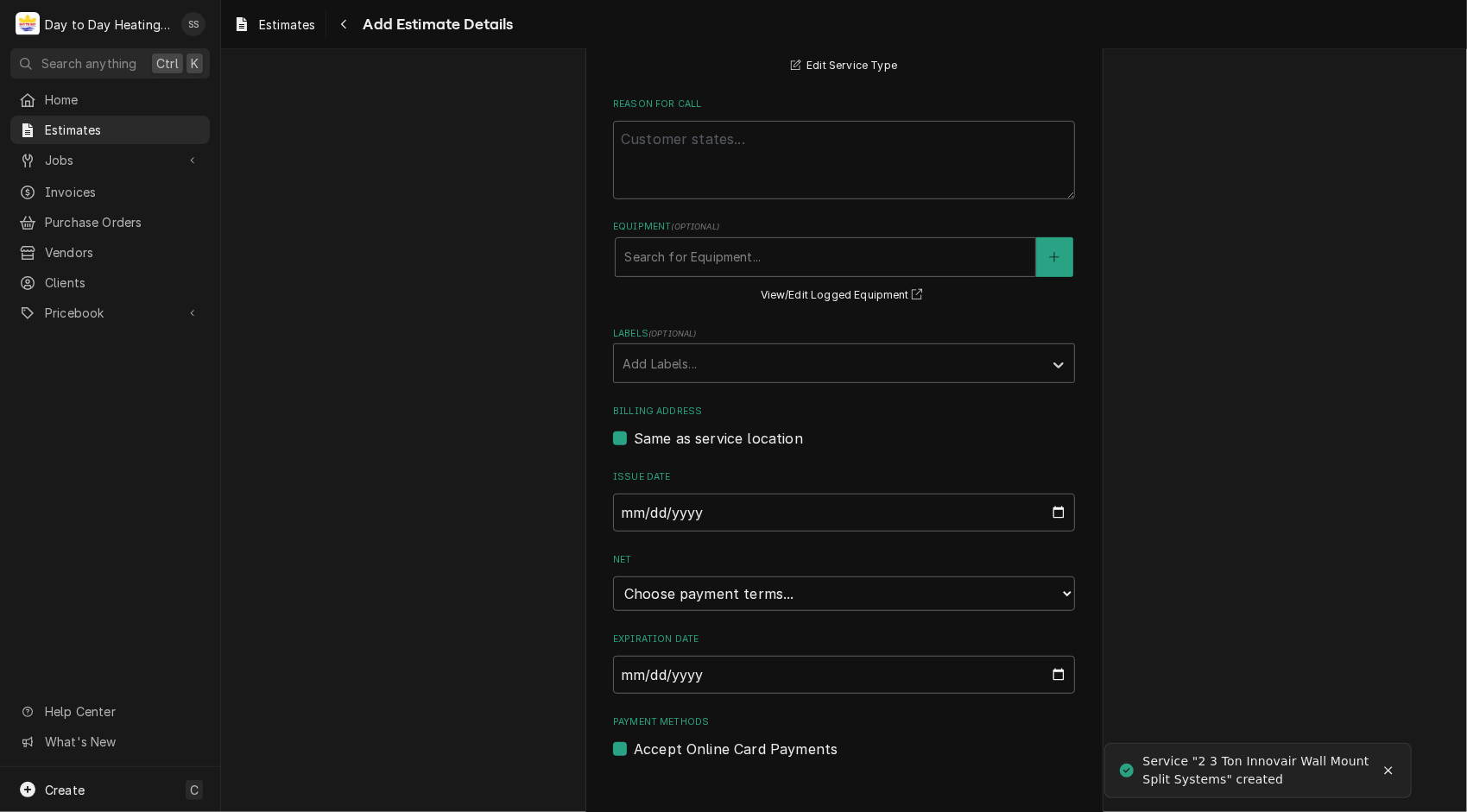
scroll to position [481, 0]
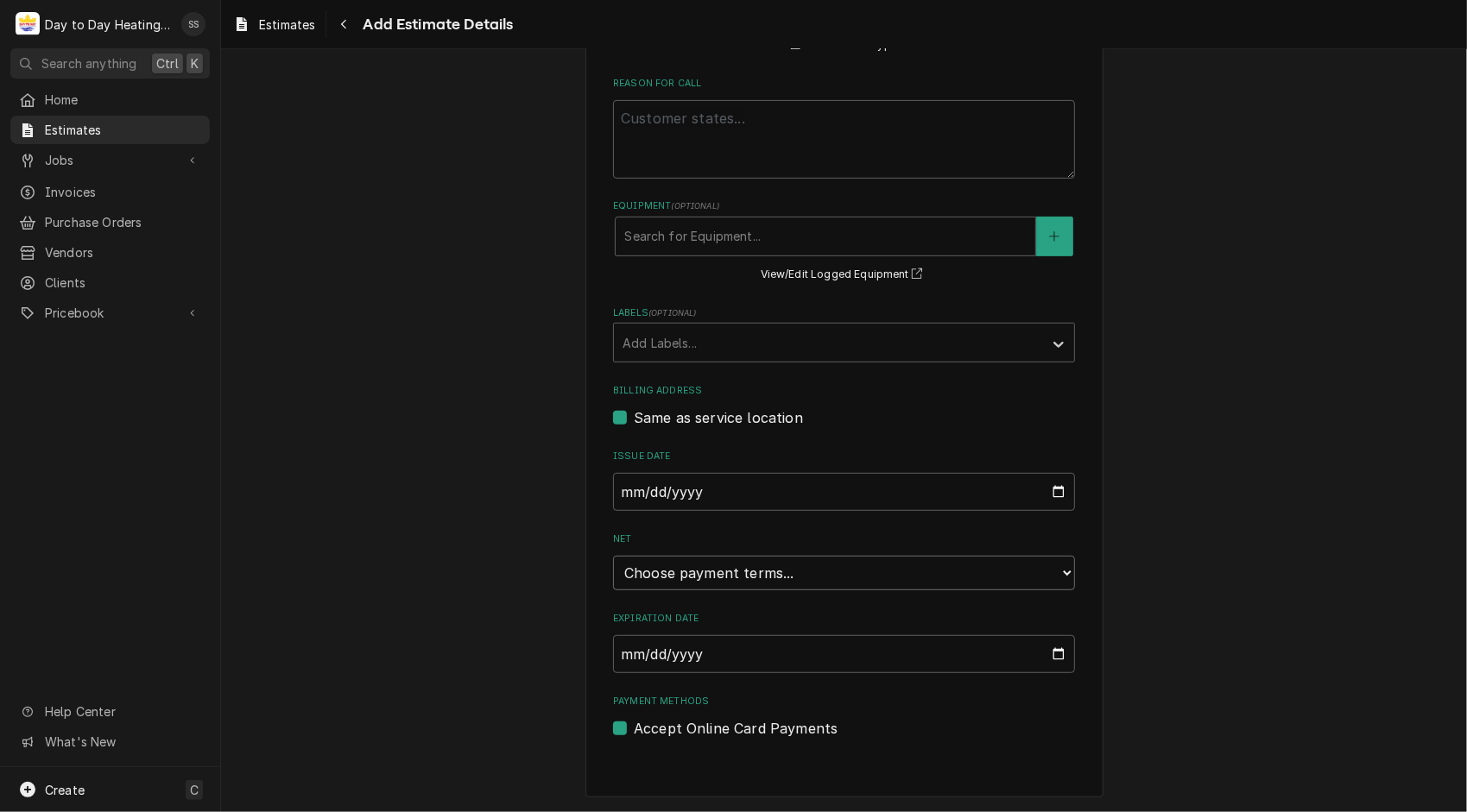
click at [1059, 578] on select "Choose payment terms... Same Day Net 7 Net 14 Net 21 Net 30 Net 45 Net 60 Net 90" at bounding box center [843, 573] width 462 height 34
type textarea "x"
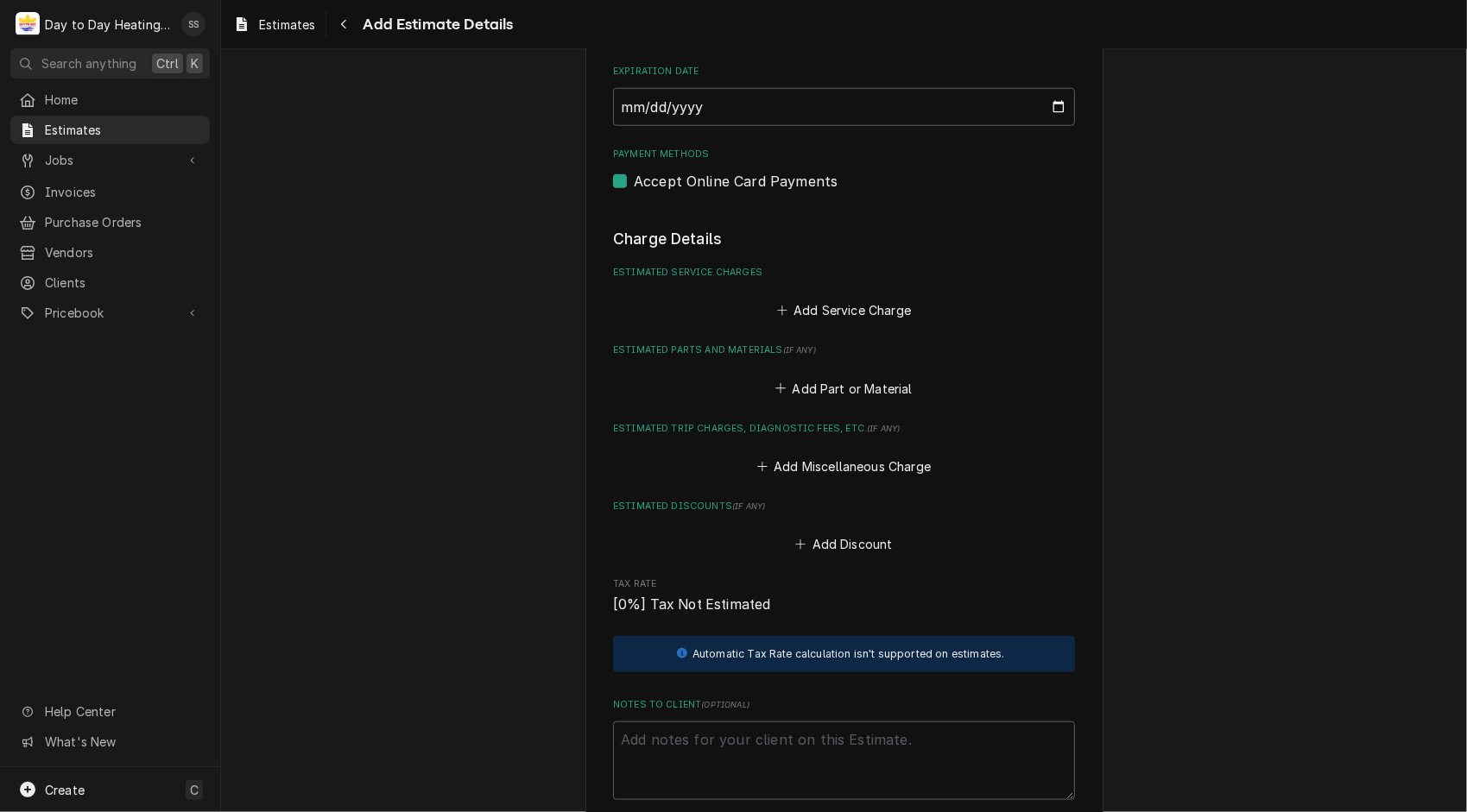
scroll to position [1032, 0]
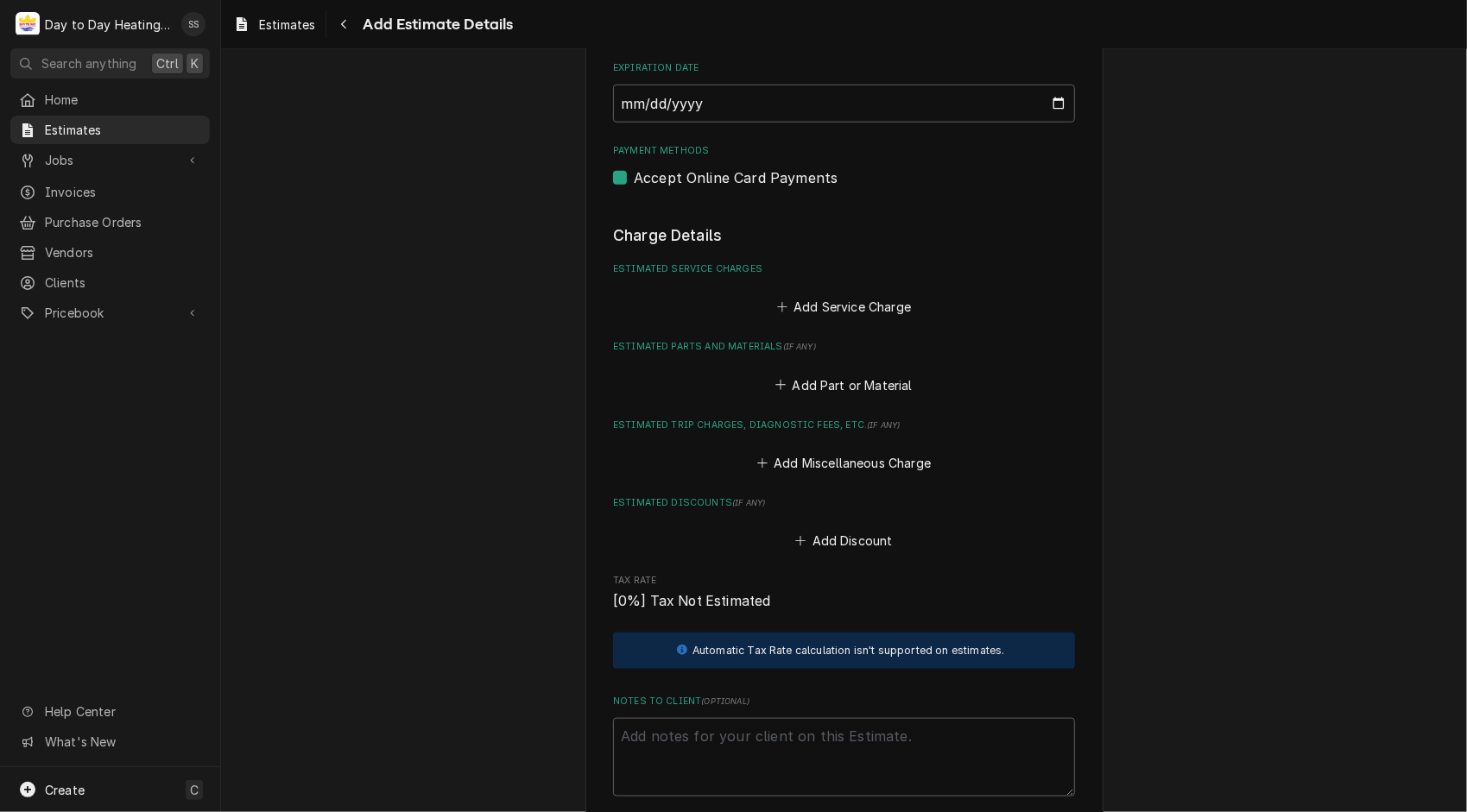
click at [634, 184] on label "Accept Online Card Payments" at bounding box center [735, 177] width 204 height 20
click at [634, 184] on input "Payment Methods" at bounding box center [865, 186] width 462 height 38
checkbox input "false"
type textarea "x"
click at [866, 318] on button "Add Service Charge" at bounding box center [843, 308] width 139 height 24
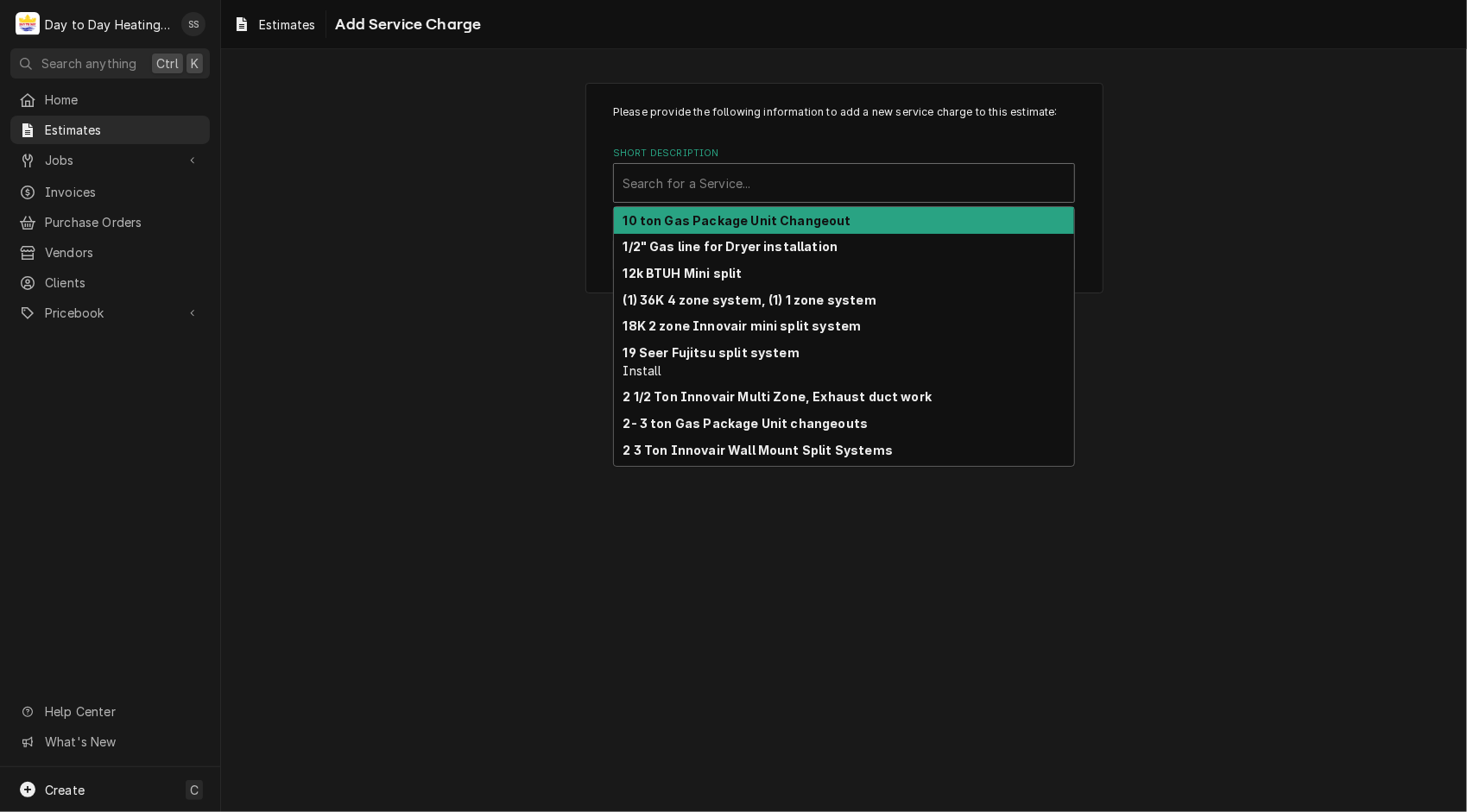
click at [759, 186] on div "Short Description" at bounding box center [843, 183] width 443 height 31
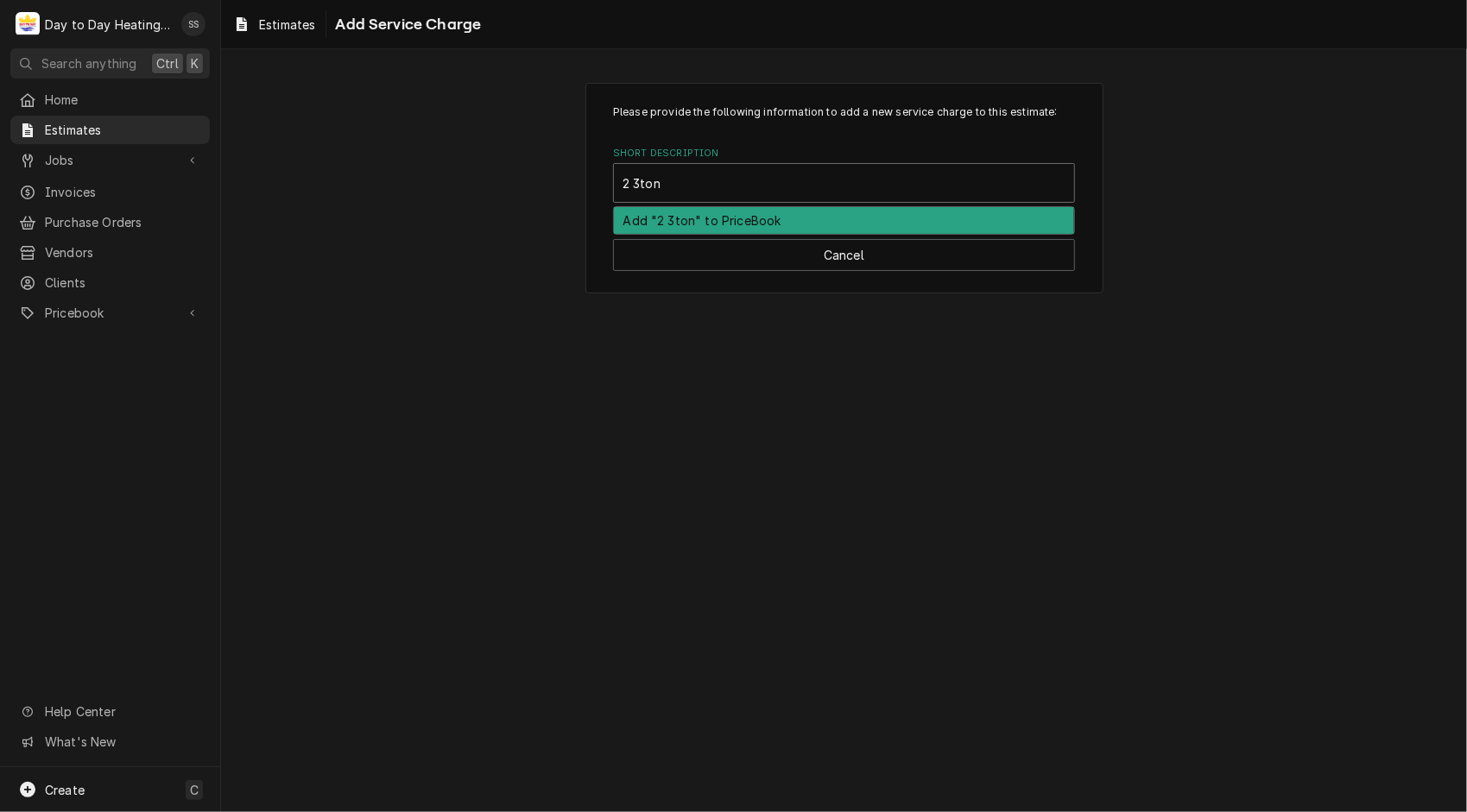
type input "2 3 ton"
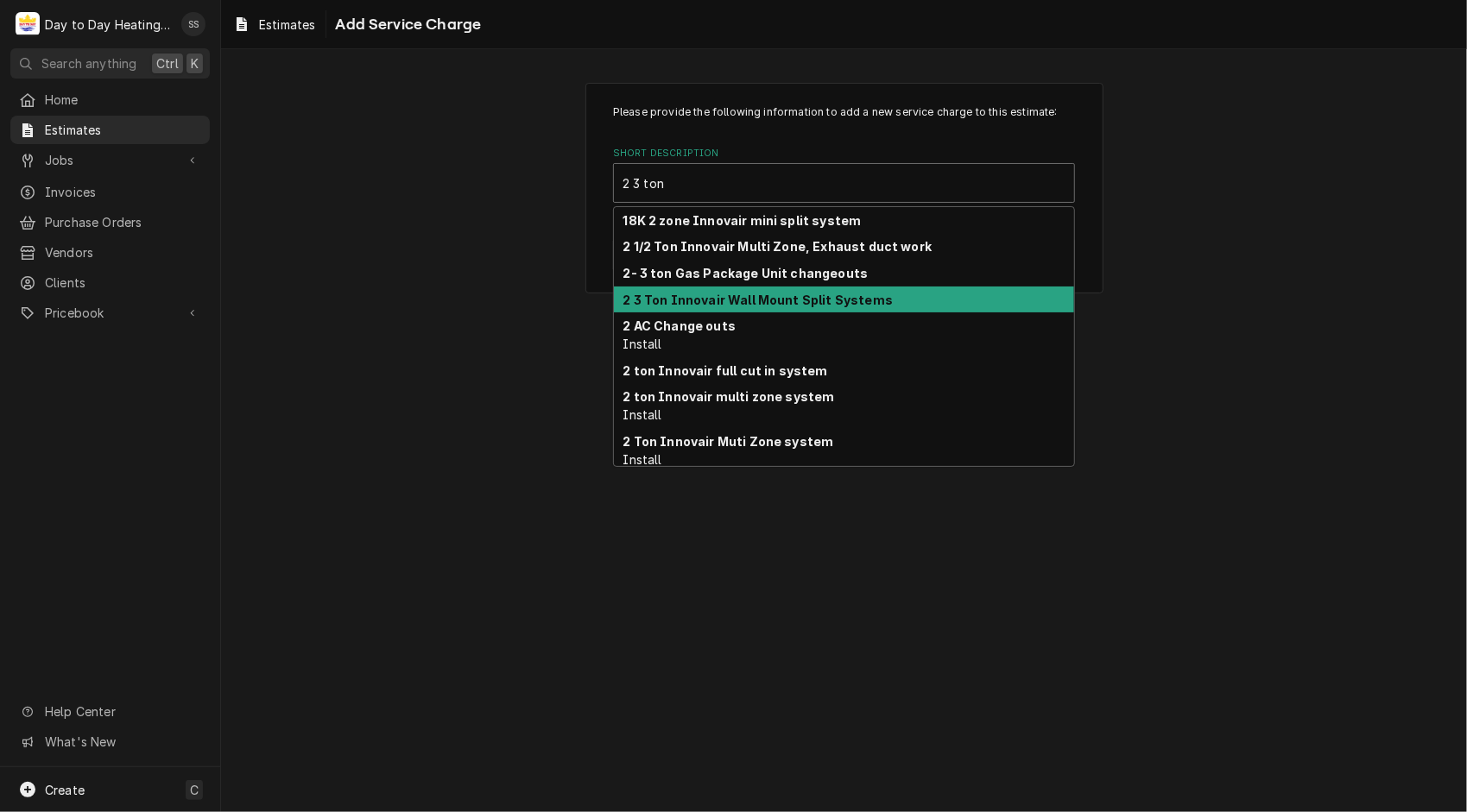
click at [793, 299] on strong "2 3 Ton Innovair Wall Mount Split Systems" at bounding box center [758, 300] width 270 height 15
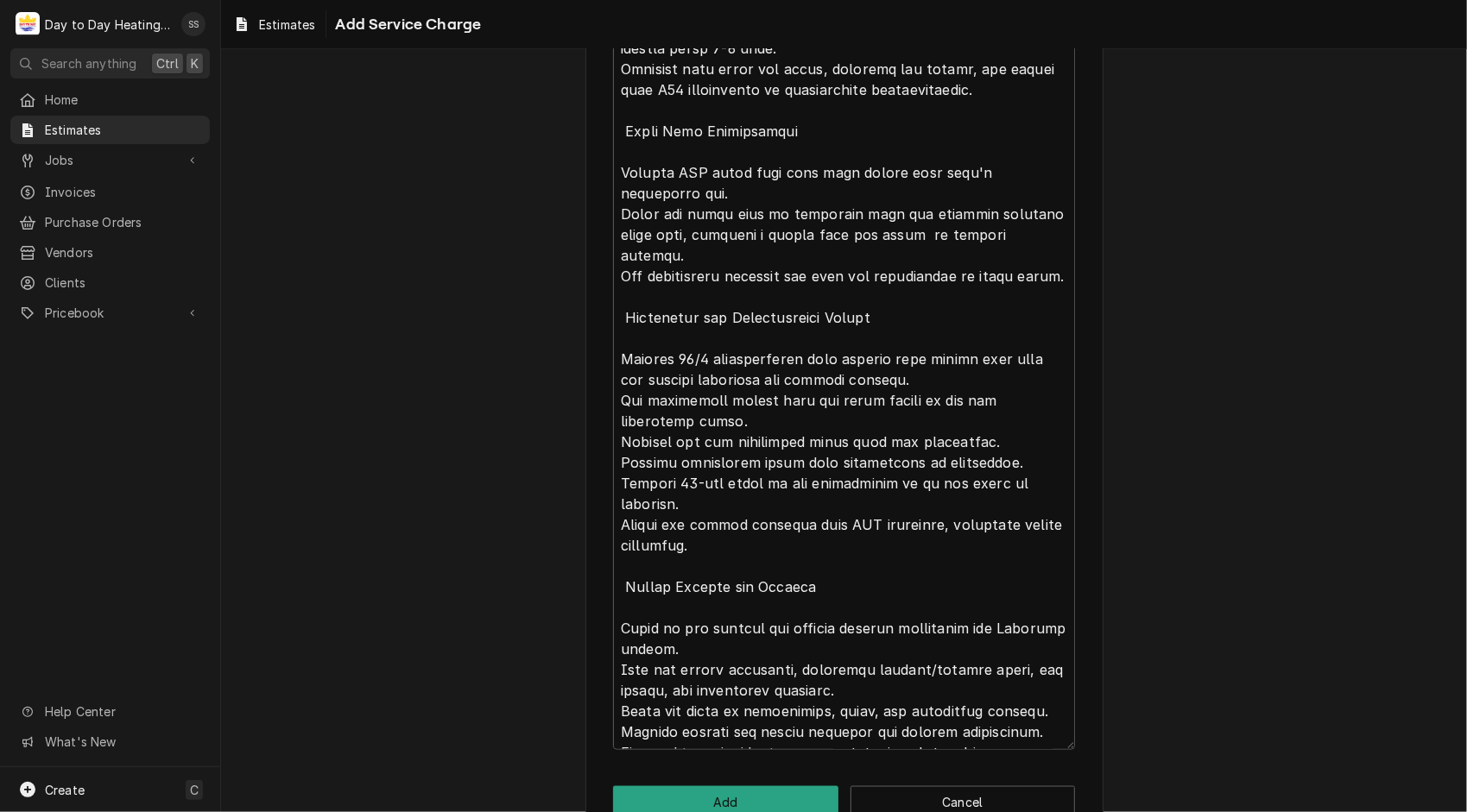
scroll to position [1367, 0]
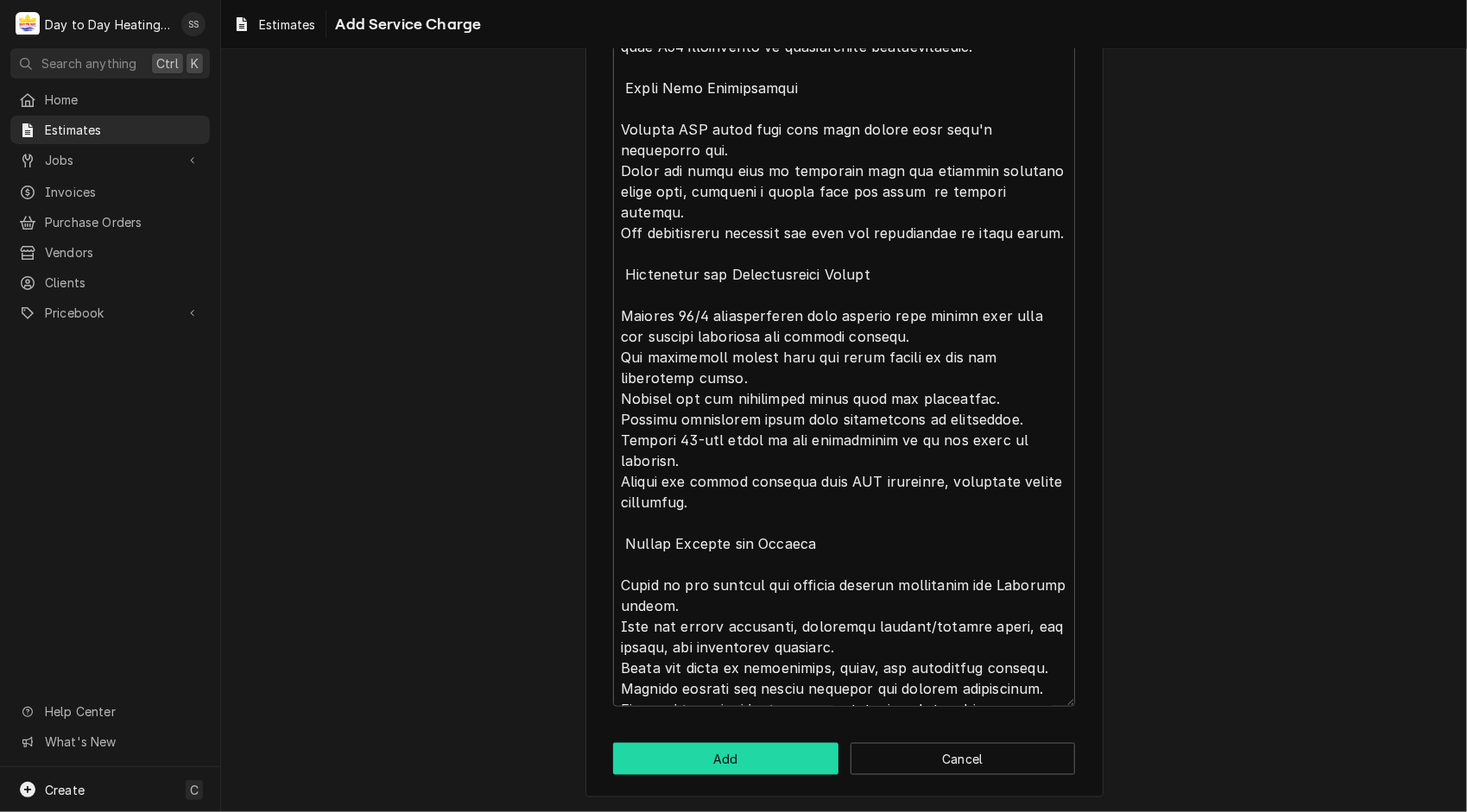
click at [736, 760] on button "Add" at bounding box center [725, 759] width 225 height 32
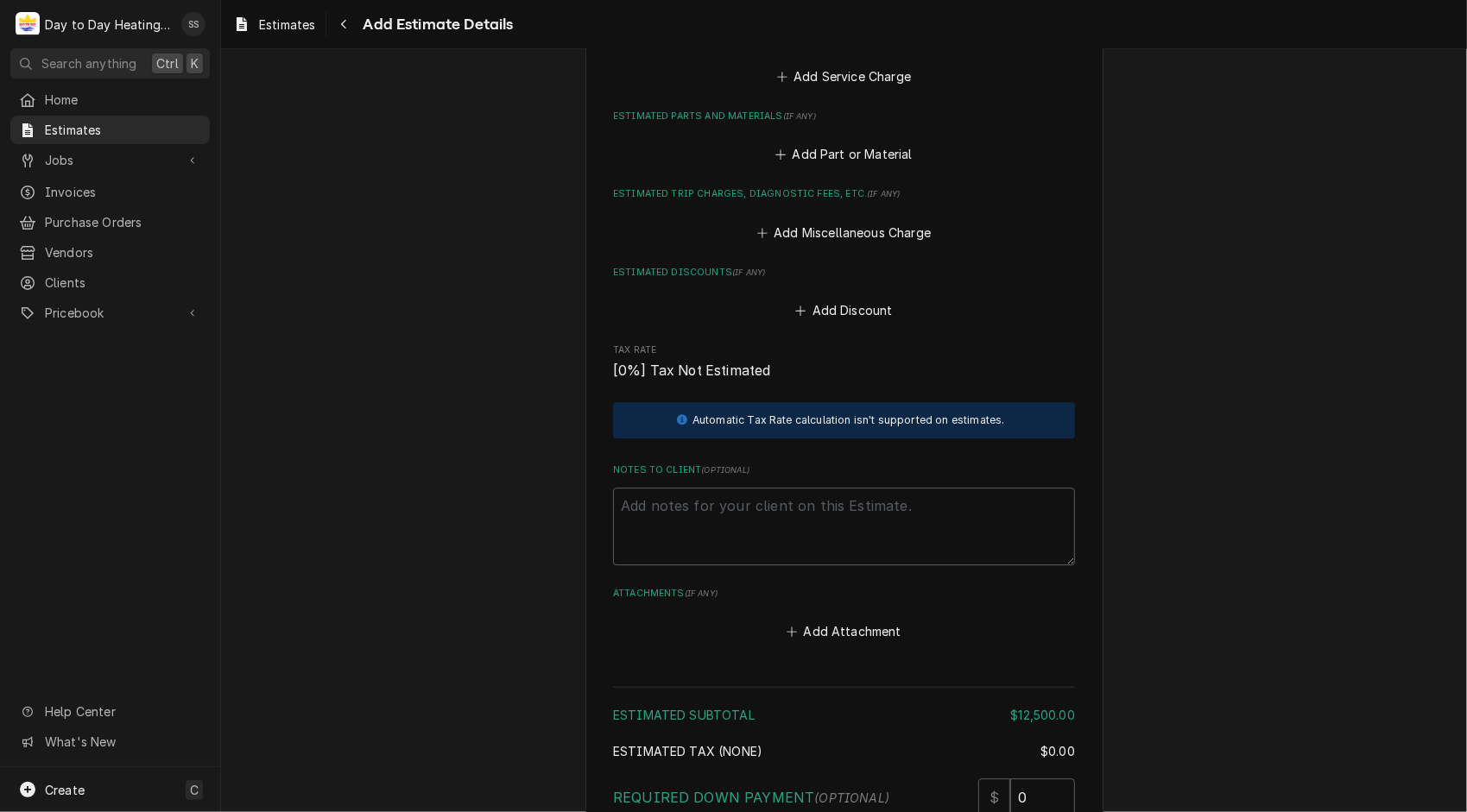
scroll to position [3196, 0]
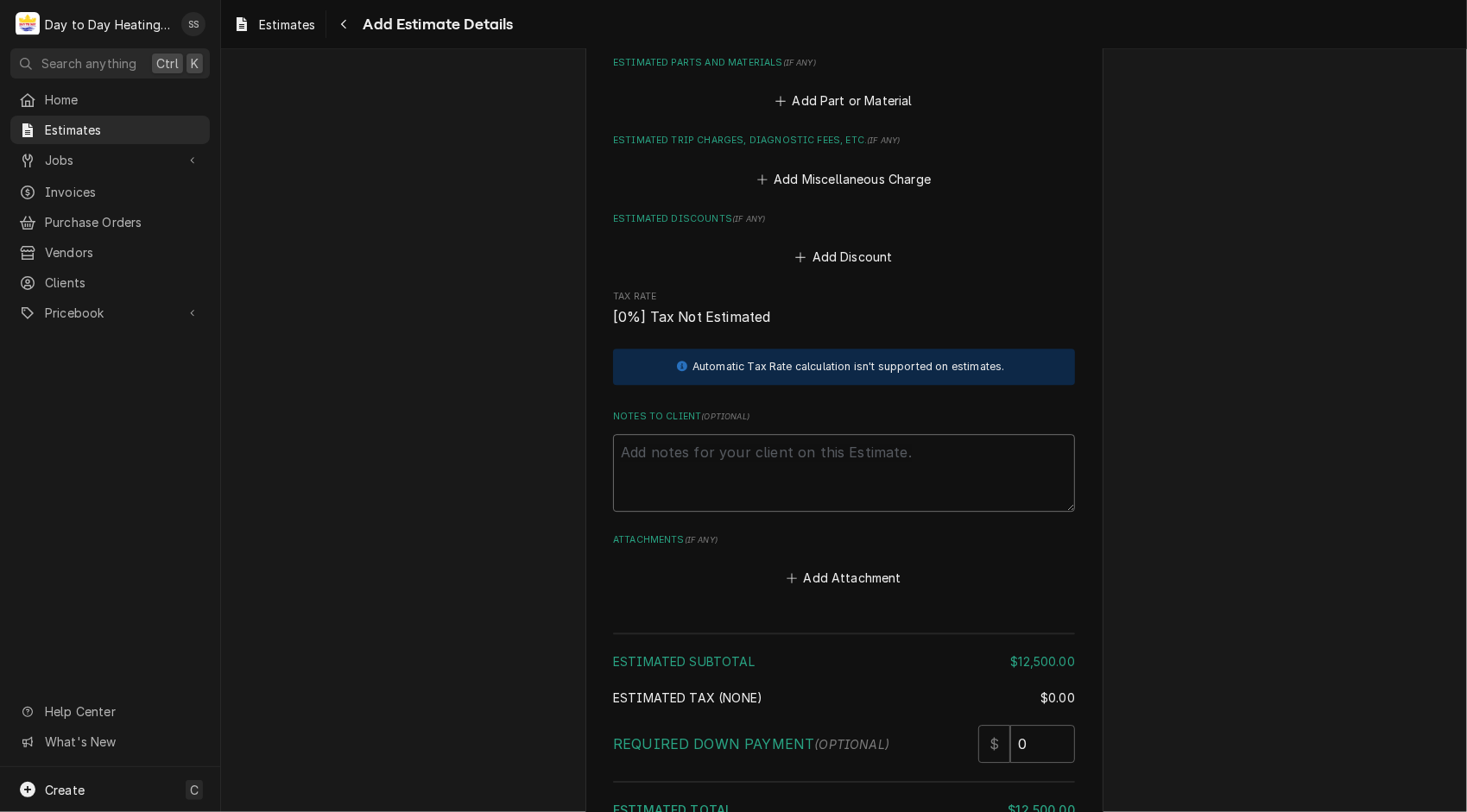
click at [687, 442] on textarea "Notes to Client ( optional )" at bounding box center [843, 473] width 462 height 79
type textarea "x"
type textarea "A"
type textarea "x"
type textarea "Al"
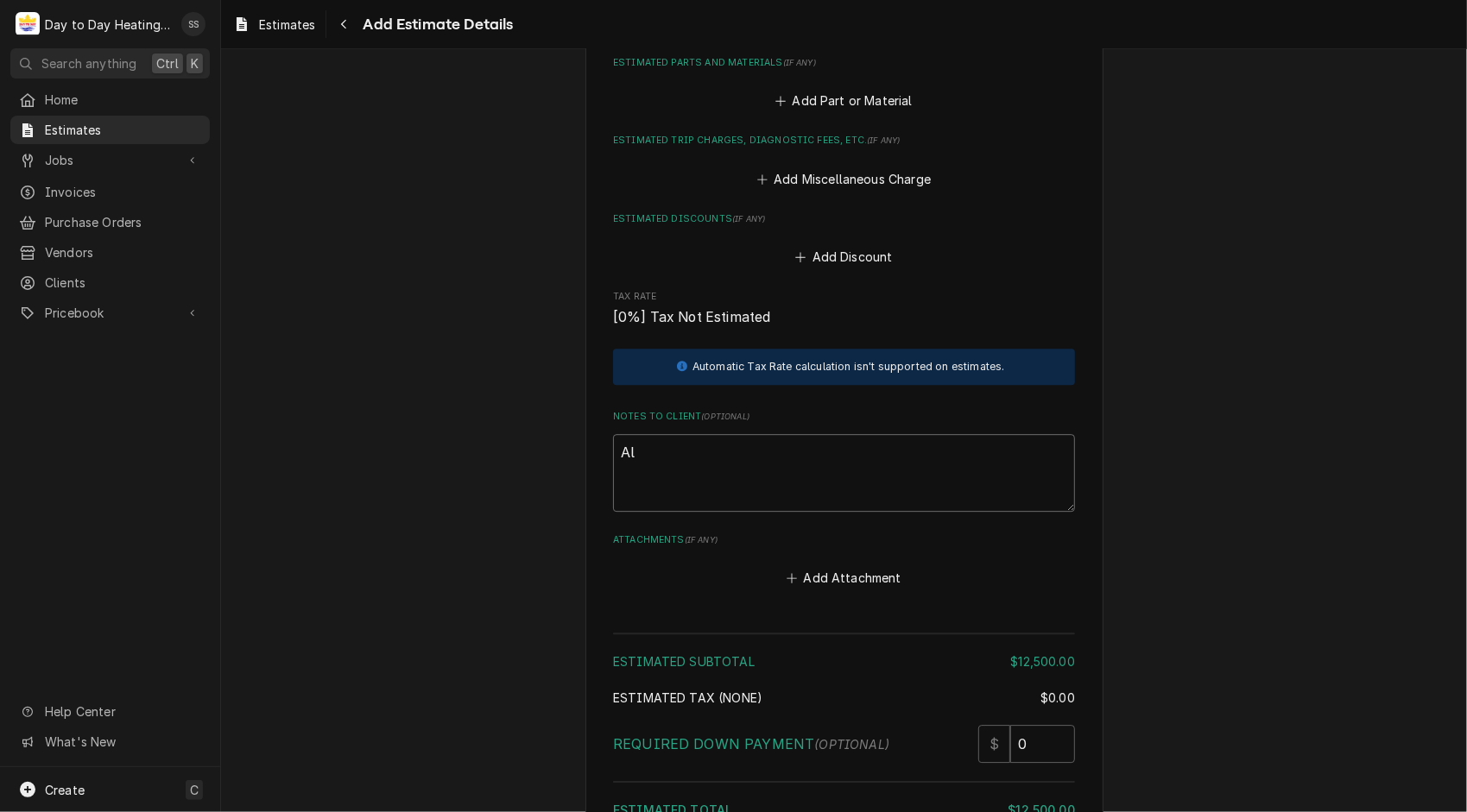
type textarea "x"
type textarea "All"
type textarea "x"
type textarea "All"
type textarea "x"
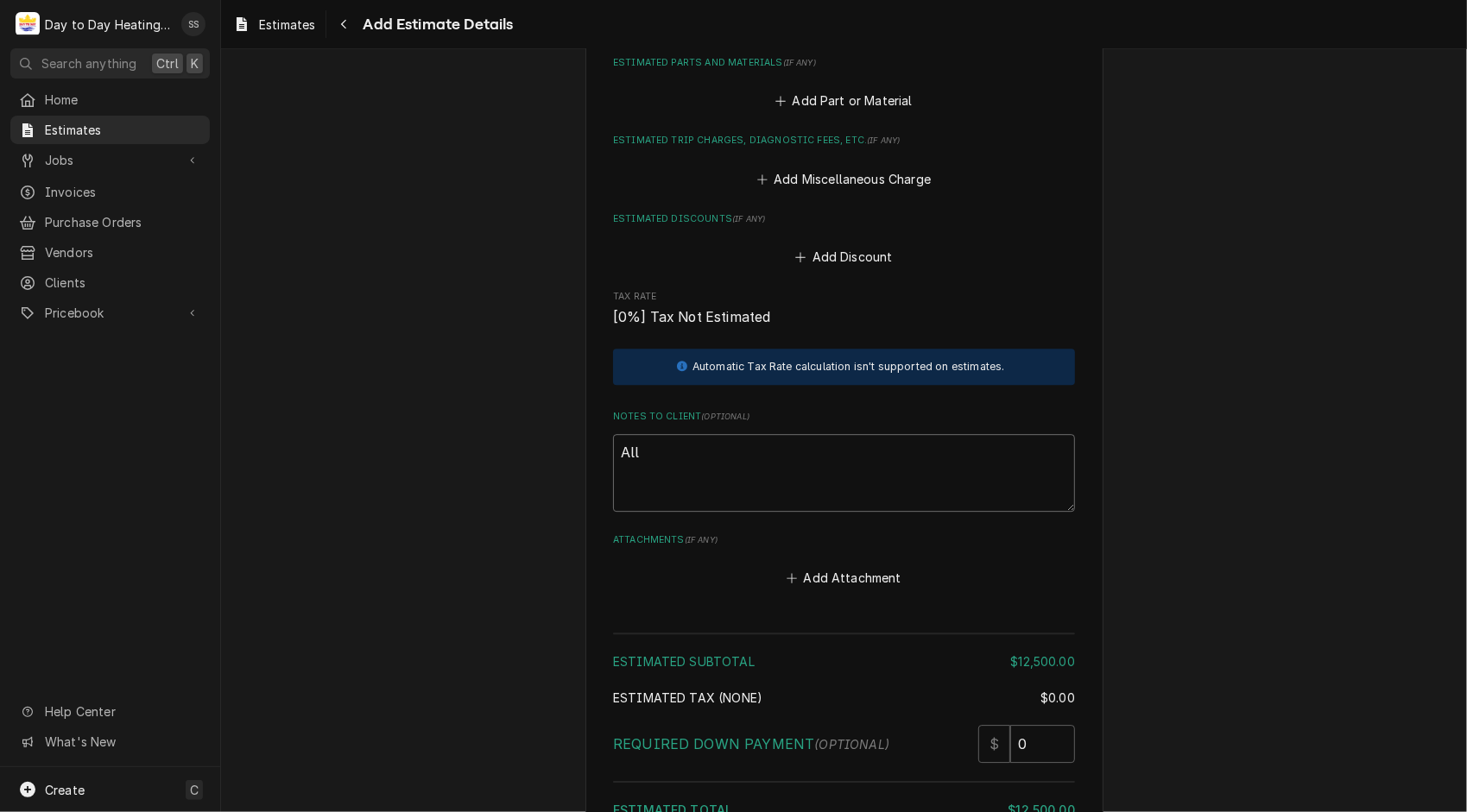
type textarea "All e"
type textarea "x"
type textarea "All eq"
type textarea "x"
type textarea "All equ"
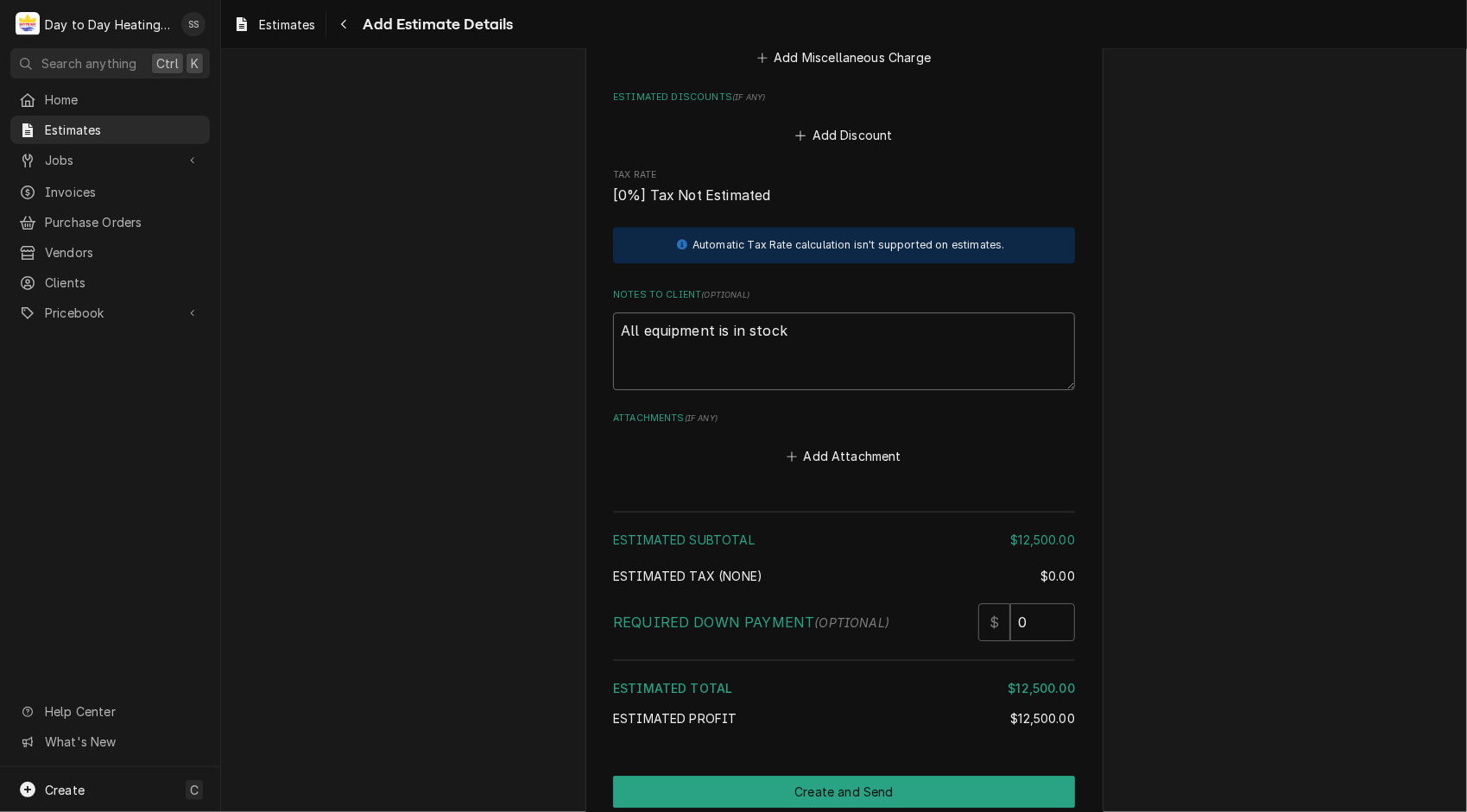
scroll to position [3355, 0]
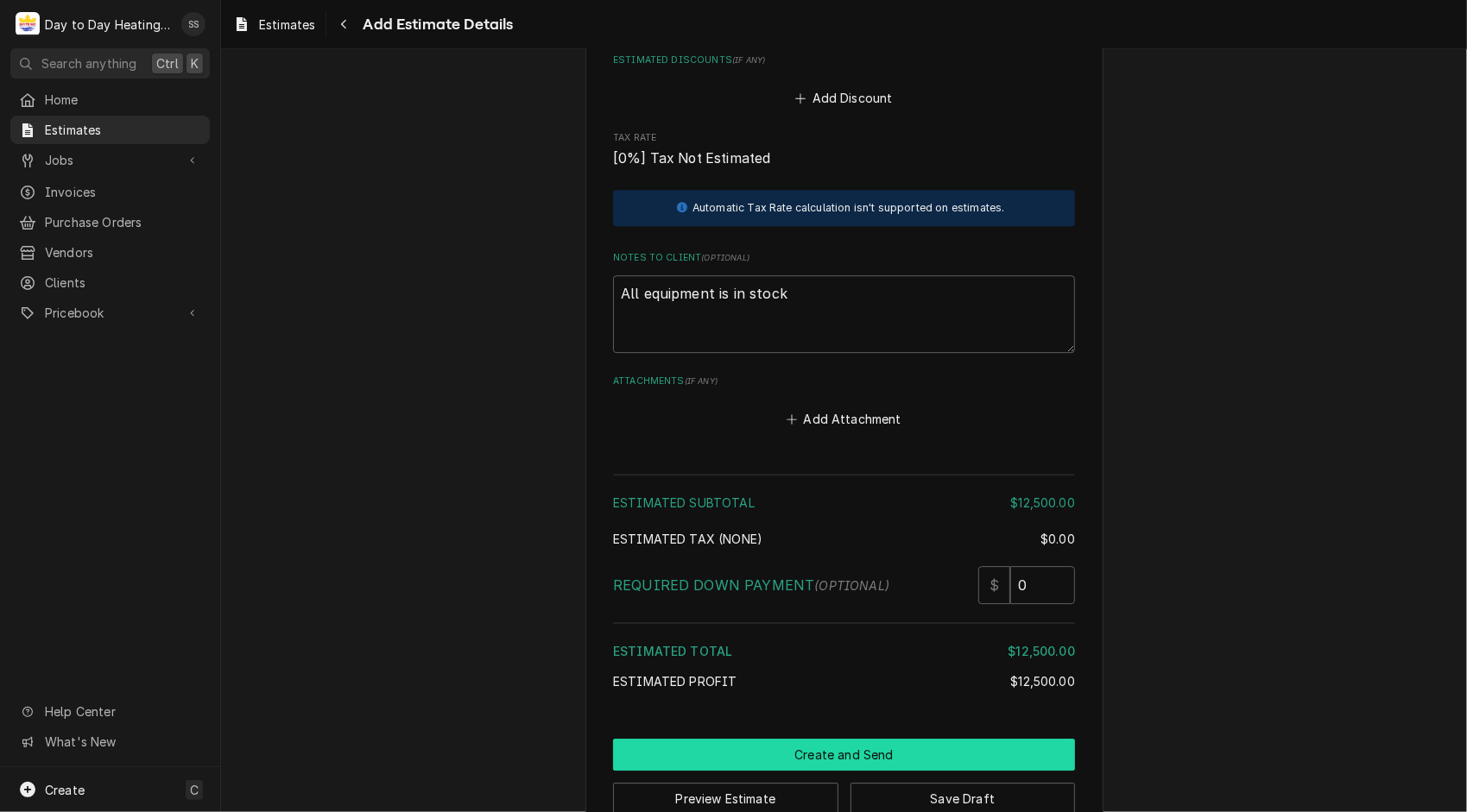
click at [867, 739] on button "Create and Send" at bounding box center [843, 755] width 462 height 32
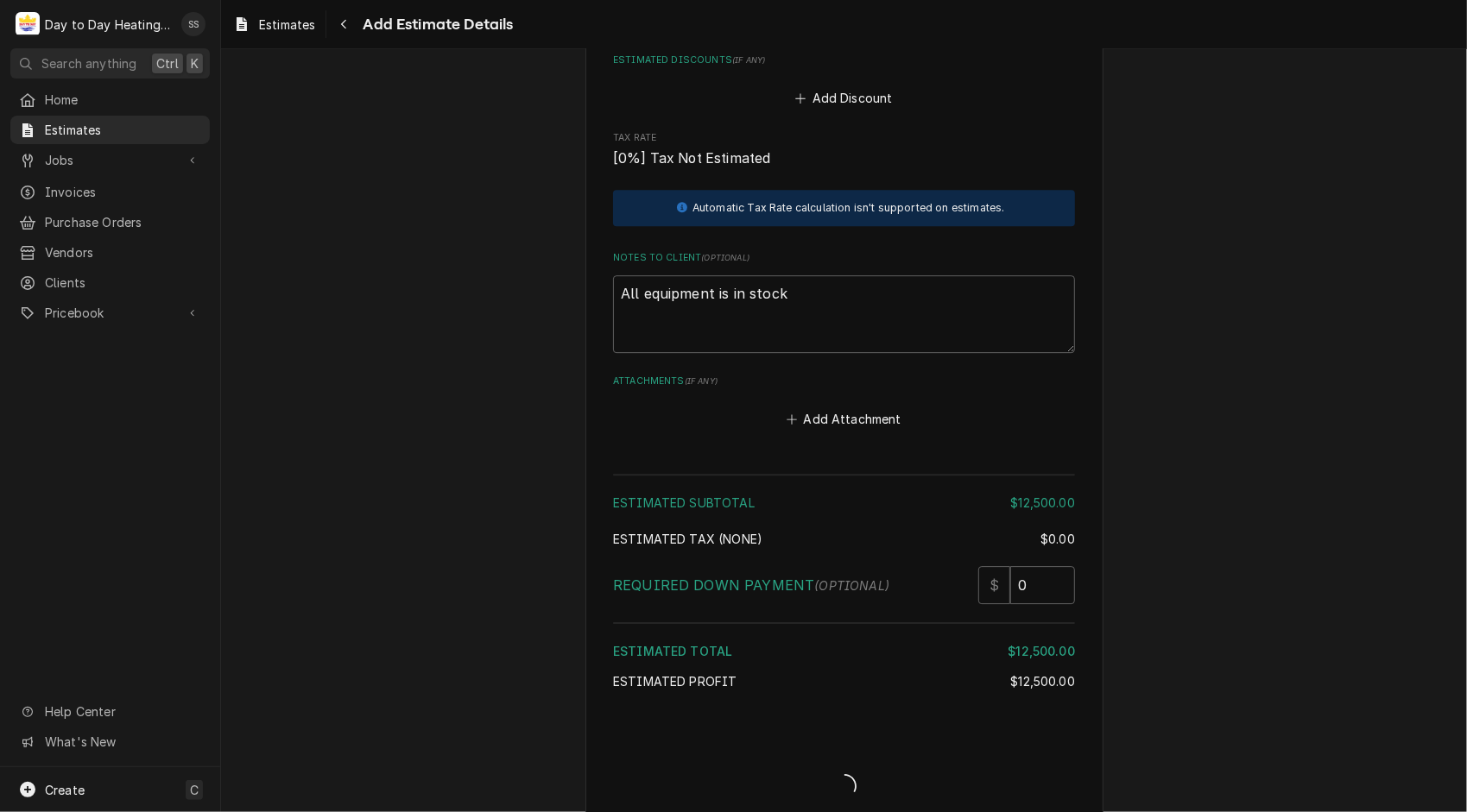
scroll to position [3344, 0]
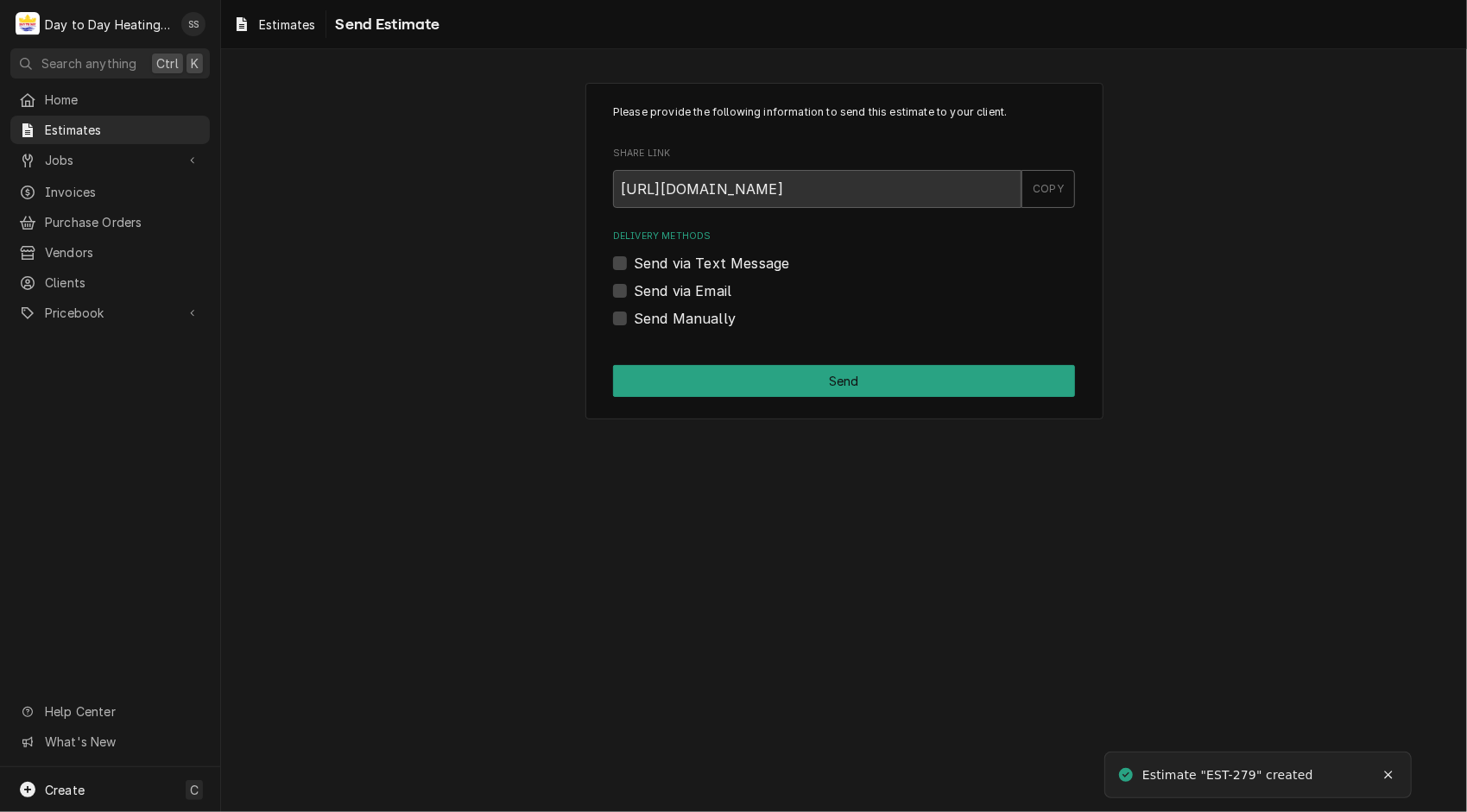
click at [634, 285] on label "Send via Email" at bounding box center [683, 291] width 98 height 20
click at [634, 285] on input "Send via Email" at bounding box center [865, 299] width 462 height 38
checkbox input "true"
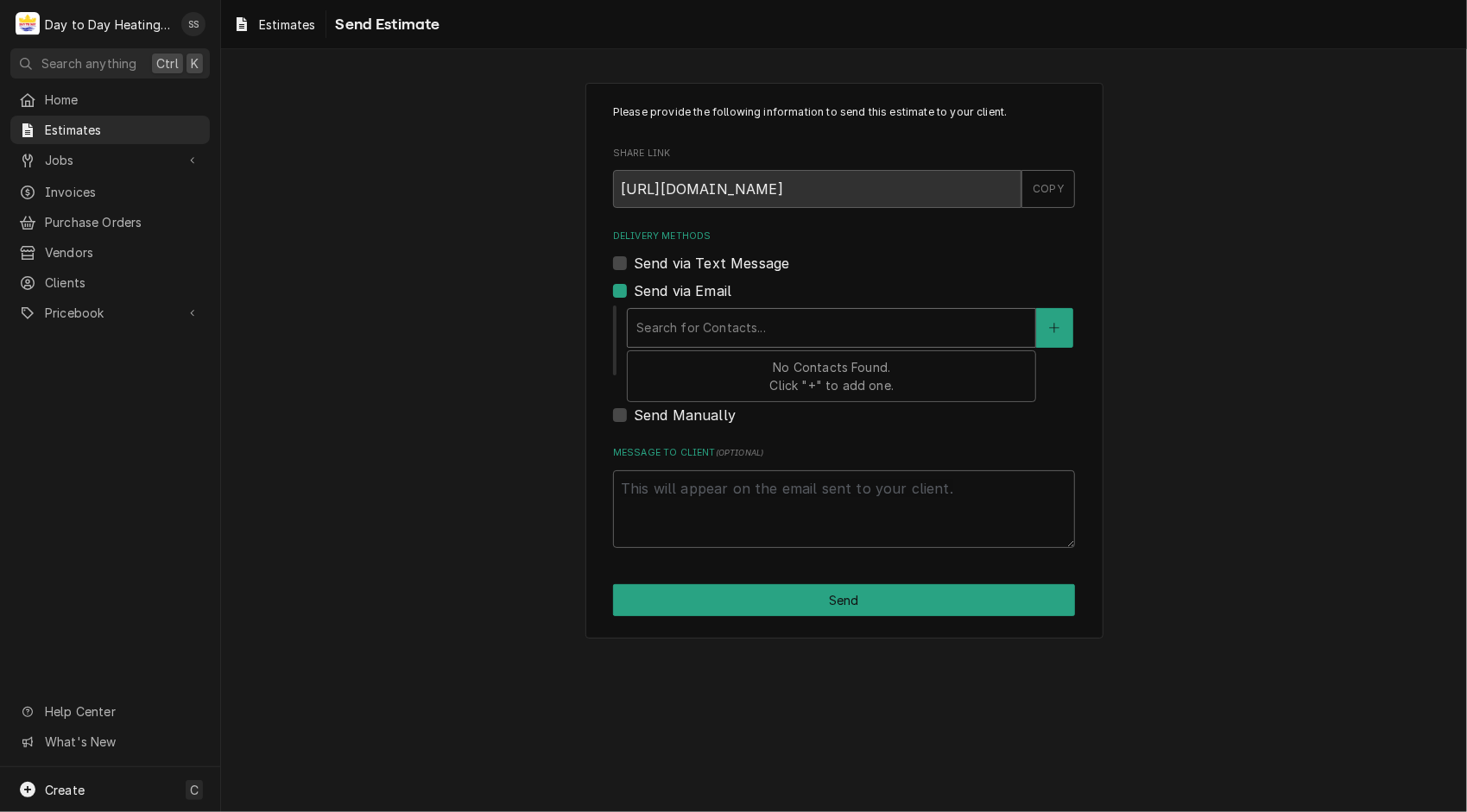
click at [696, 323] on div "Delivery Methods" at bounding box center [831, 328] width 390 height 31
drag, startPoint x: 696, startPoint y: 323, endPoint x: 624, endPoint y: 264, distance: 93.1
click at [624, 264] on div "Delivery Methods Send via Text Message Send via Email Search for Contacts... Ed…" at bounding box center [843, 328] width 462 height 196
click at [634, 264] on label "Send via Text Message" at bounding box center [711, 263] width 155 height 20
click at [634, 264] on input "Send via Text Message" at bounding box center [865, 272] width 462 height 38
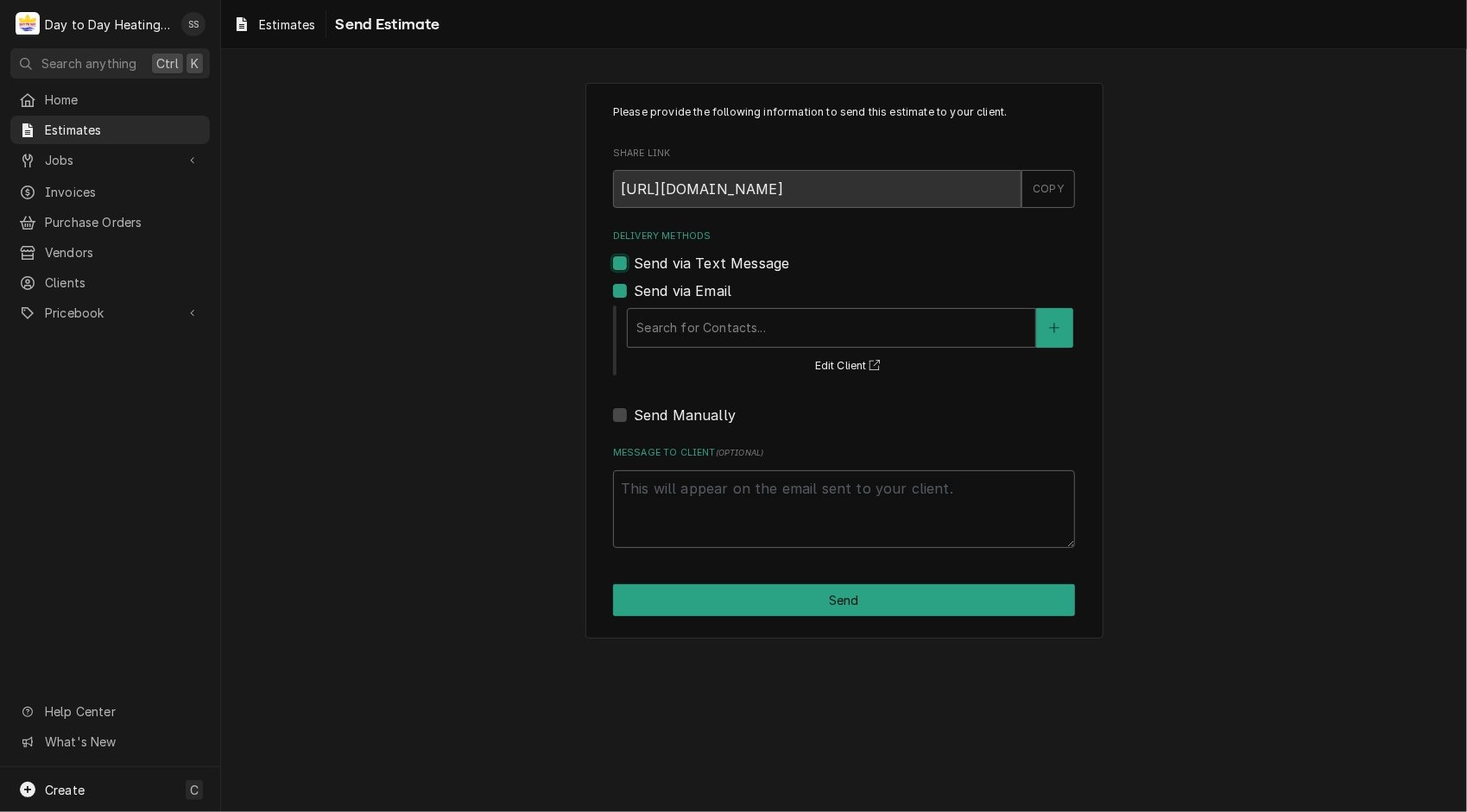
checkbox input "true"
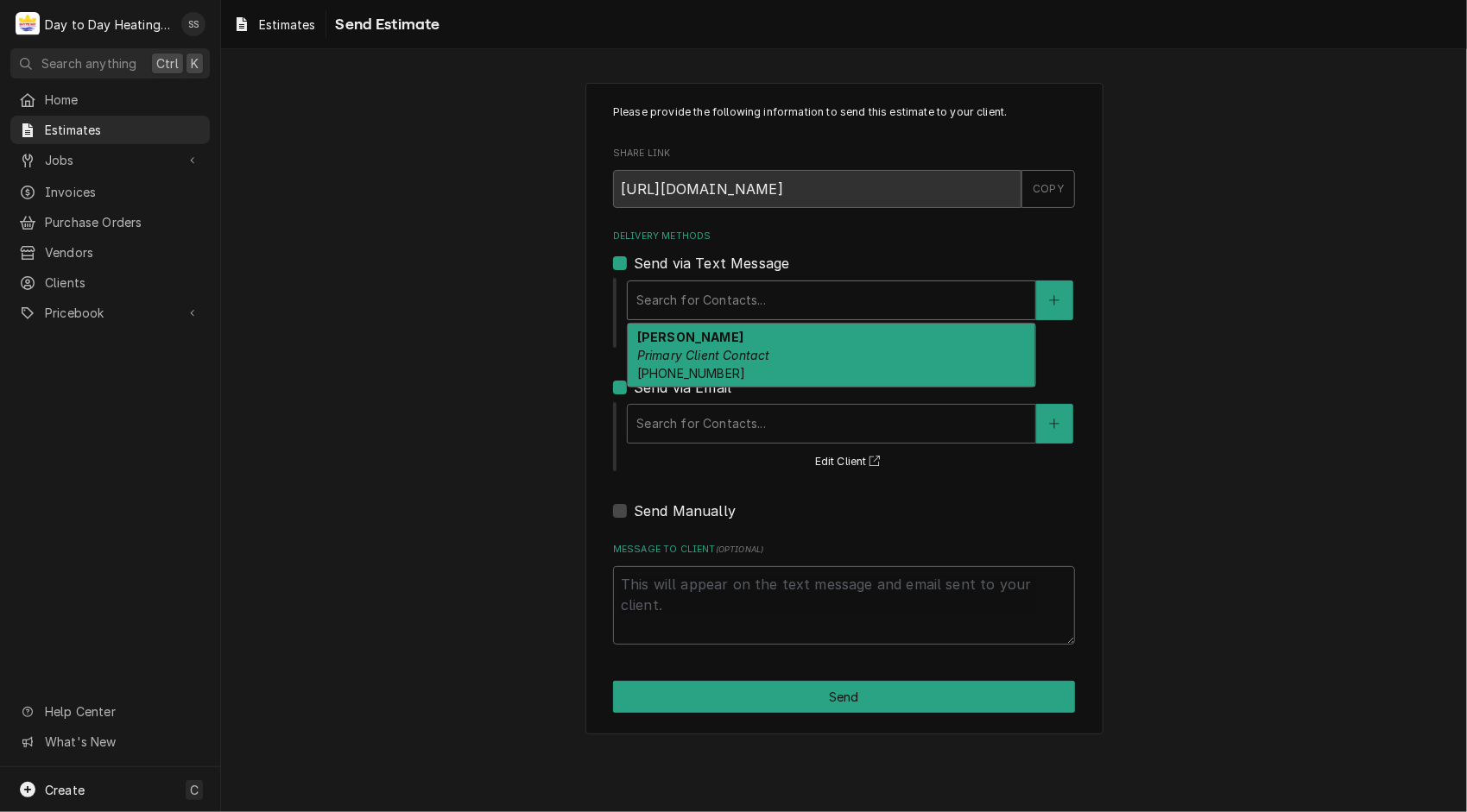
click at [743, 300] on div "Delivery Methods" at bounding box center [831, 300] width 390 height 31
click at [752, 362] on div "Jesse Primary Client Contact (619) 947-3773" at bounding box center [830, 355] width 407 height 63
type textarea "x"
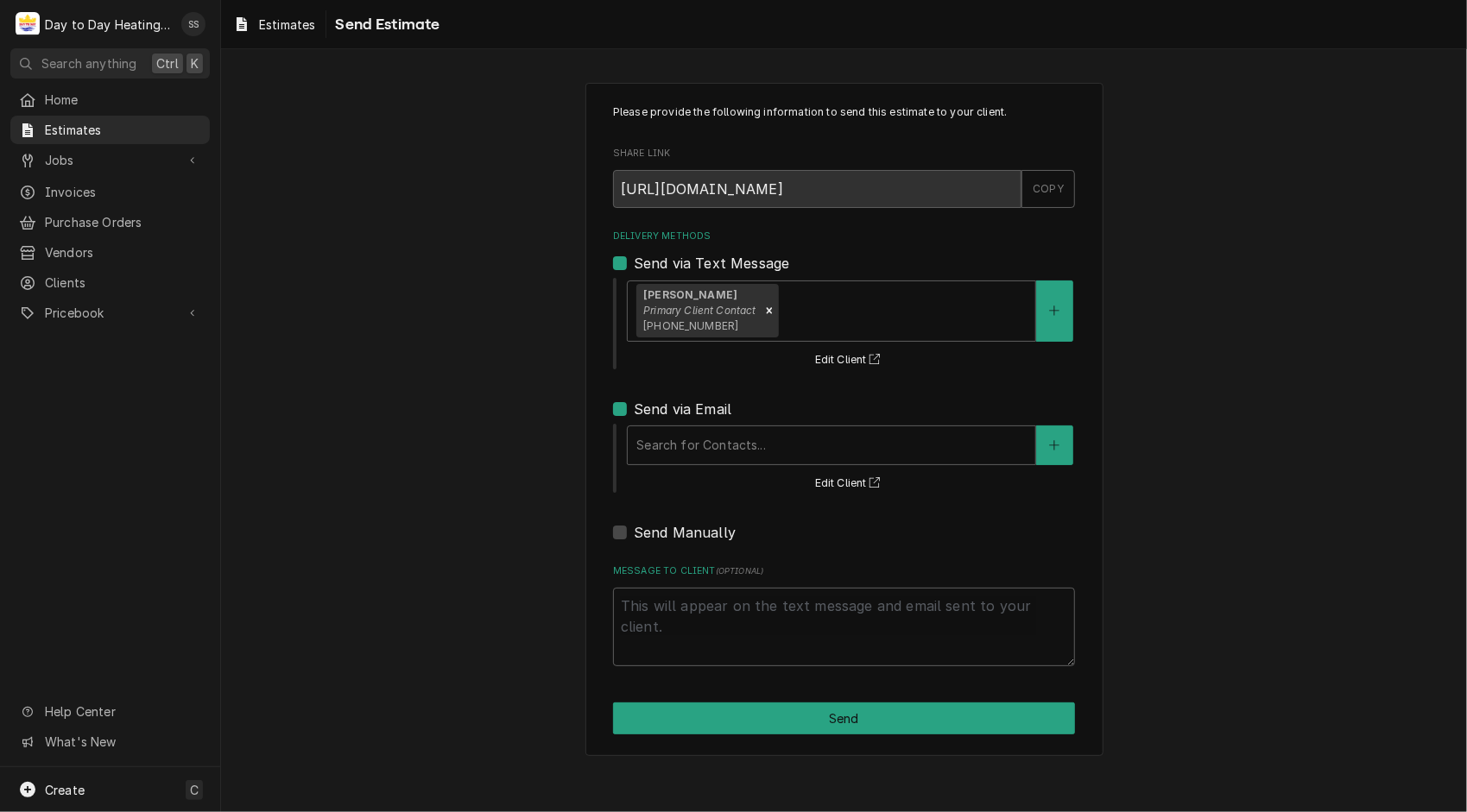
click at [634, 404] on label "Send via Email" at bounding box center [683, 409] width 98 height 20
click at [634, 404] on input "Send via Email" at bounding box center [865, 418] width 462 height 38
checkbox input "false"
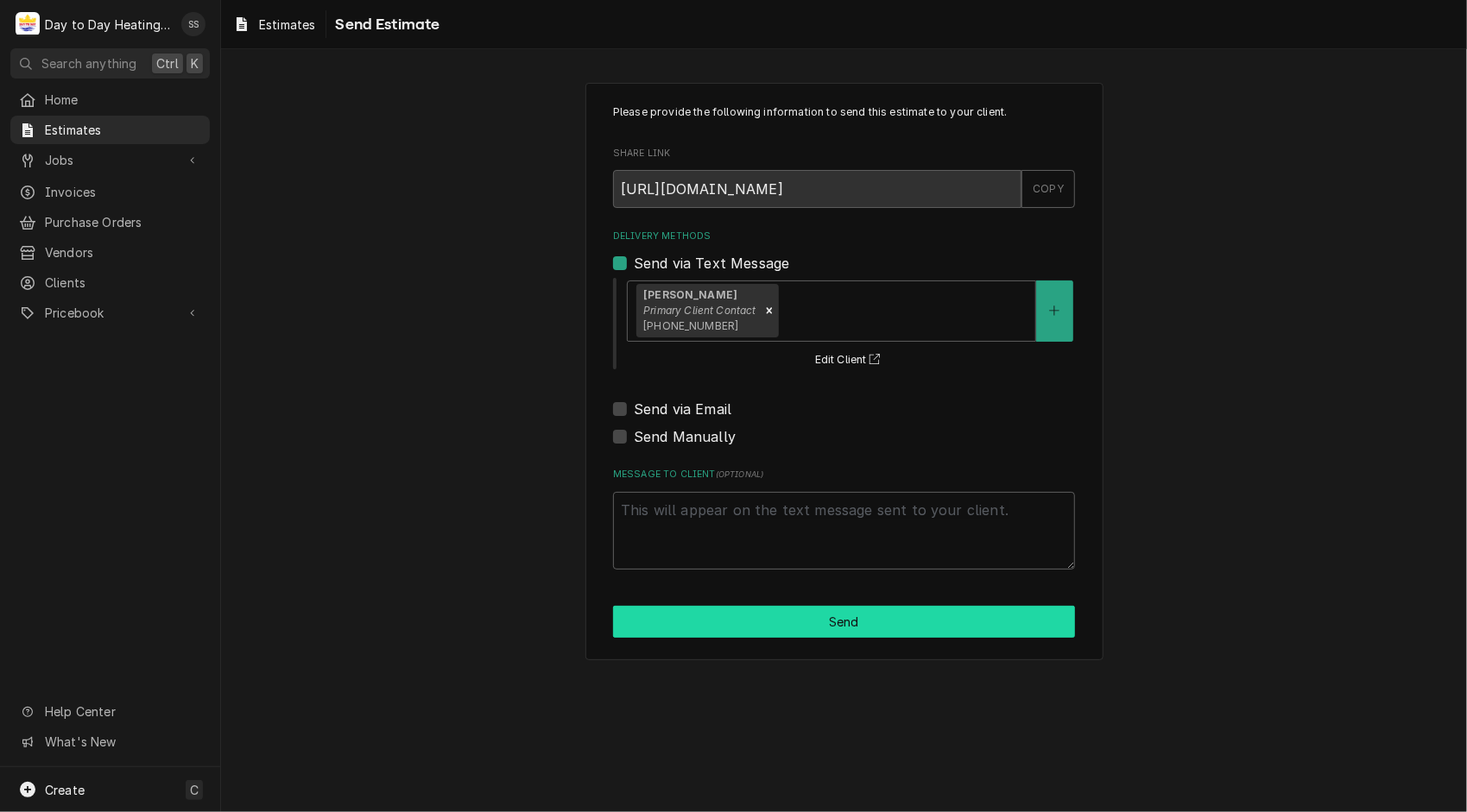
click at [865, 625] on button "Send" at bounding box center [843, 622] width 462 height 32
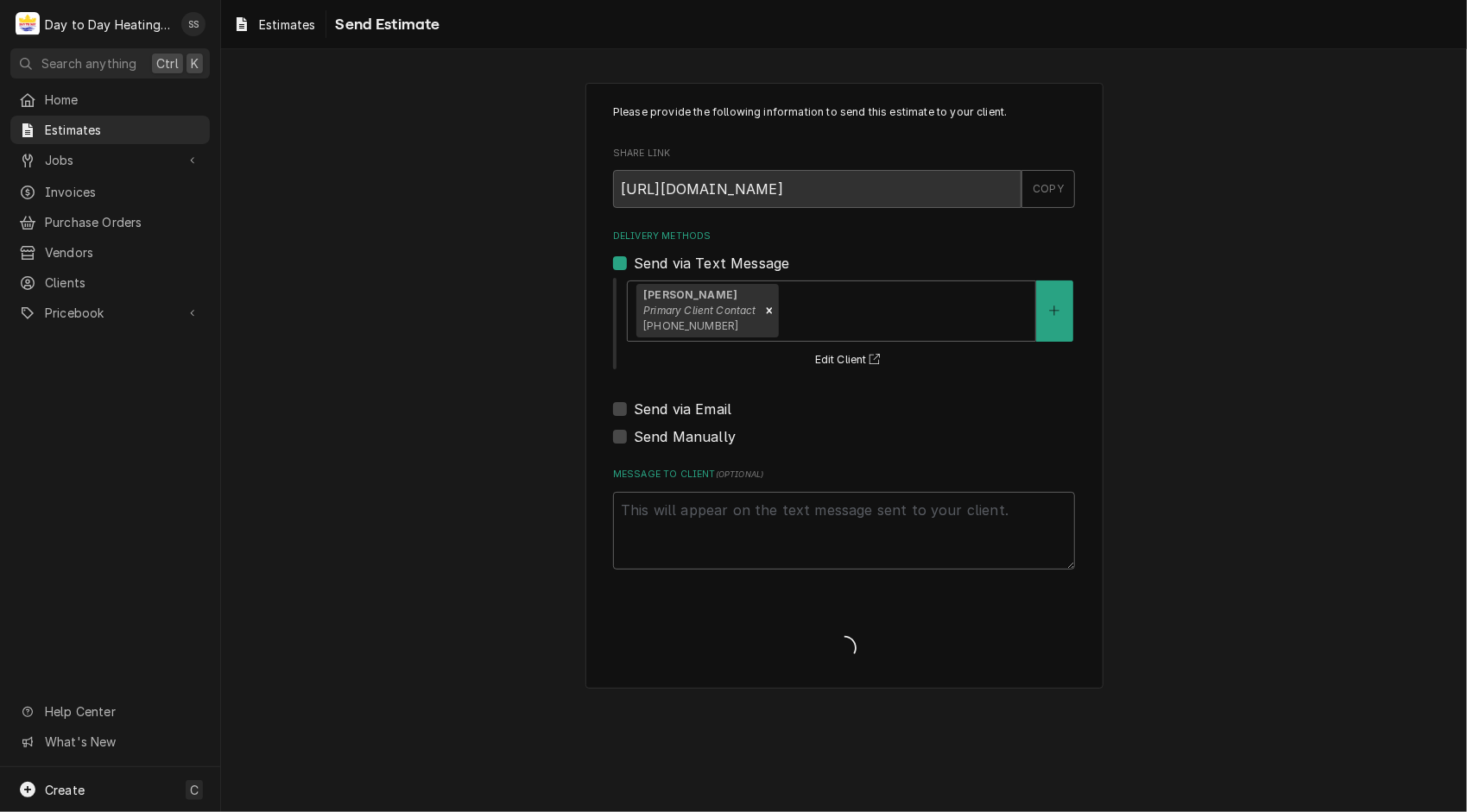
type textarea "x"
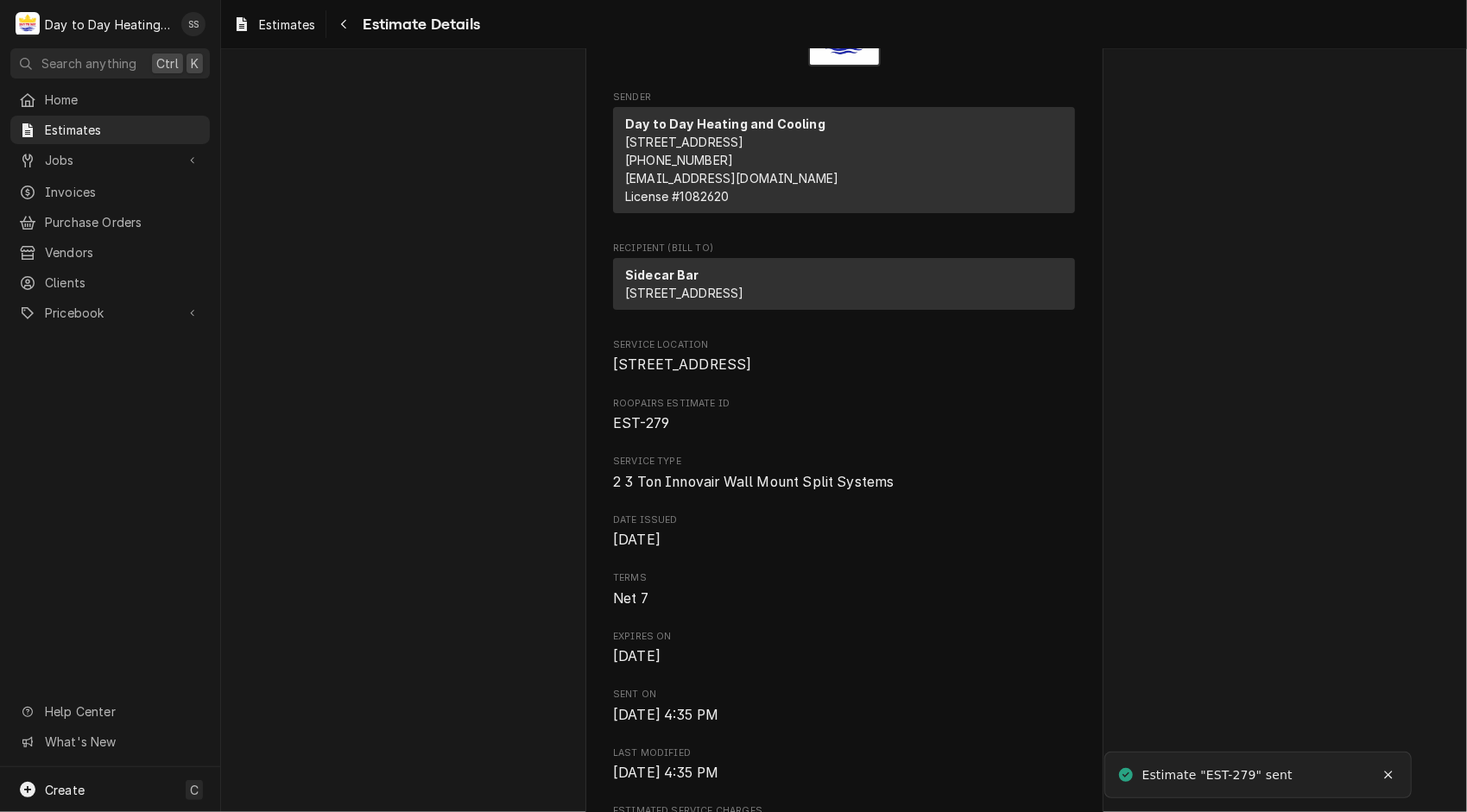
scroll to position [123, 0]
